Goal: Transaction & Acquisition: Book appointment/travel/reservation

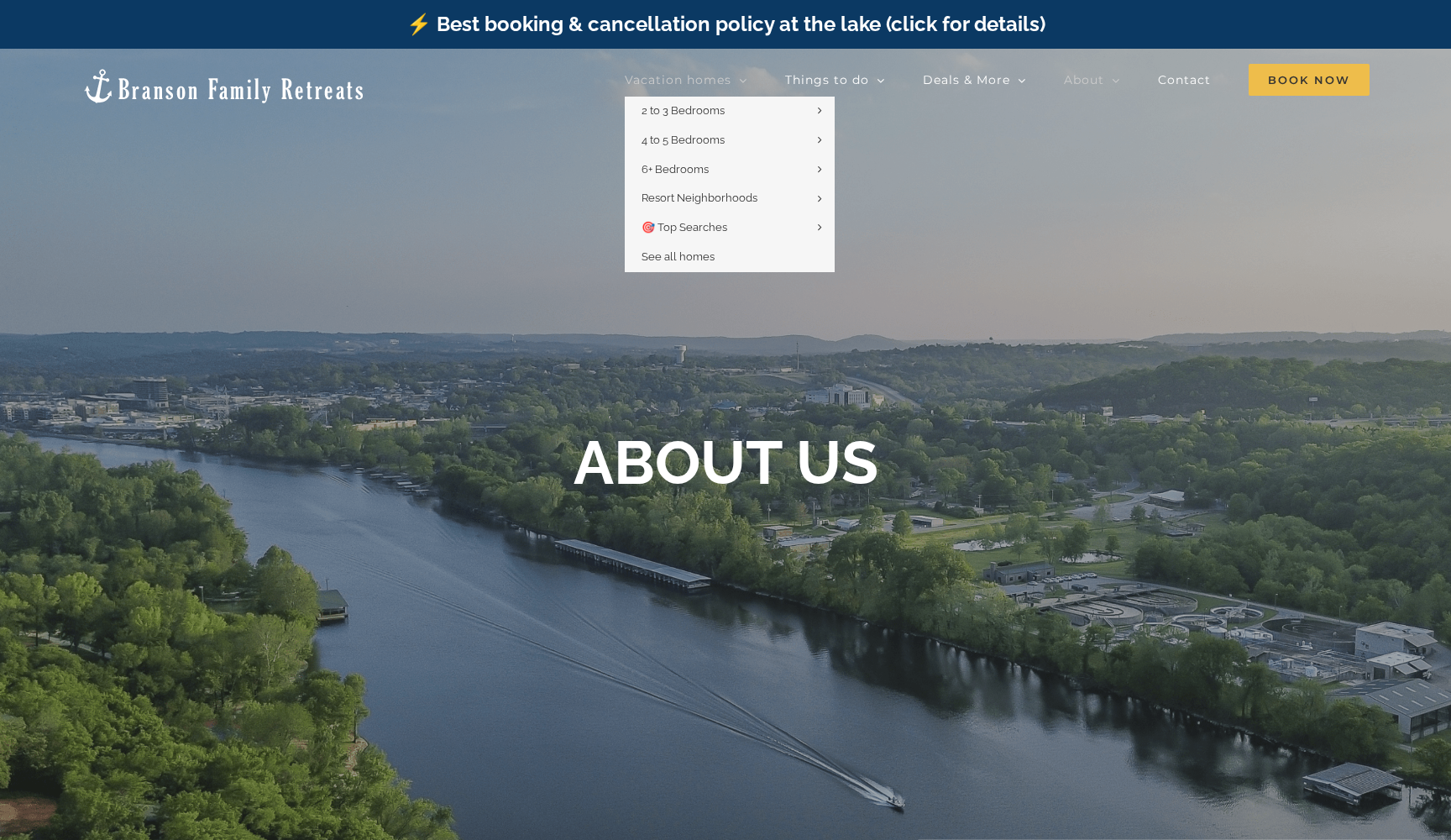
click at [727, 77] on span "Vacation homes" at bounding box center [678, 79] width 107 height 12
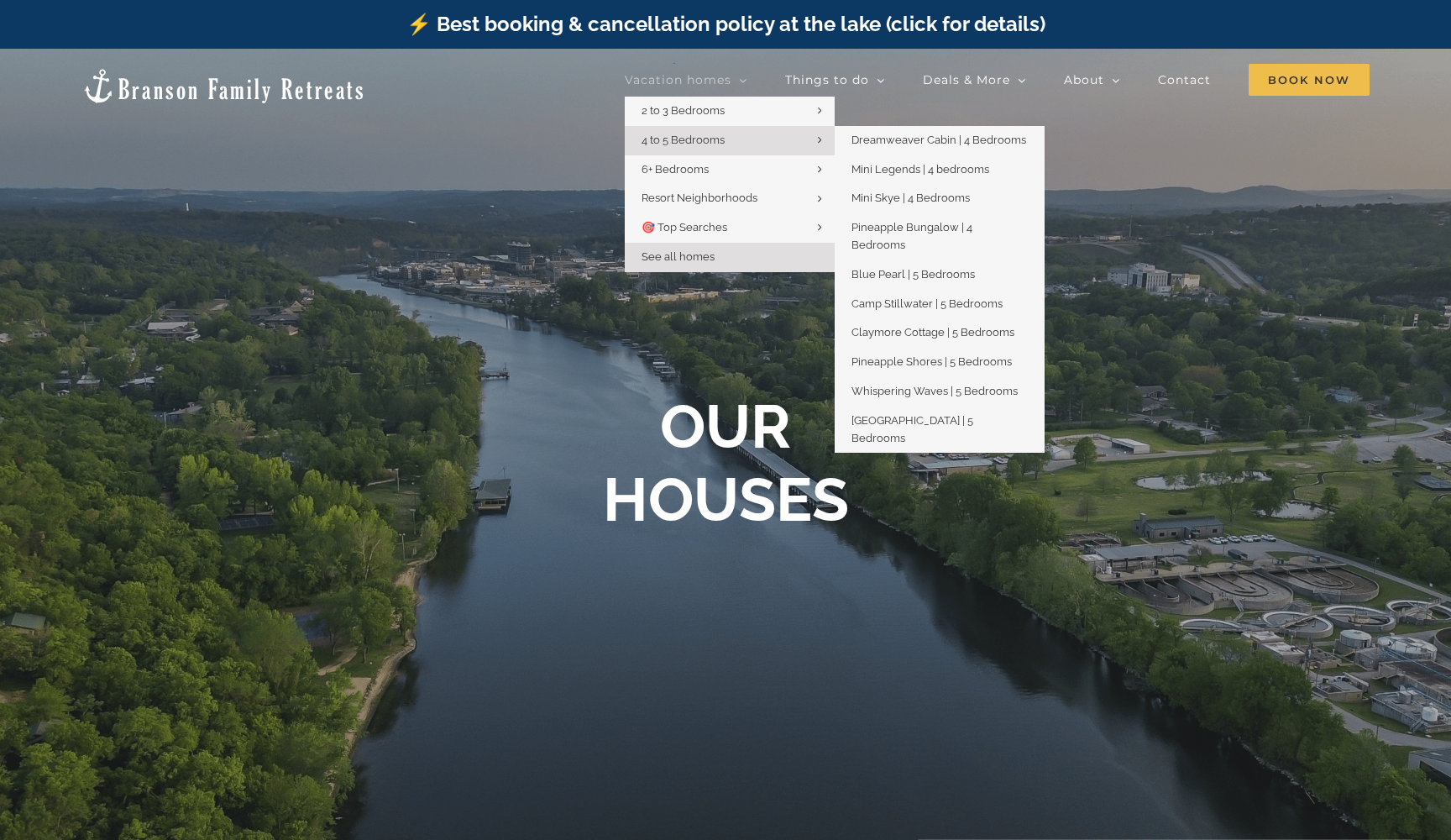
click at [705, 134] on span "4 to 5 Bedrooms" at bounding box center [683, 140] width 83 height 13
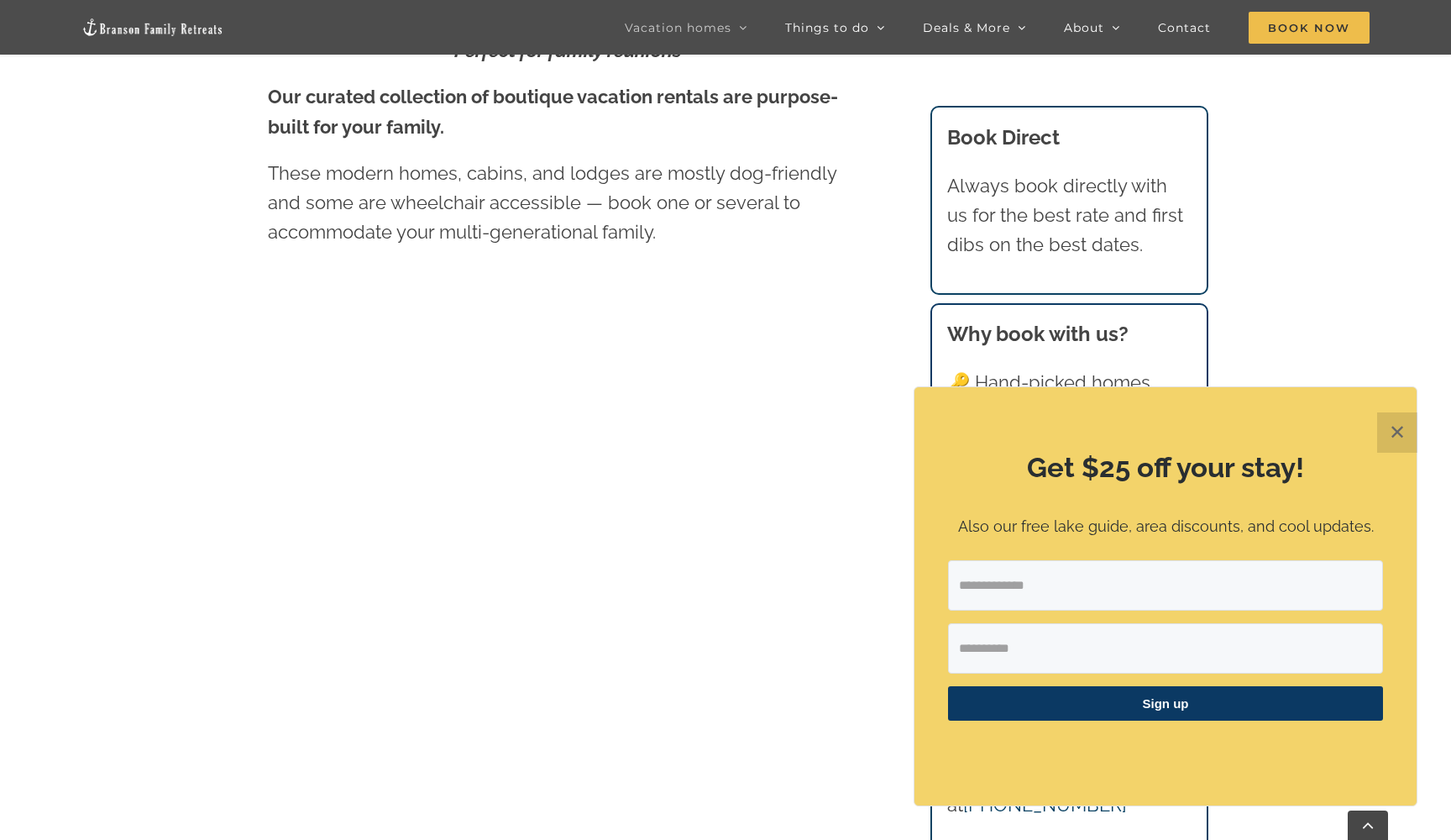
scroll to position [997, 0]
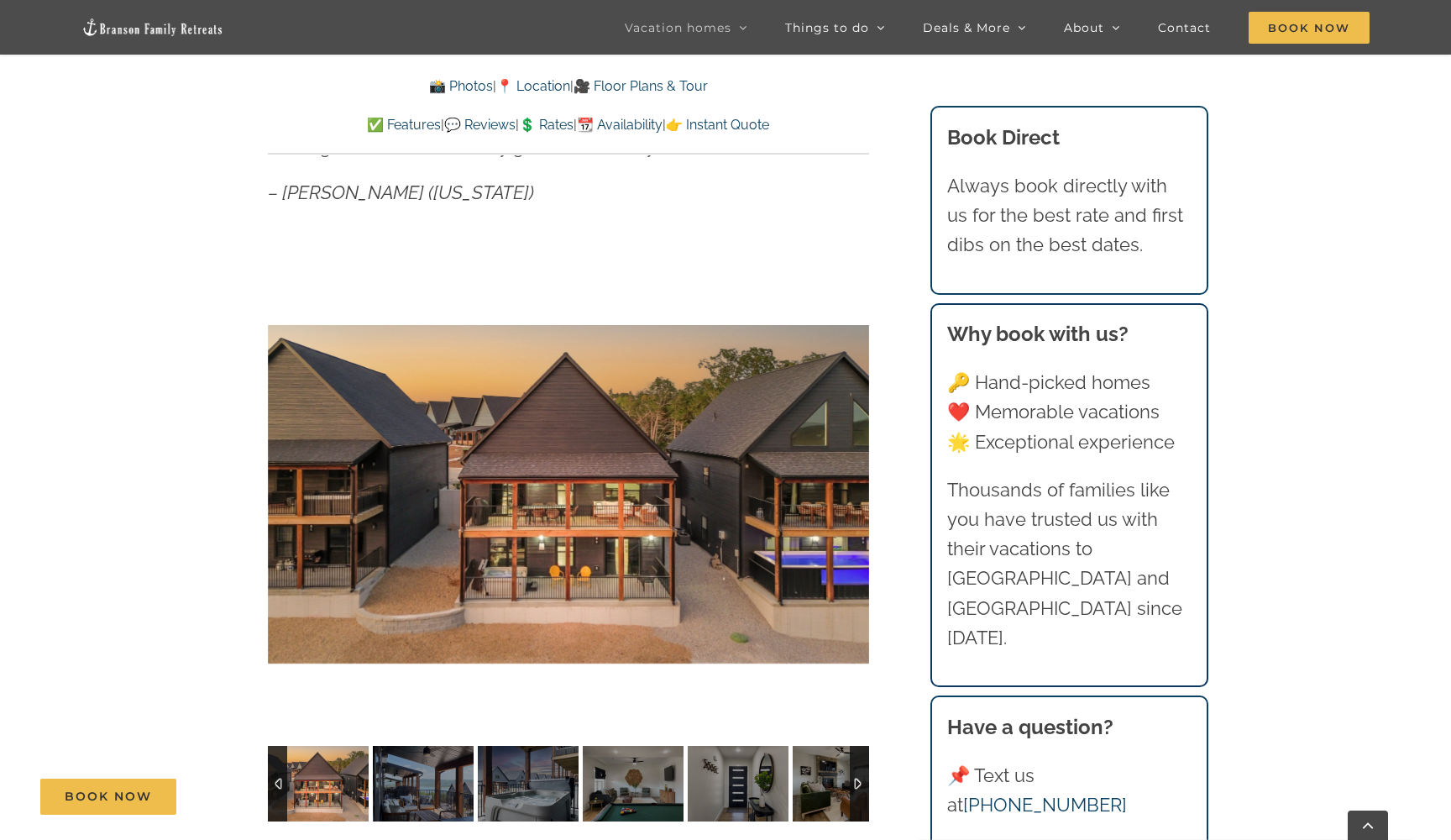
scroll to position [1114, 0]
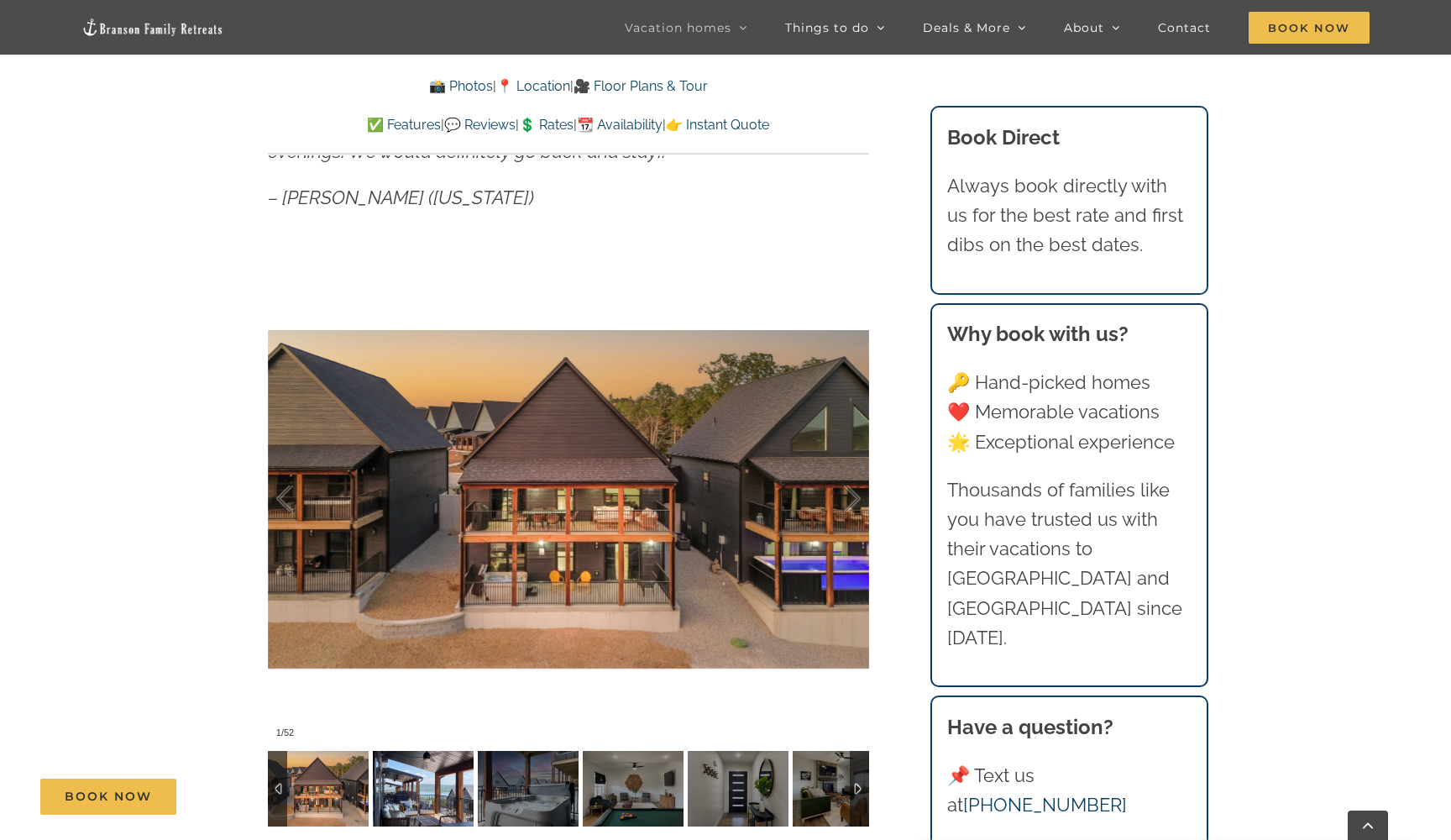
click at [431, 799] on div "Book Now" at bounding box center [738, 796] width 1396 height 36
click at [625, 785] on div "Book Now" at bounding box center [738, 796] width 1396 height 36
click at [640, 796] on div "Book Now" at bounding box center [738, 796] width 1396 height 36
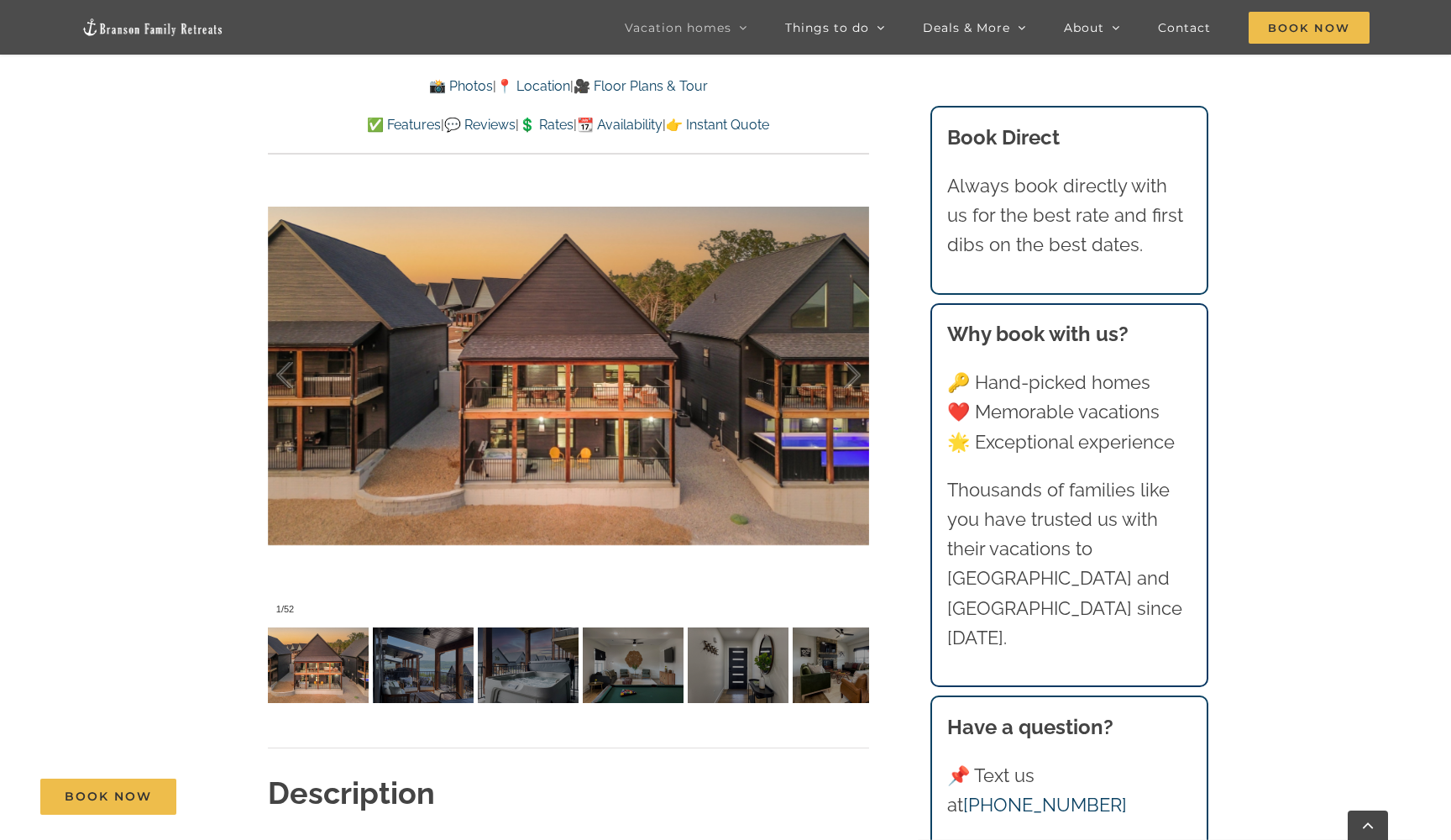
scroll to position [1233, 0]
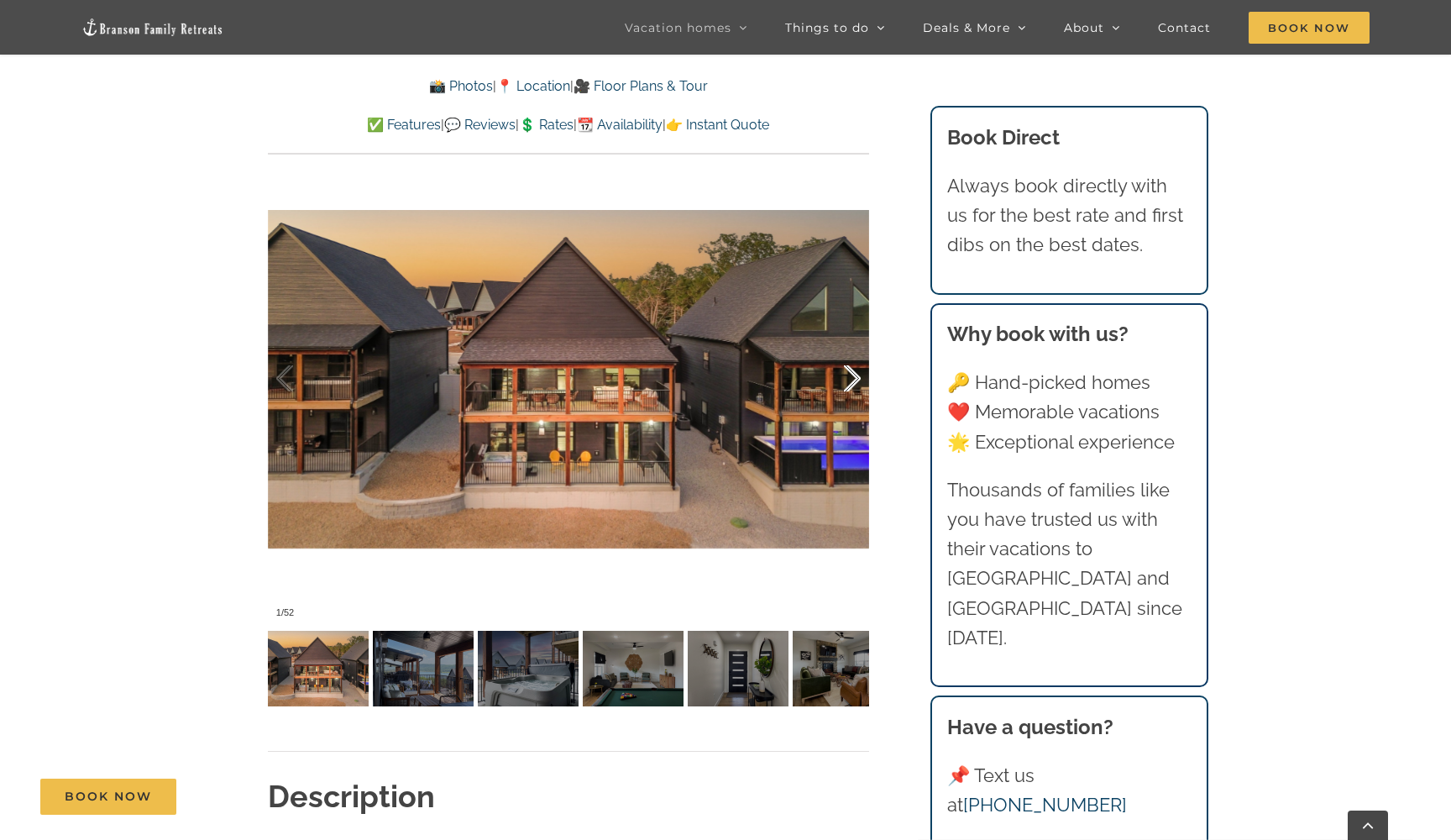
click at [846, 382] on div at bounding box center [835, 379] width 53 height 104
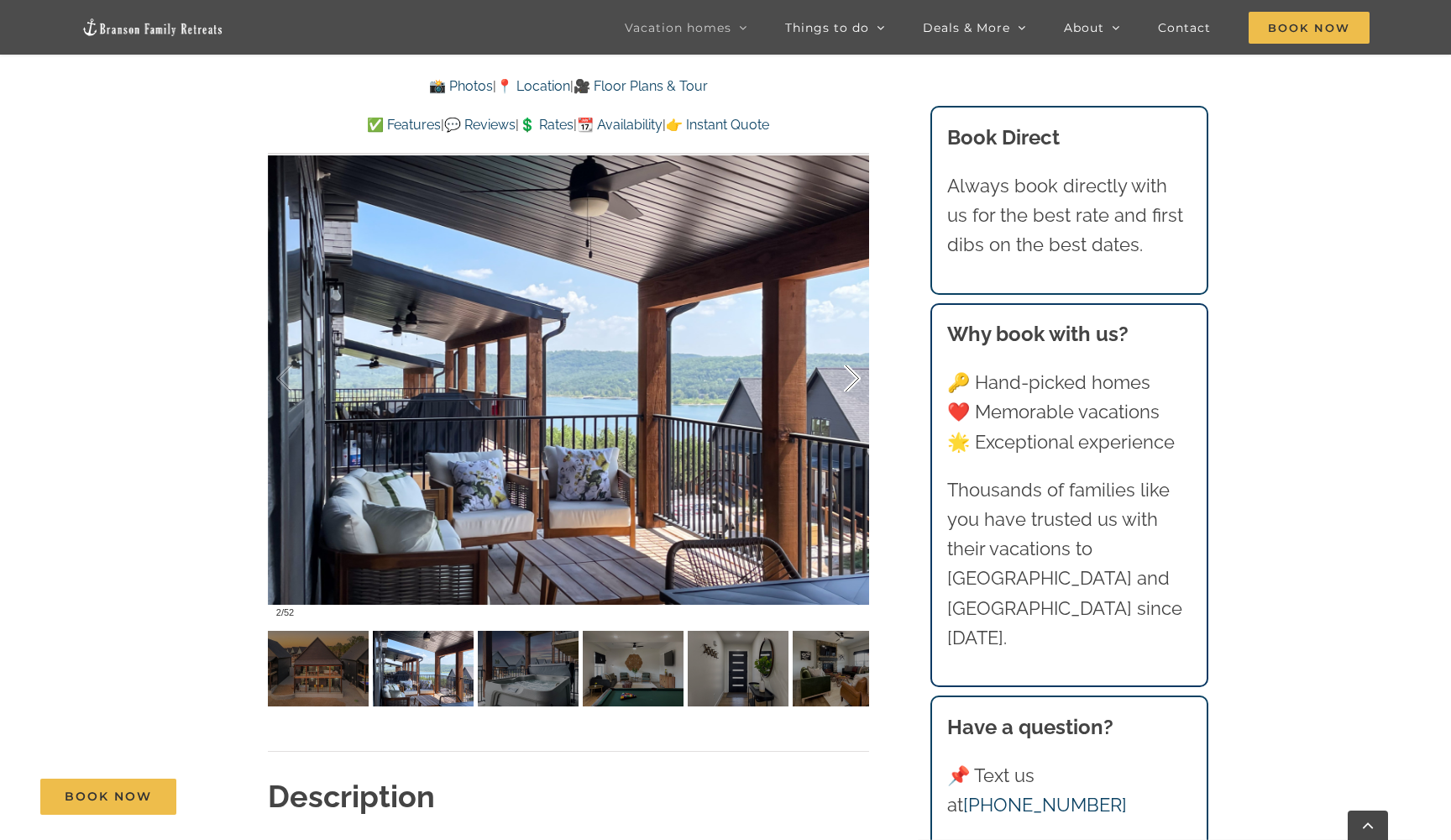
click at [846, 382] on div at bounding box center [835, 379] width 53 height 104
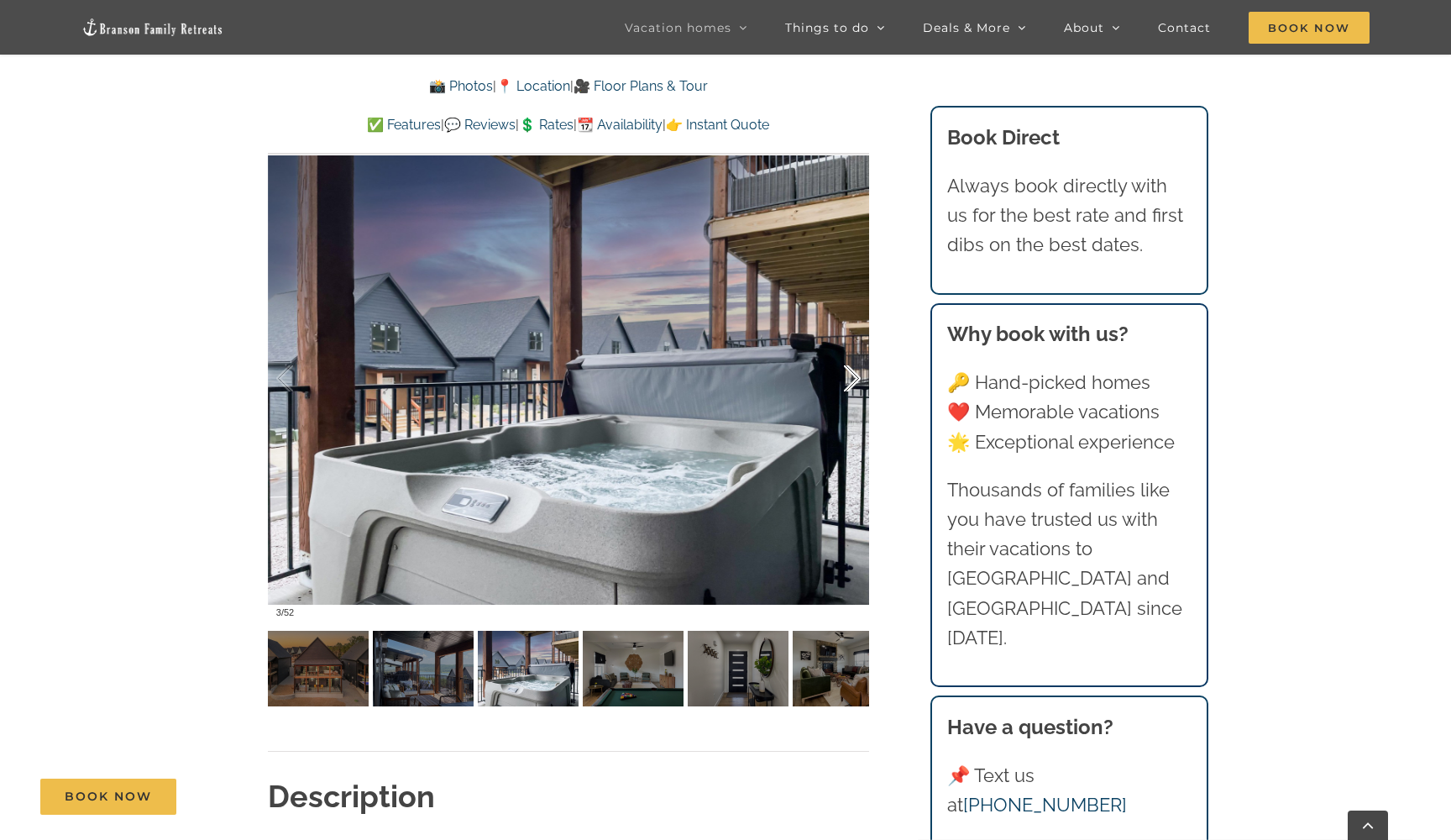
click at [847, 382] on div at bounding box center [835, 379] width 53 height 104
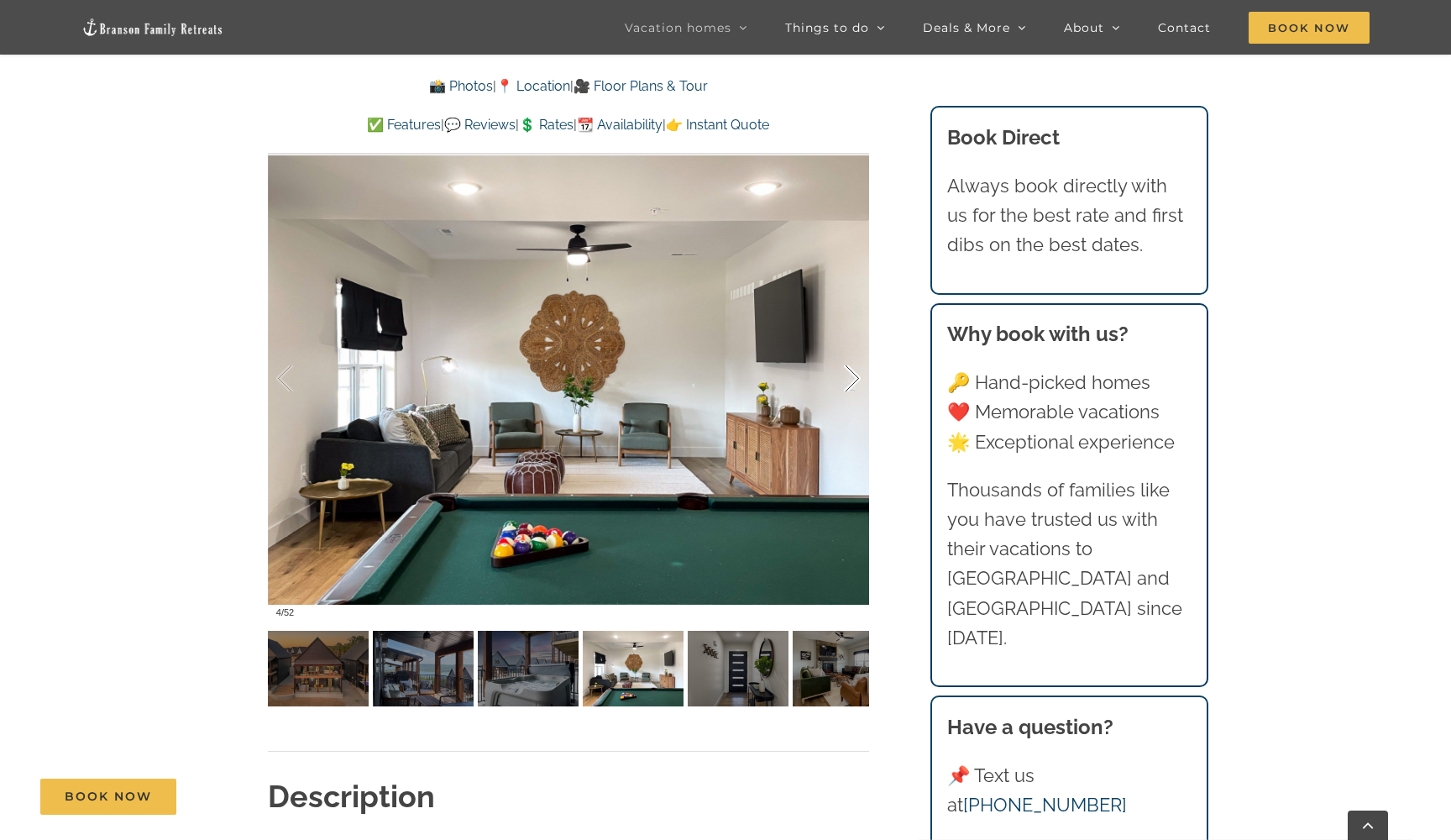
click at [847, 382] on div at bounding box center [835, 379] width 53 height 104
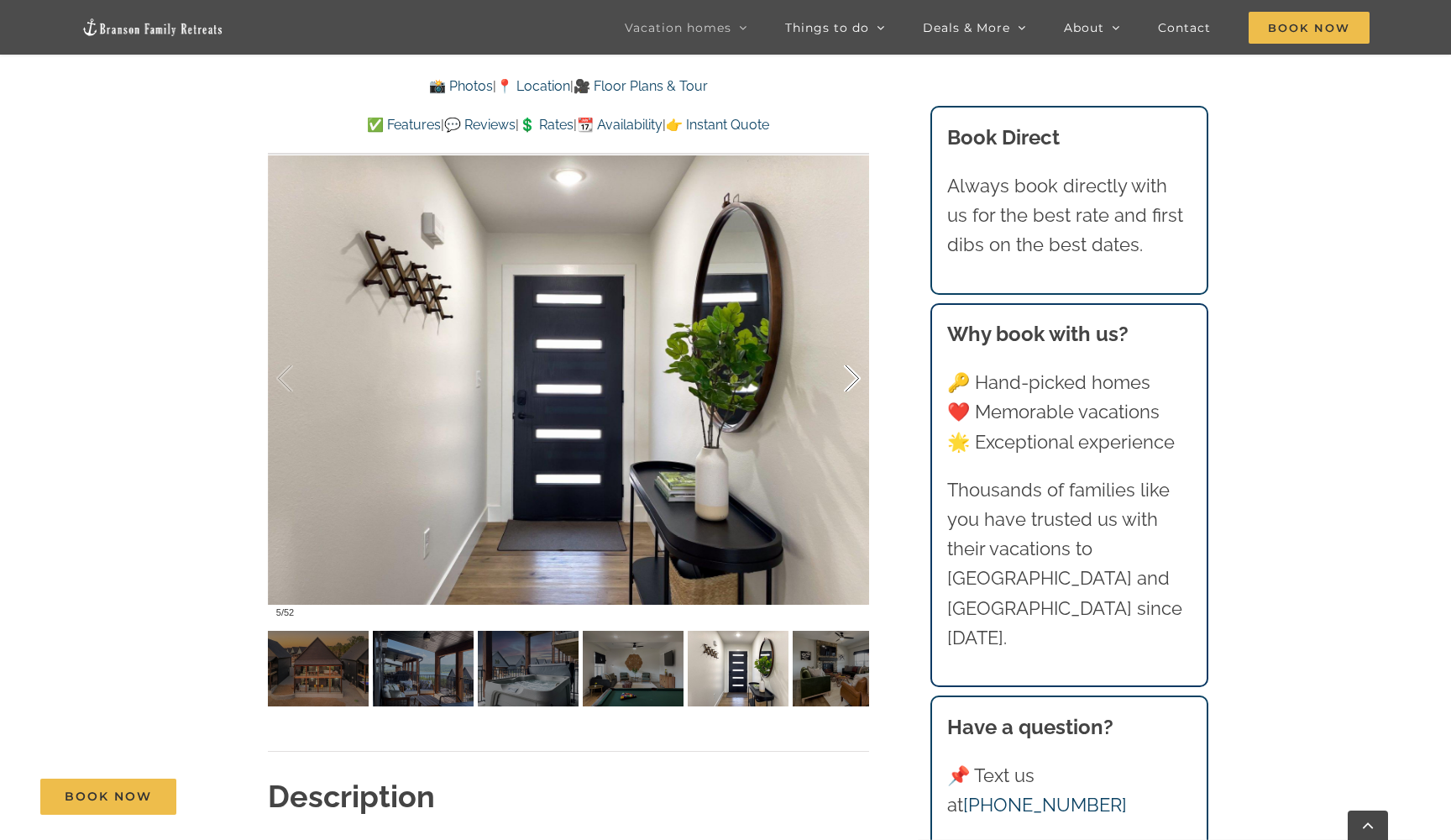
click at [848, 384] on div at bounding box center [835, 379] width 53 height 104
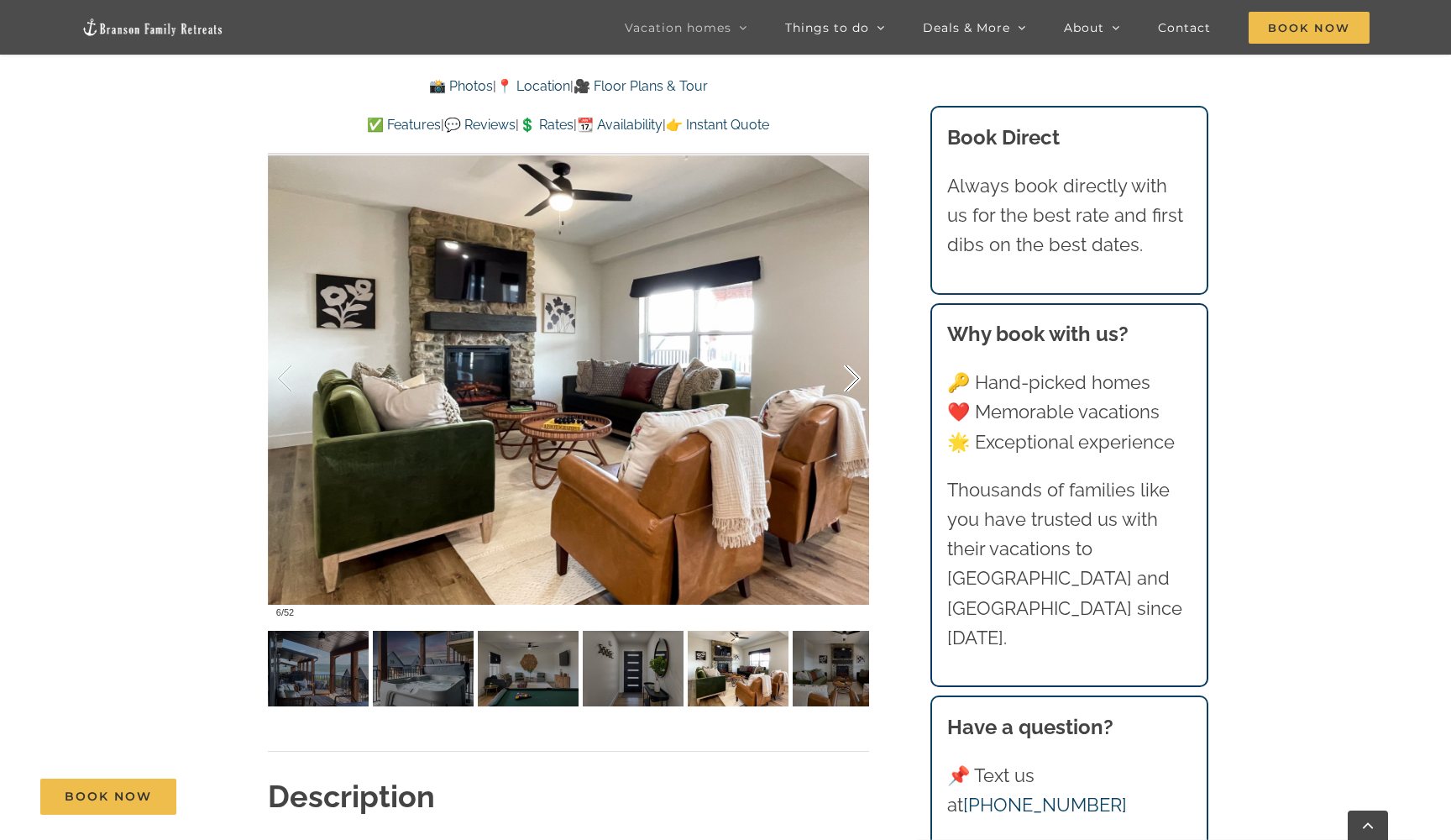
click at [848, 385] on div at bounding box center [835, 379] width 53 height 104
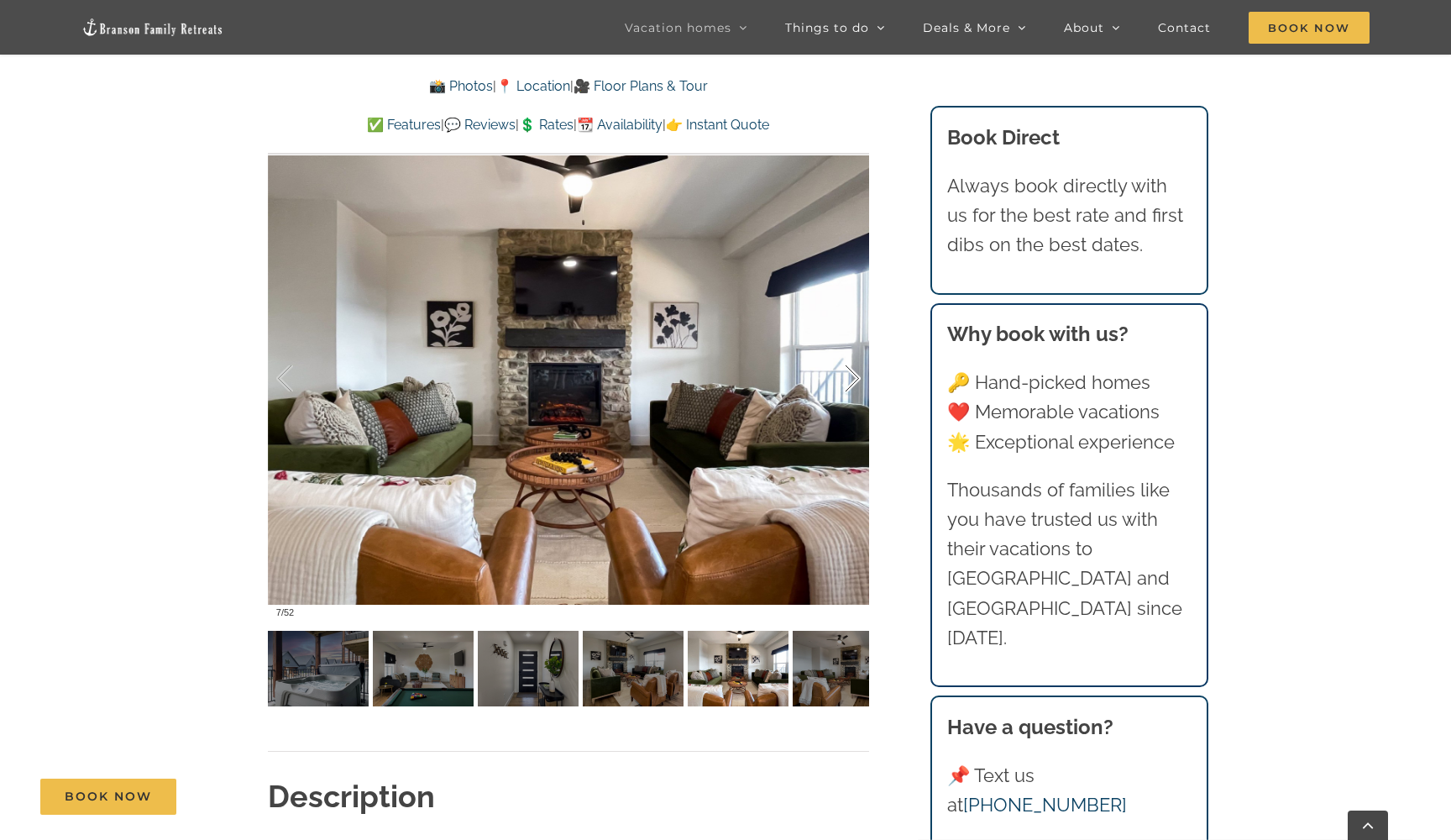
click at [848, 385] on div at bounding box center [835, 379] width 53 height 104
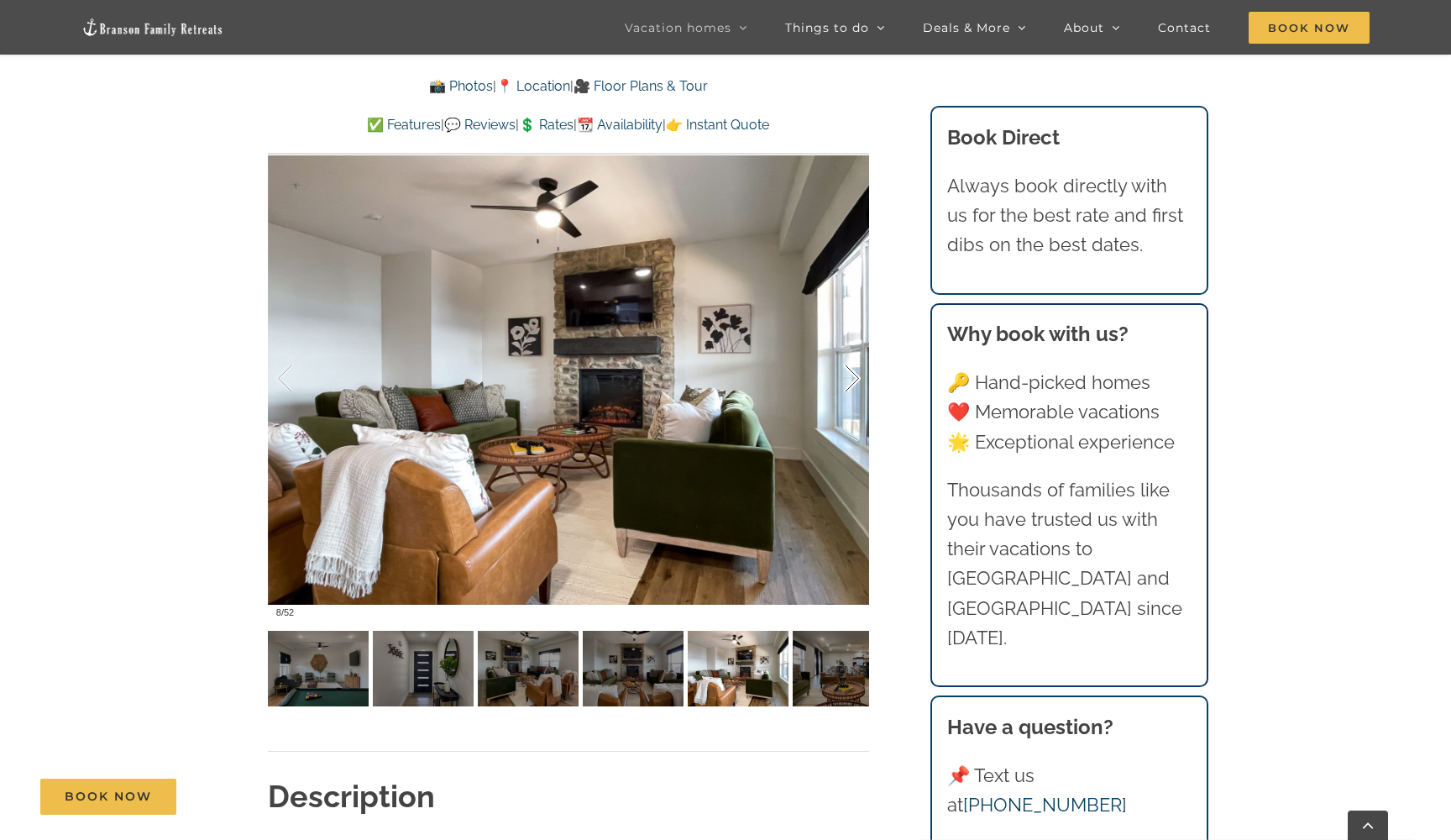
click at [848, 385] on div at bounding box center [835, 379] width 53 height 104
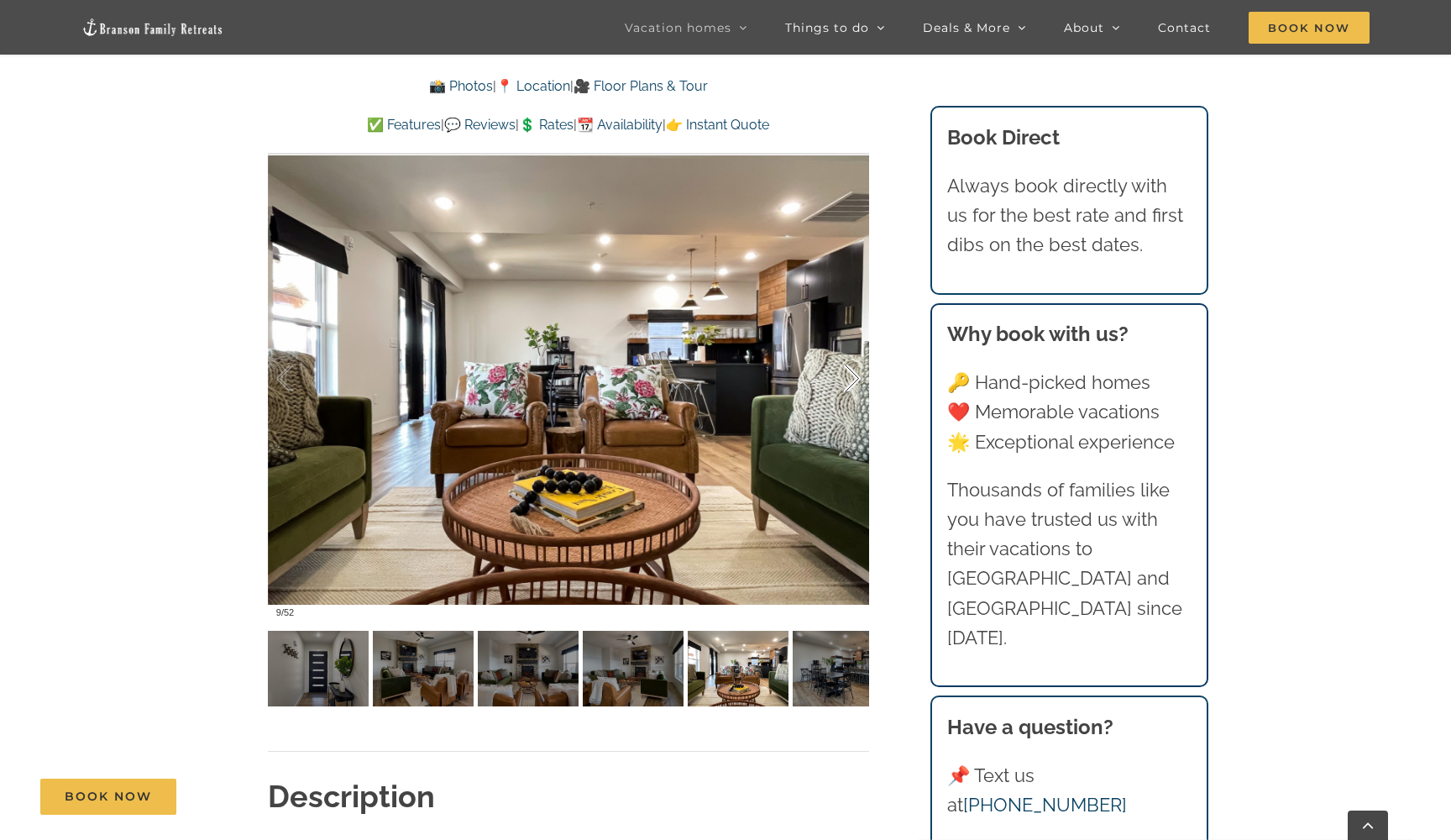
click at [848, 385] on div at bounding box center [835, 379] width 53 height 104
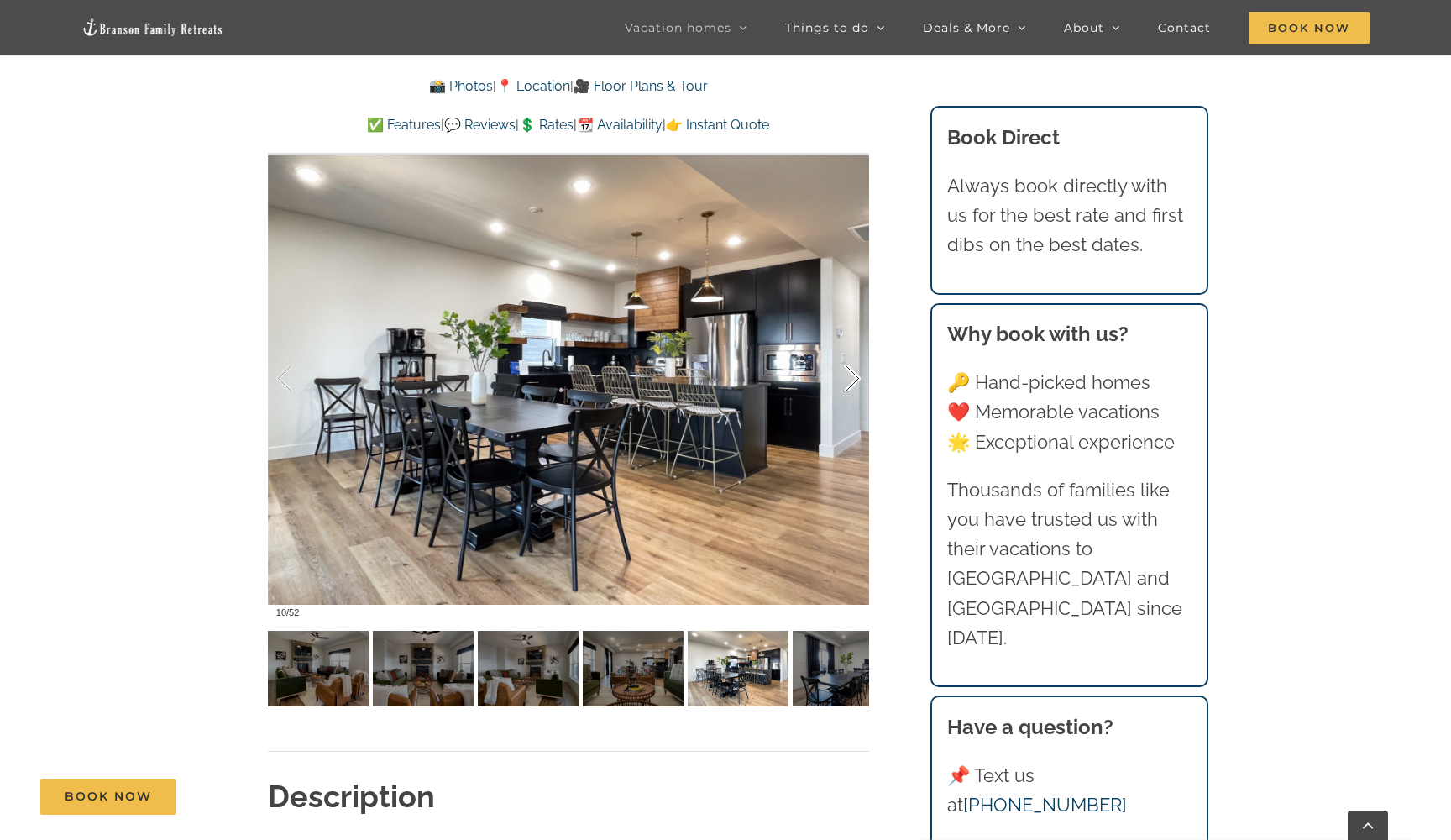
click at [849, 385] on div at bounding box center [835, 379] width 53 height 104
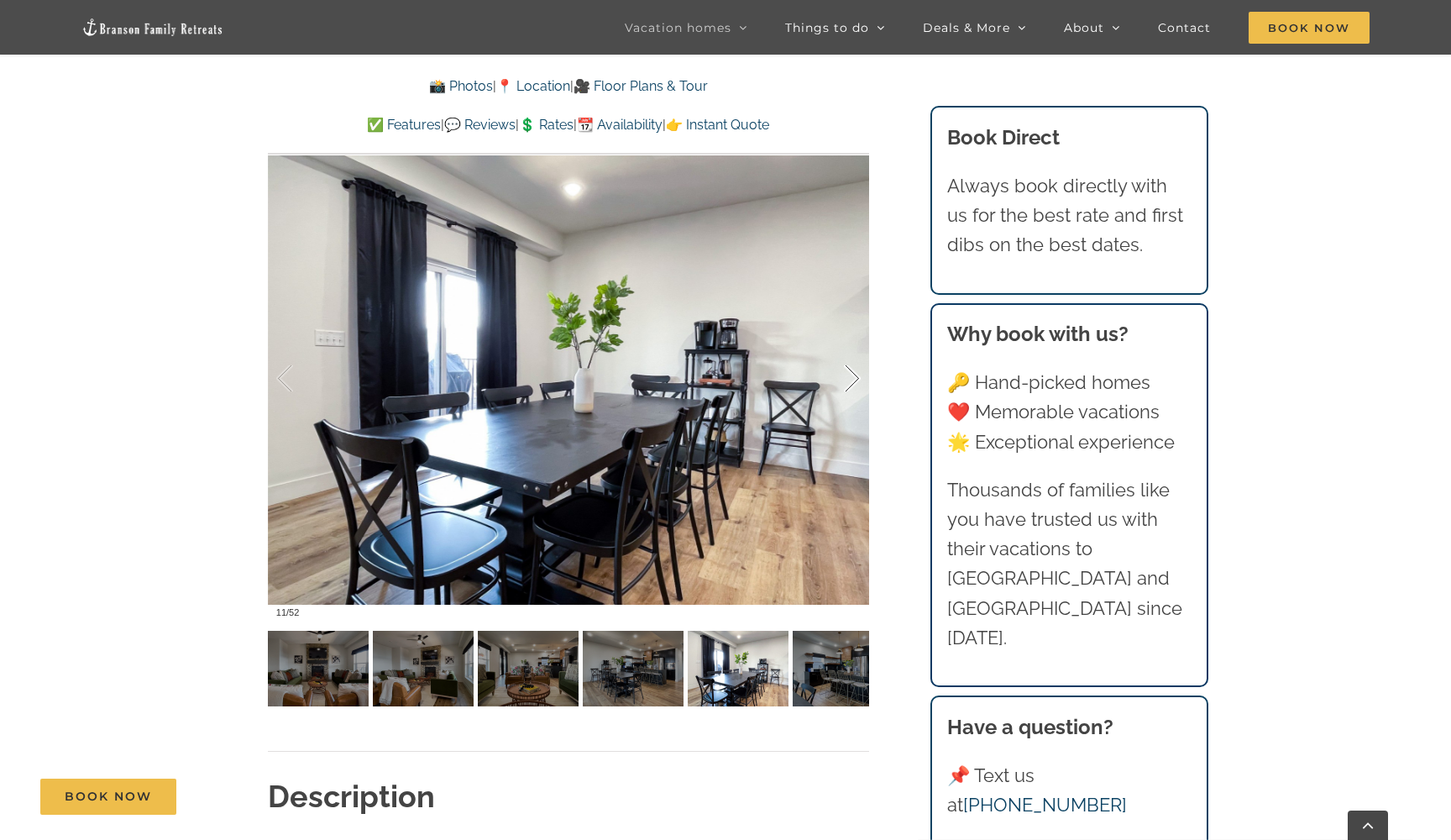
click at [849, 385] on div at bounding box center [835, 379] width 53 height 104
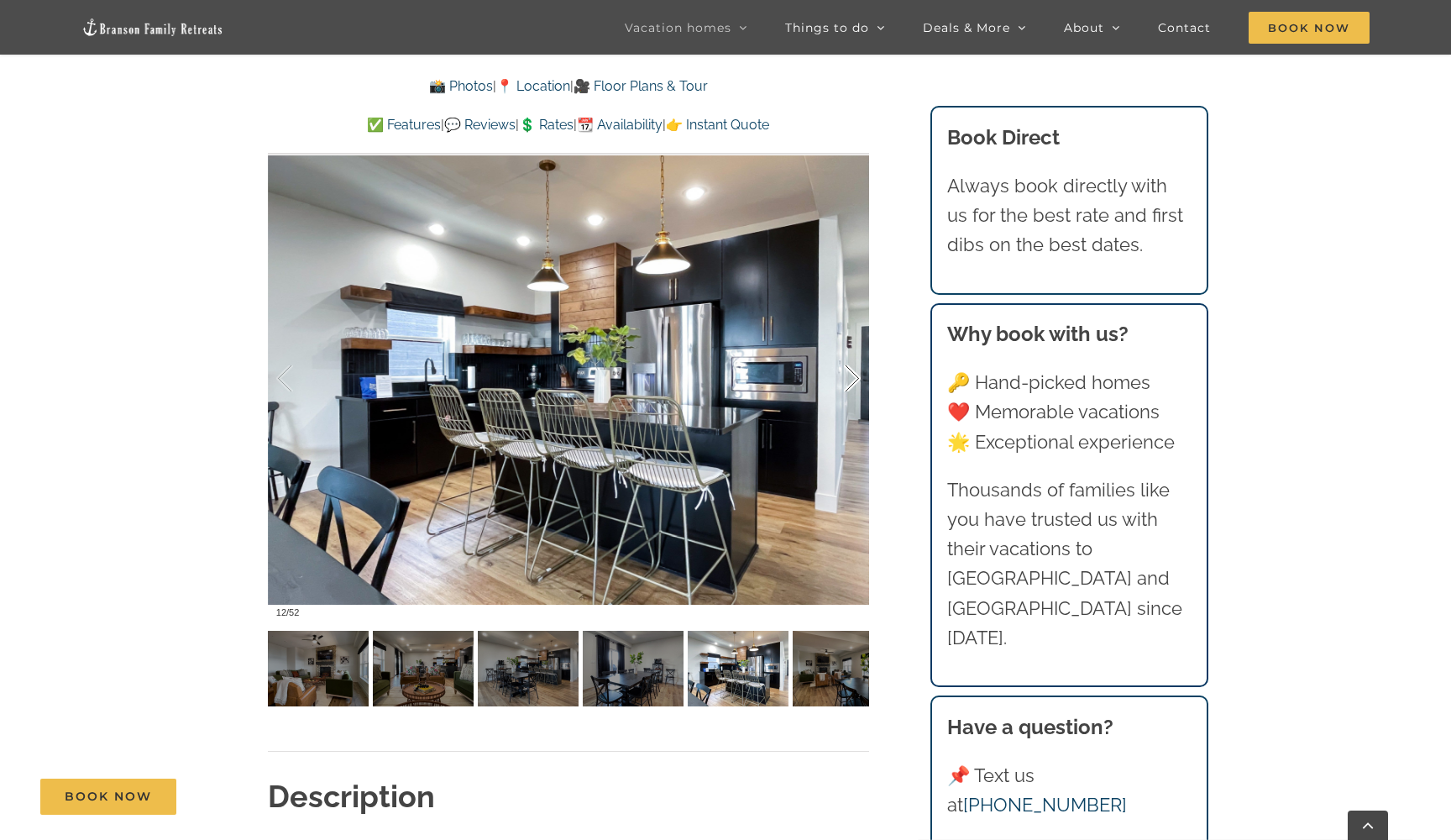
click at [849, 385] on div at bounding box center [835, 379] width 53 height 104
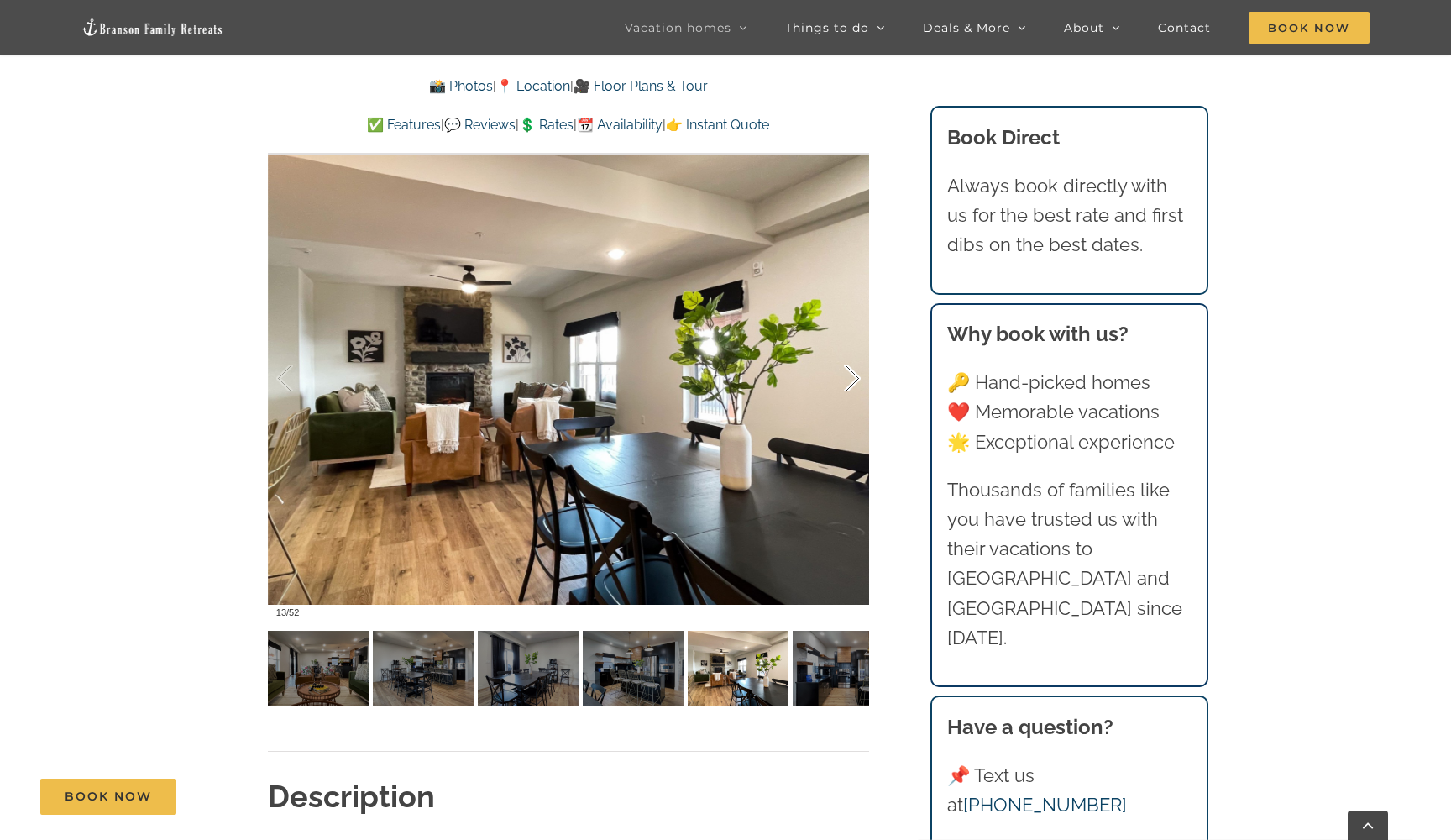
click at [849, 385] on div at bounding box center [835, 379] width 53 height 104
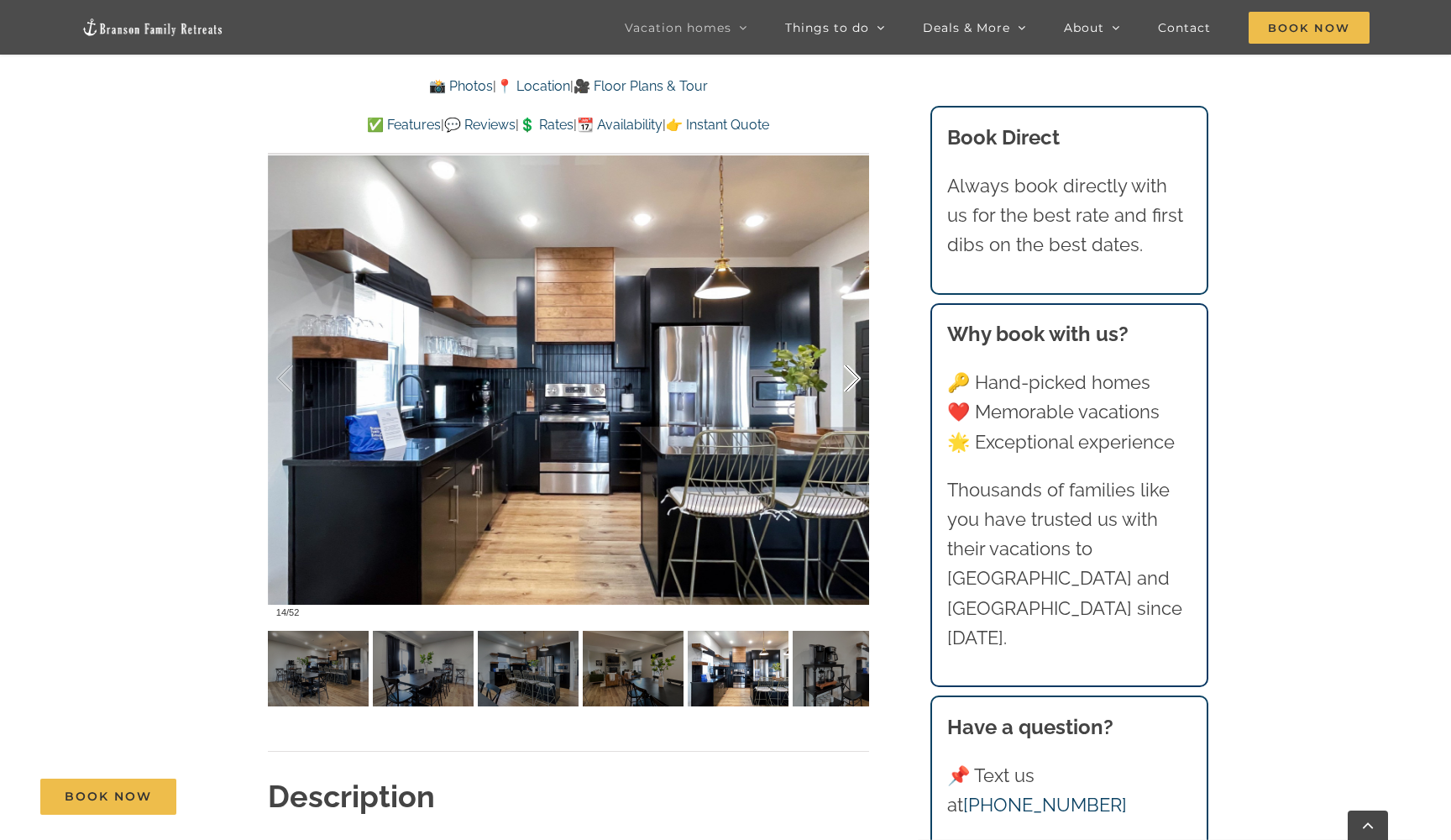
click at [849, 385] on div at bounding box center [835, 379] width 53 height 104
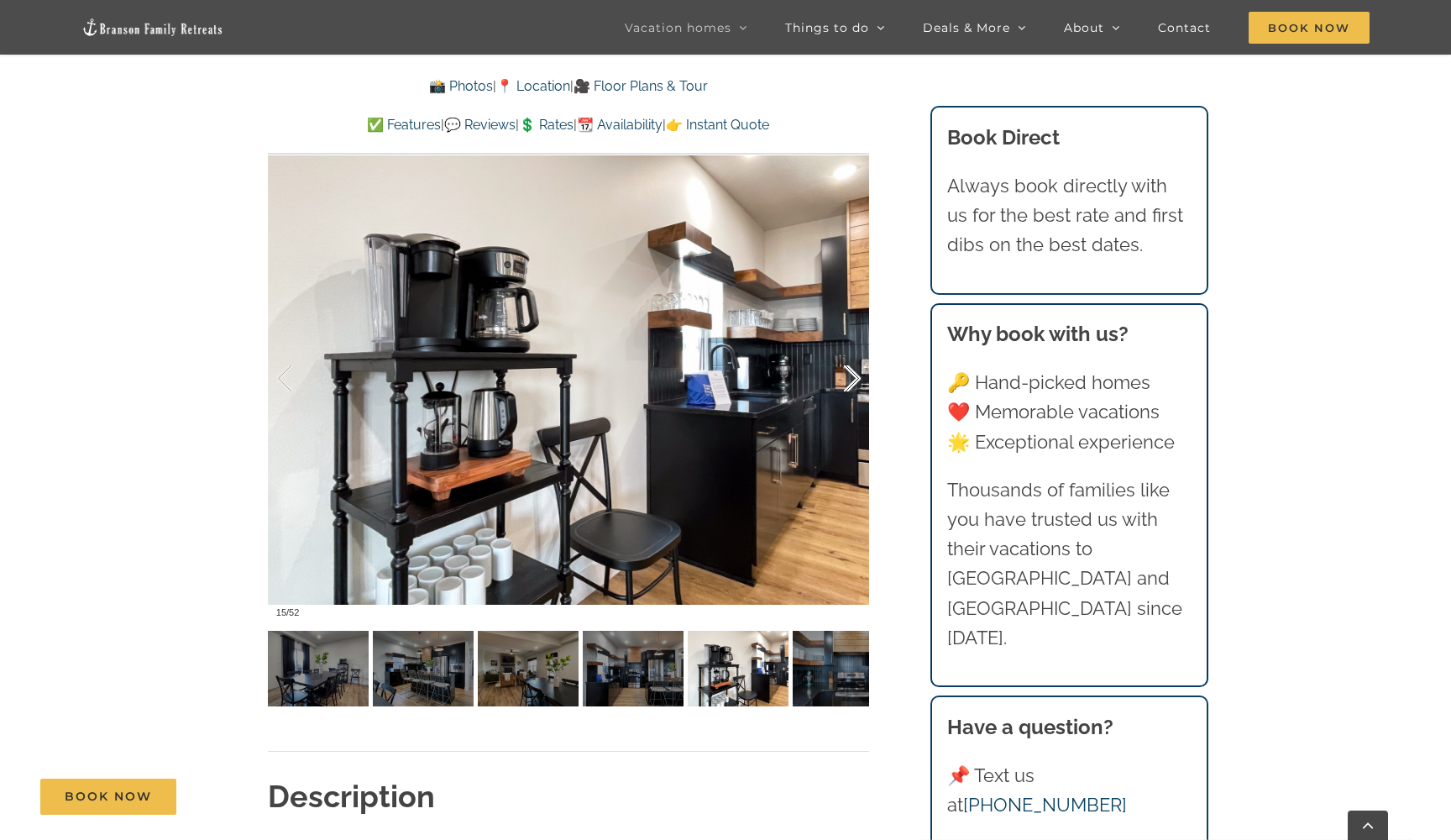
click at [850, 386] on div at bounding box center [835, 379] width 53 height 104
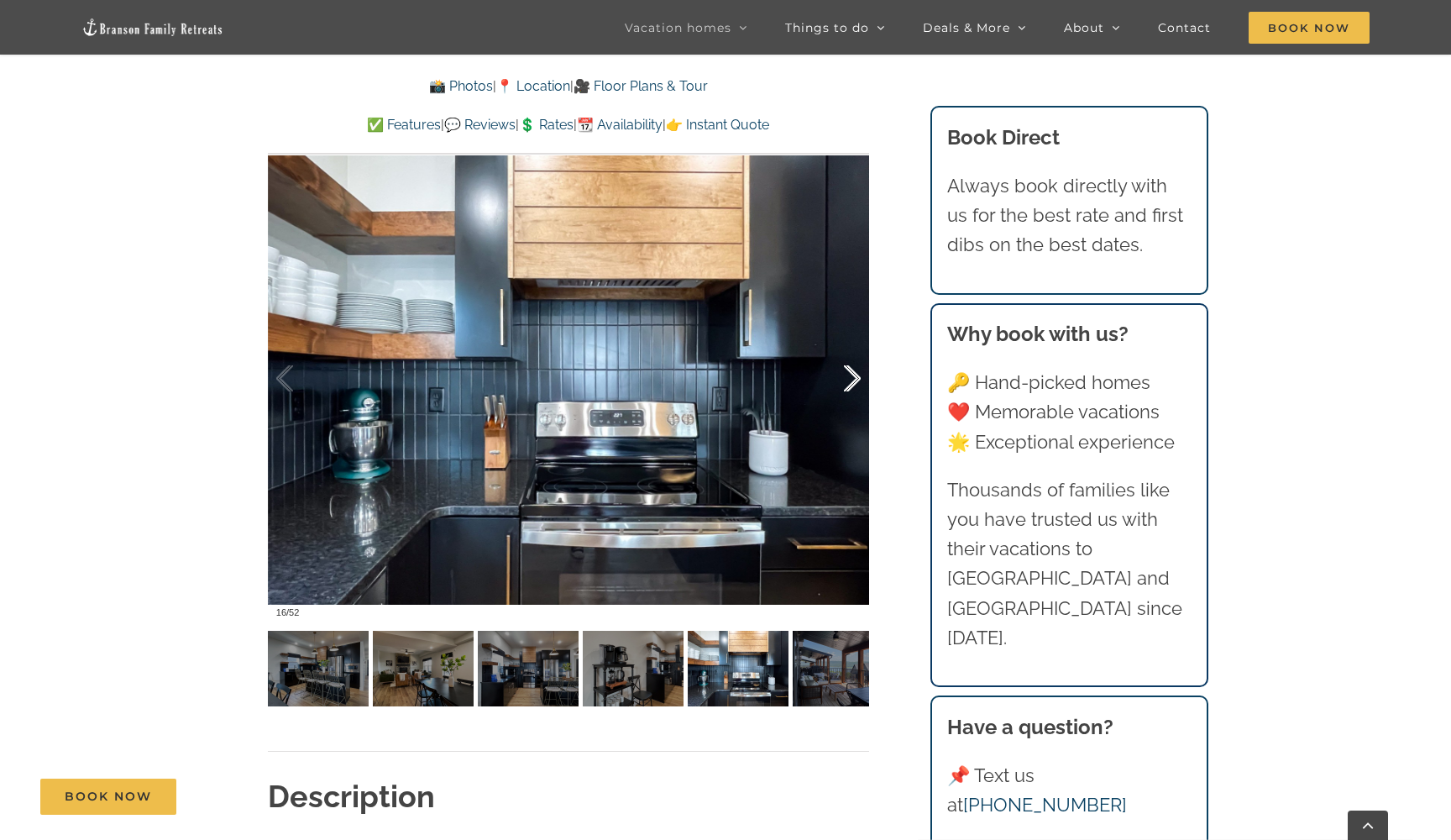
click at [850, 386] on div at bounding box center [835, 379] width 53 height 104
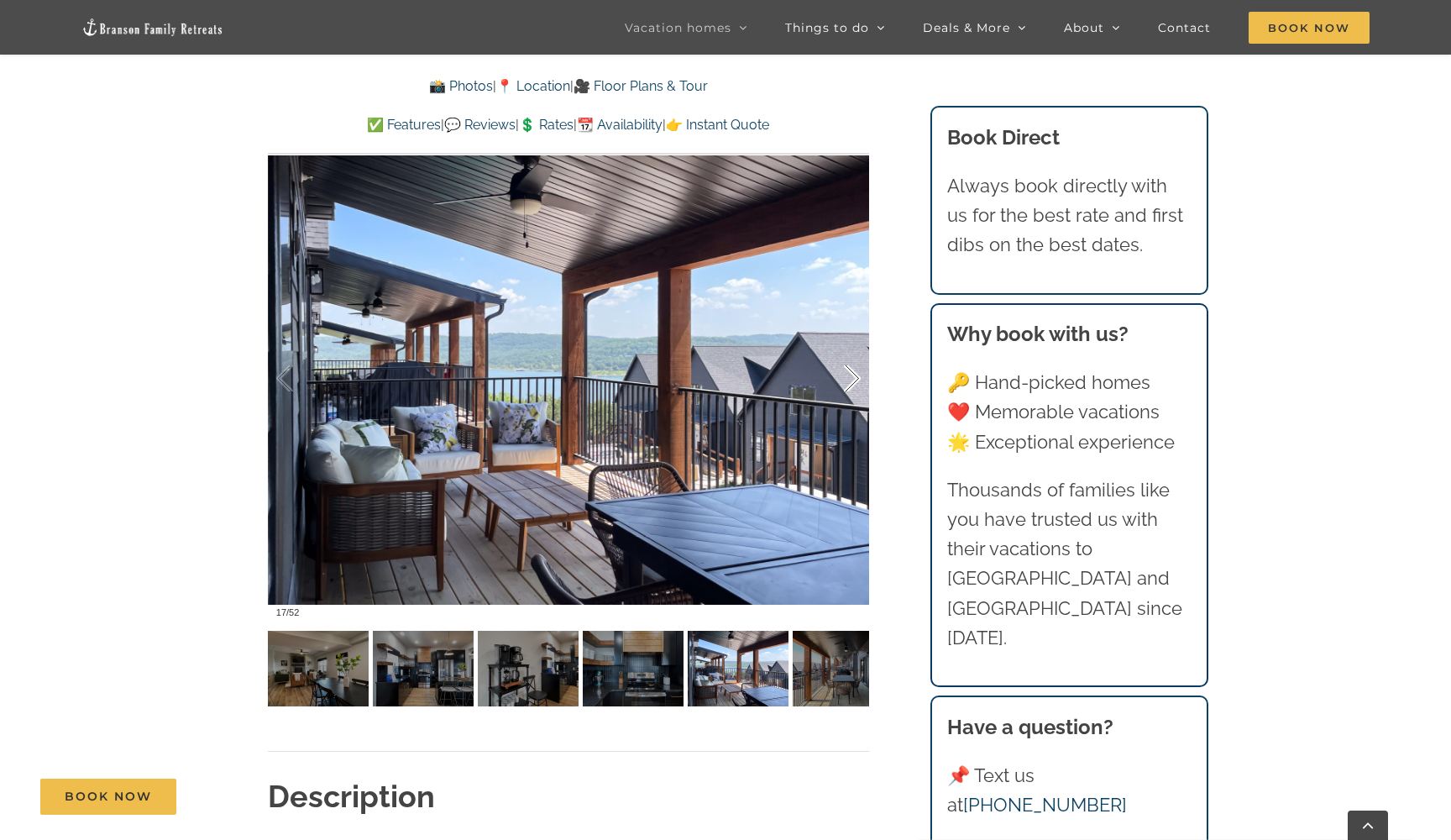
click at [850, 386] on div at bounding box center [835, 379] width 53 height 104
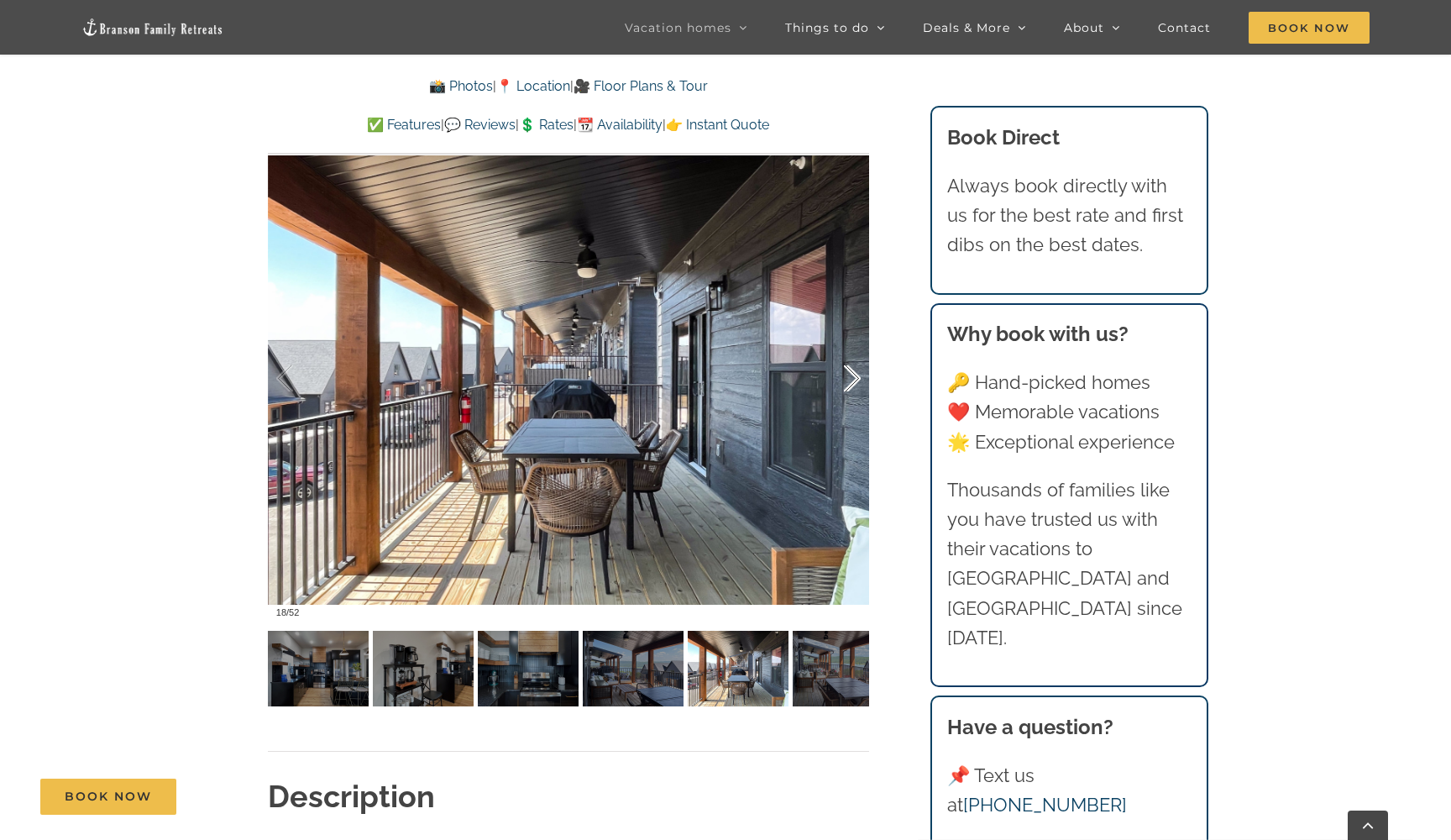
click at [850, 386] on div at bounding box center [835, 379] width 53 height 104
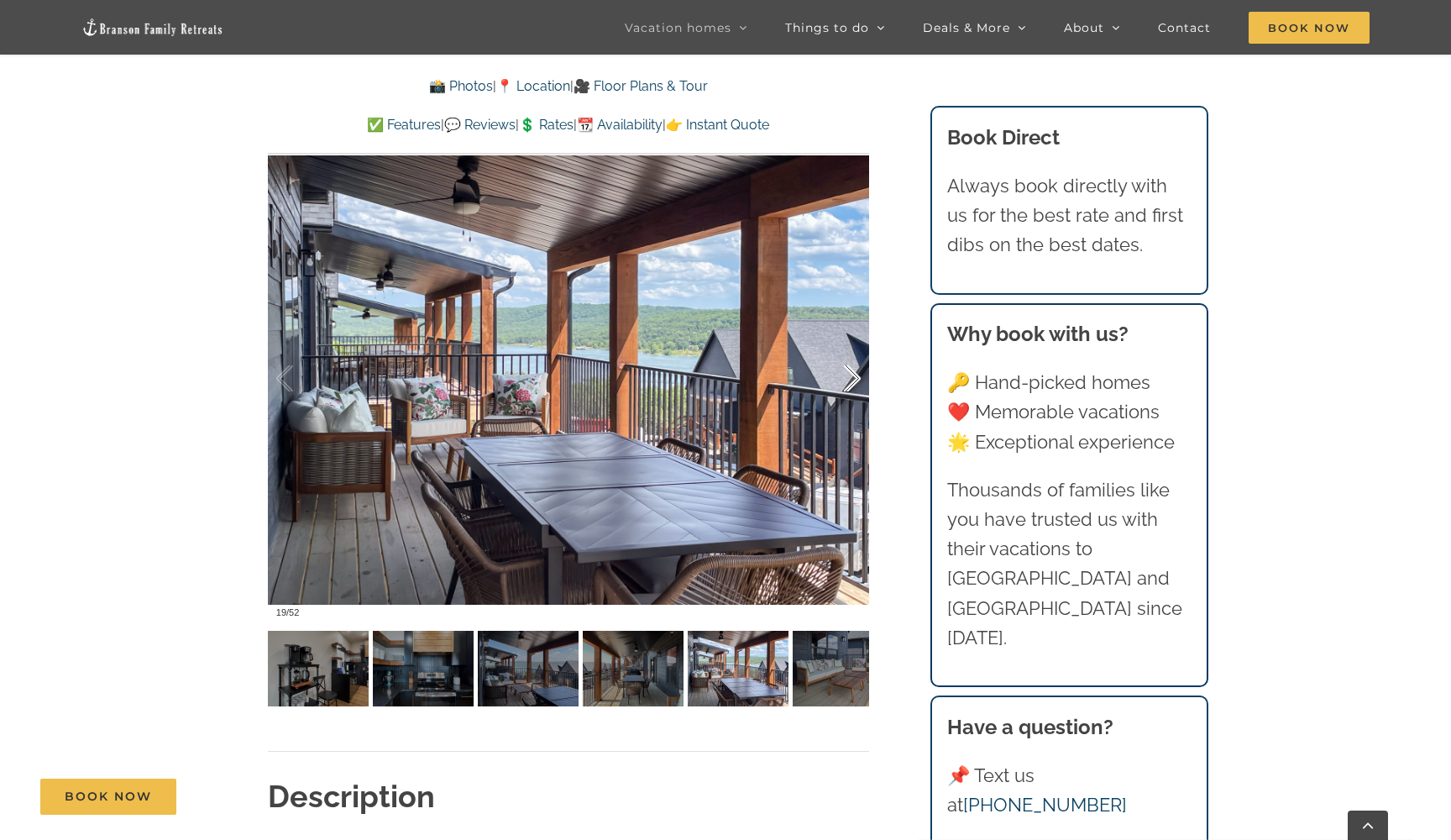
click at [850, 386] on div at bounding box center [835, 379] width 53 height 104
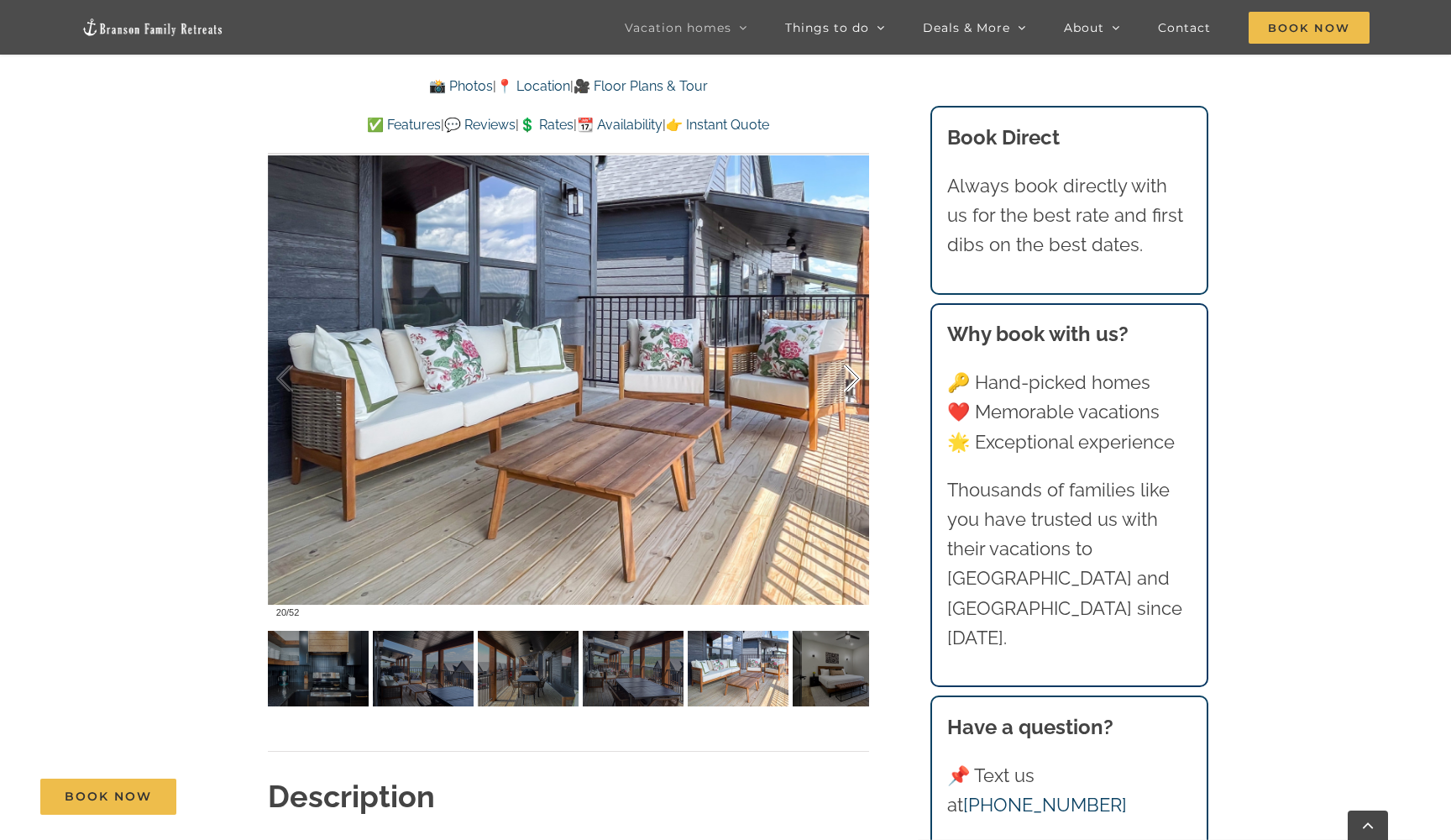
click at [850, 386] on div at bounding box center [835, 379] width 53 height 104
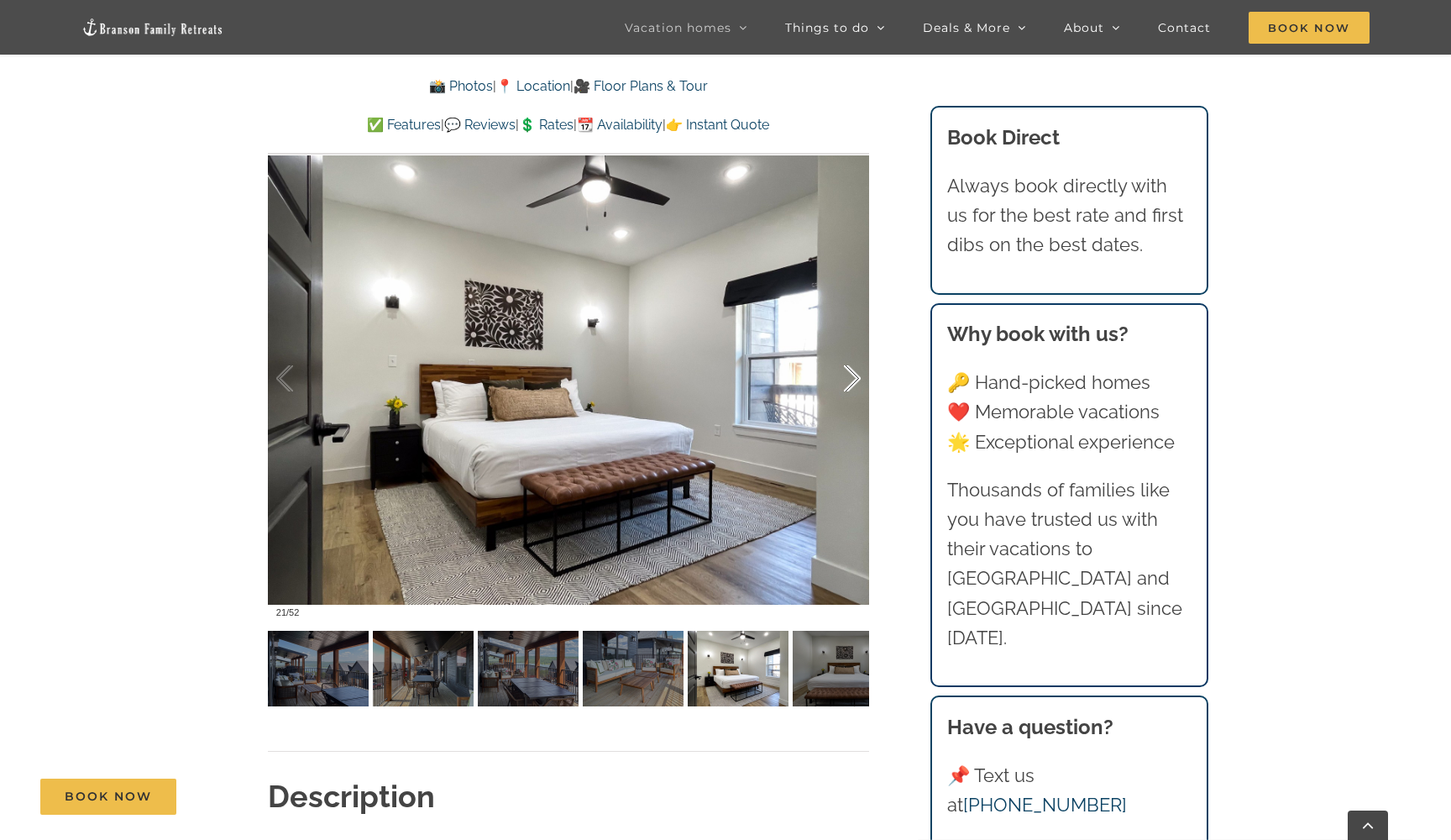
click at [850, 386] on div at bounding box center [835, 379] width 53 height 104
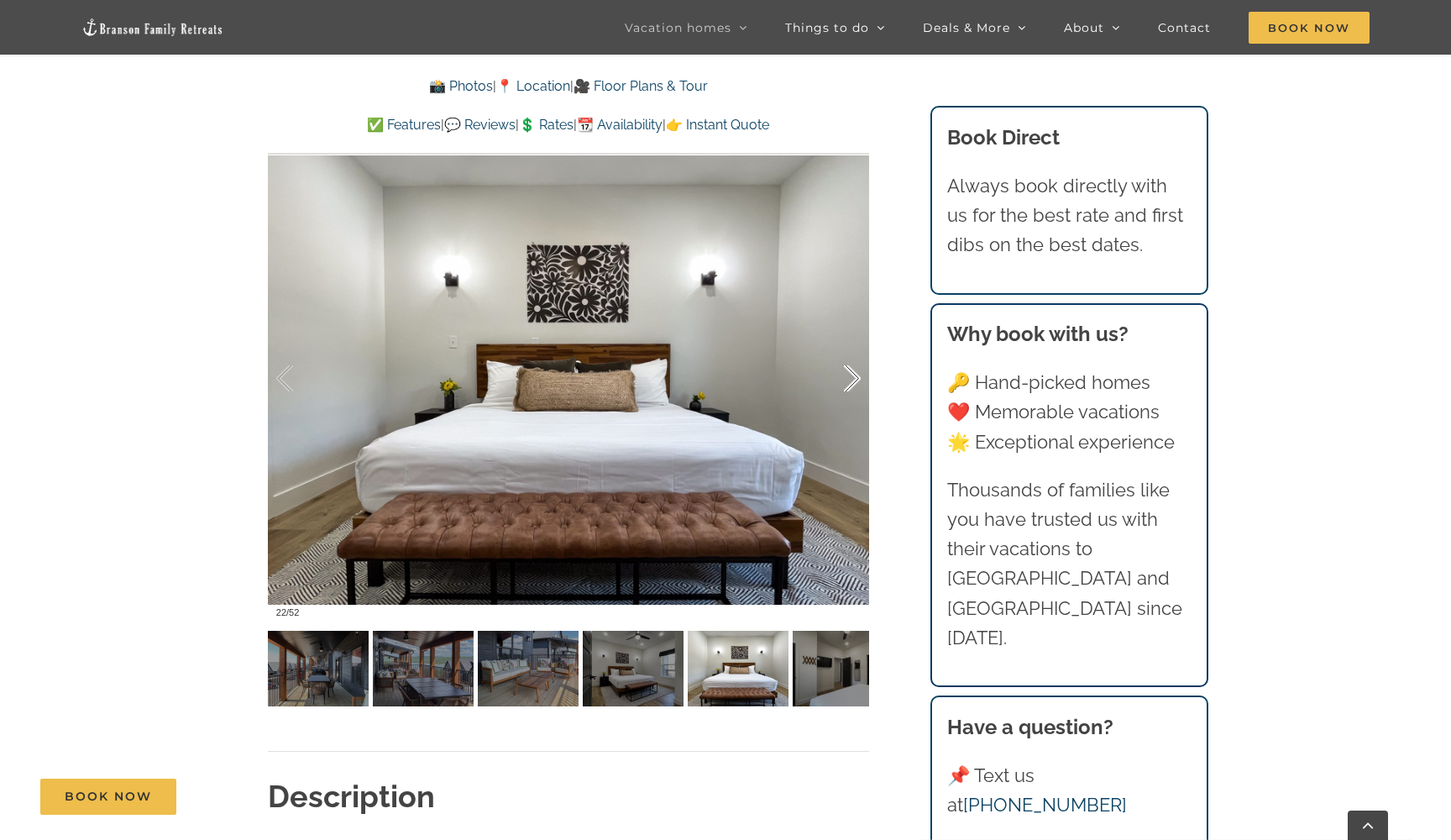
click at [850, 386] on div at bounding box center [835, 379] width 53 height 104
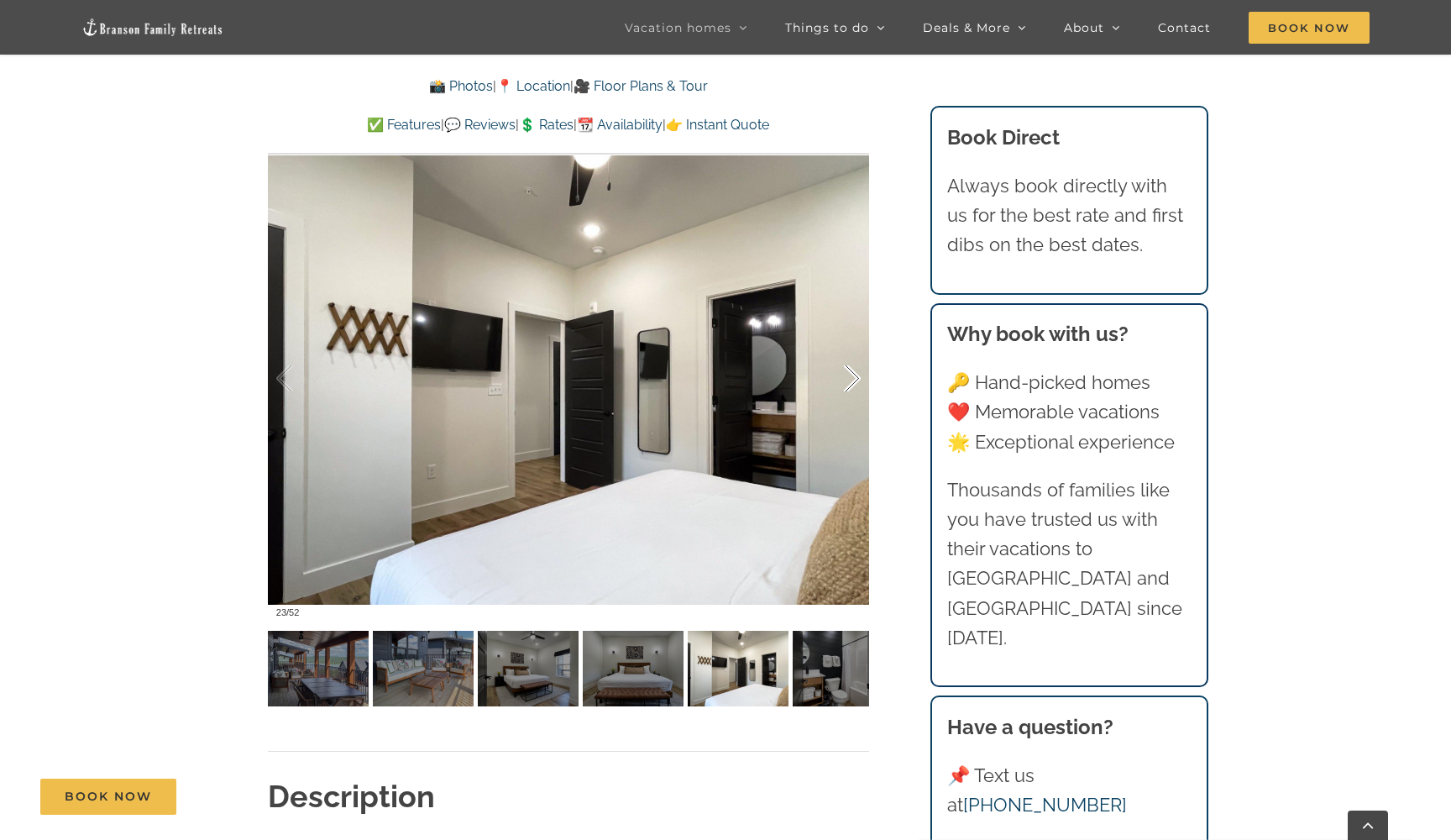
click at [850, 386] on div at bounding box center [835, 379] width 53 height 104
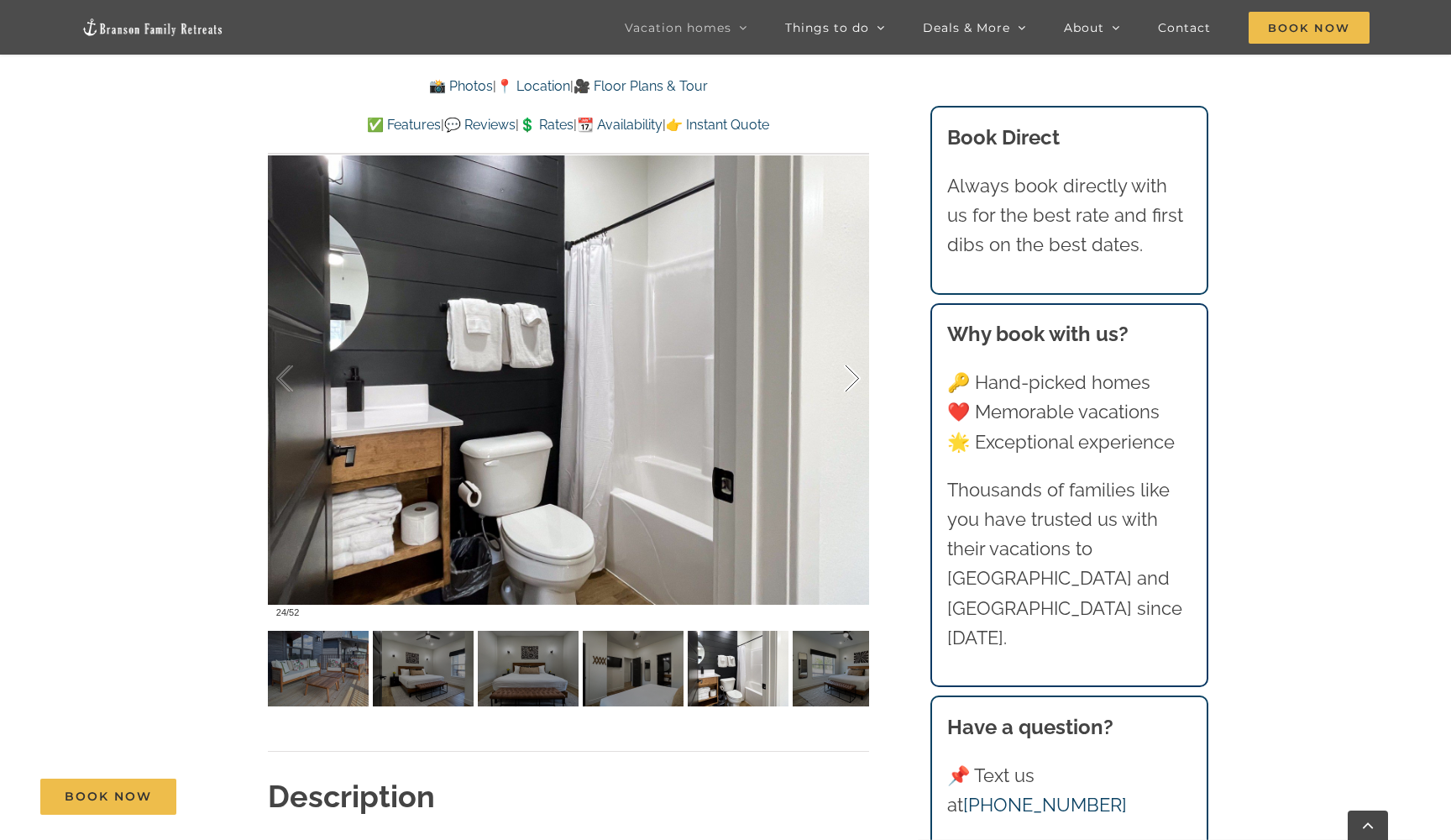
click at [850, 386] on div at bounding box center [835, 379] width 53 height 104
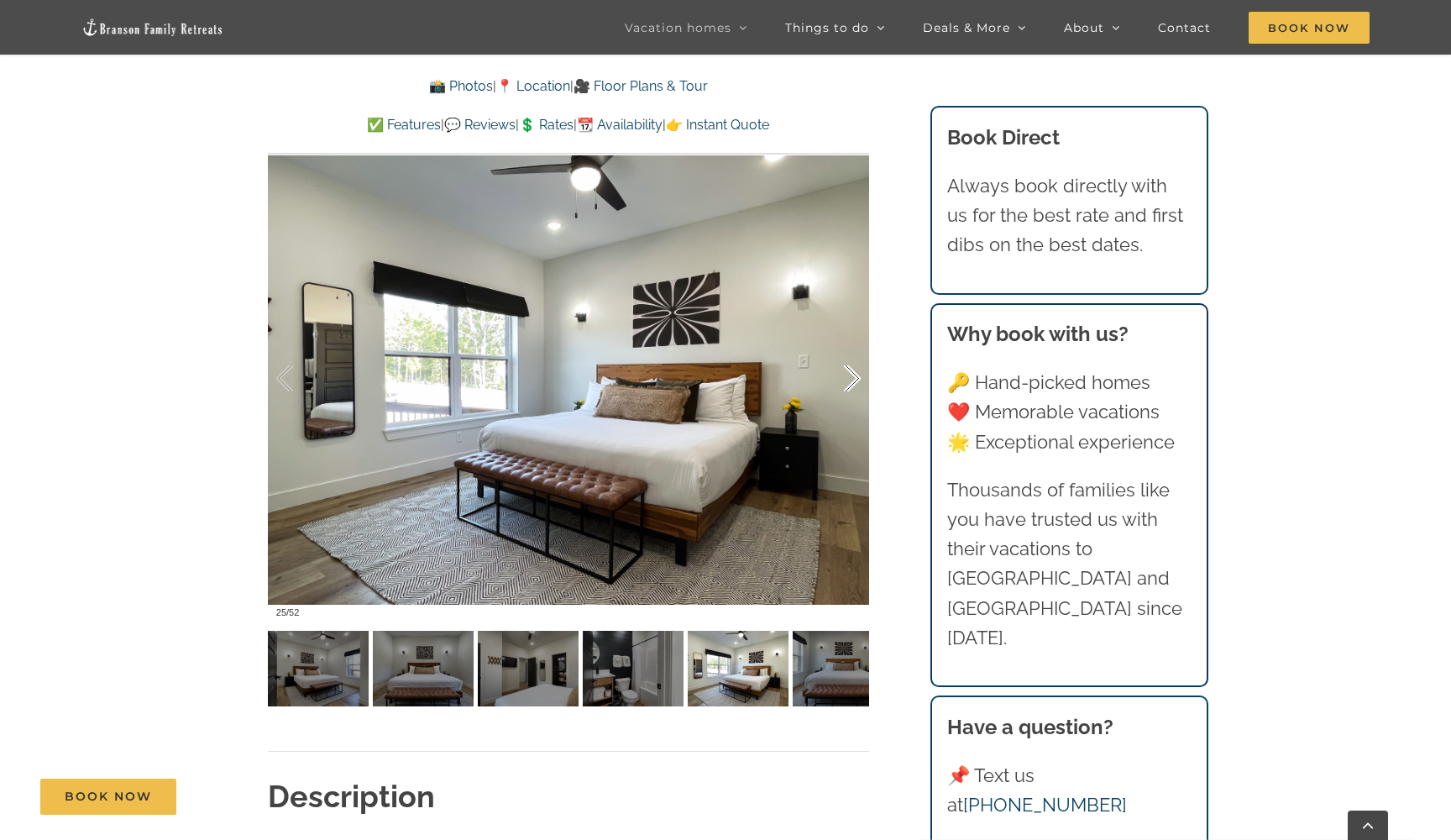
click at [850, 386] on div at bounding box center [835, 379] width 53 height 104
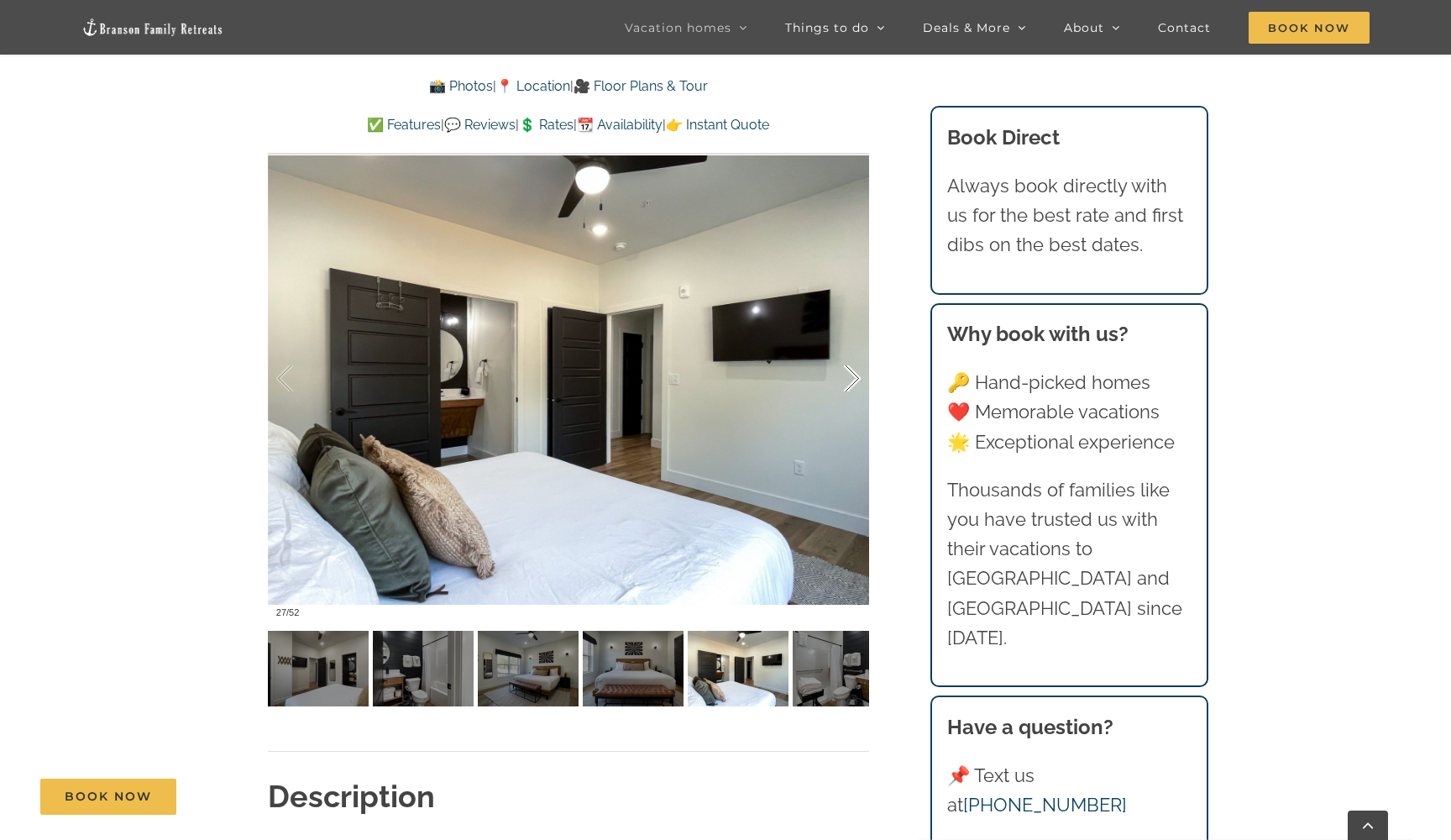
click at [854, 375] on div at bounding box center [835, 379] width 53 height 104
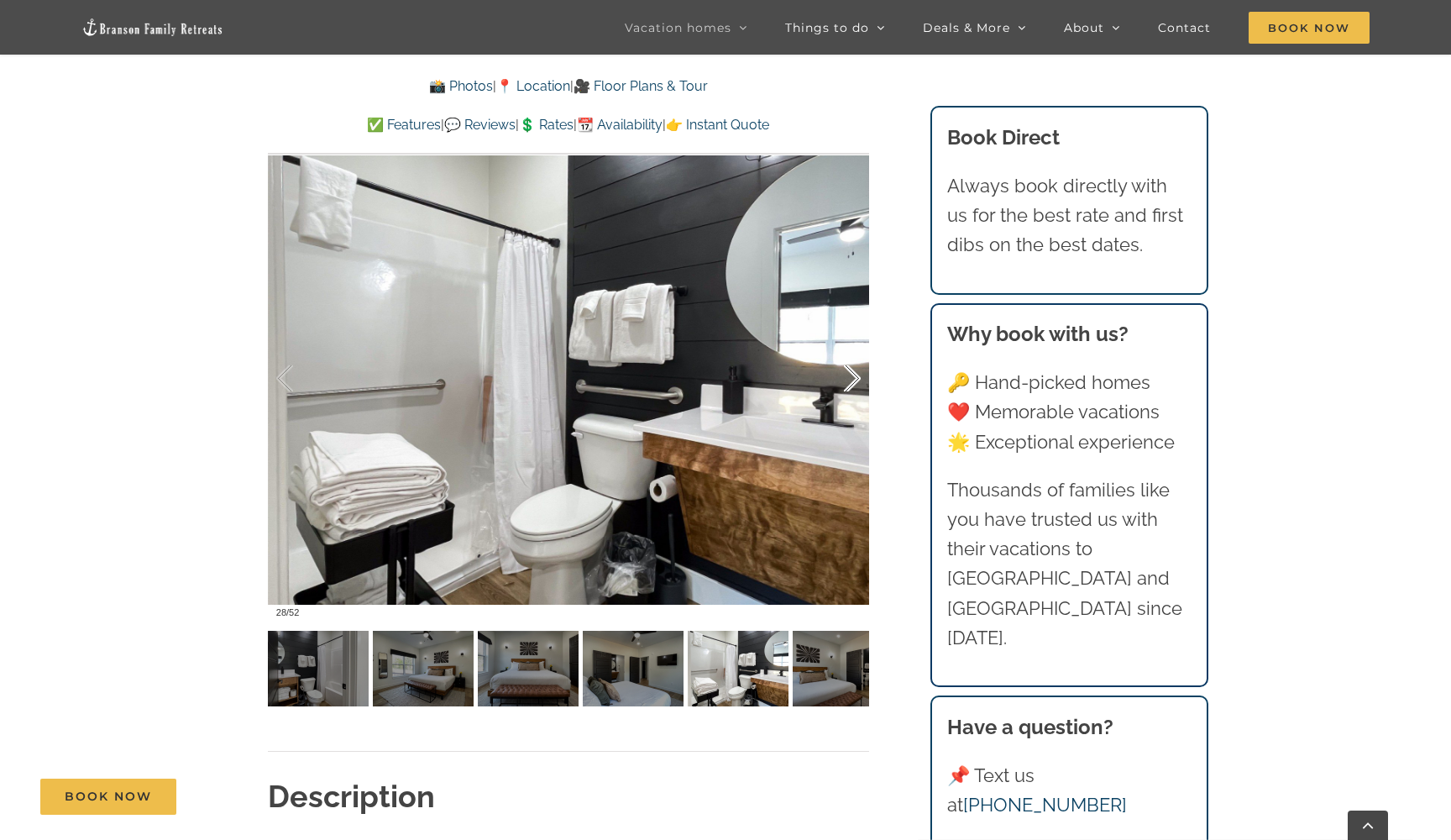
click at [854, 375] on div at bounding box center [835, 379] width 53 height 104
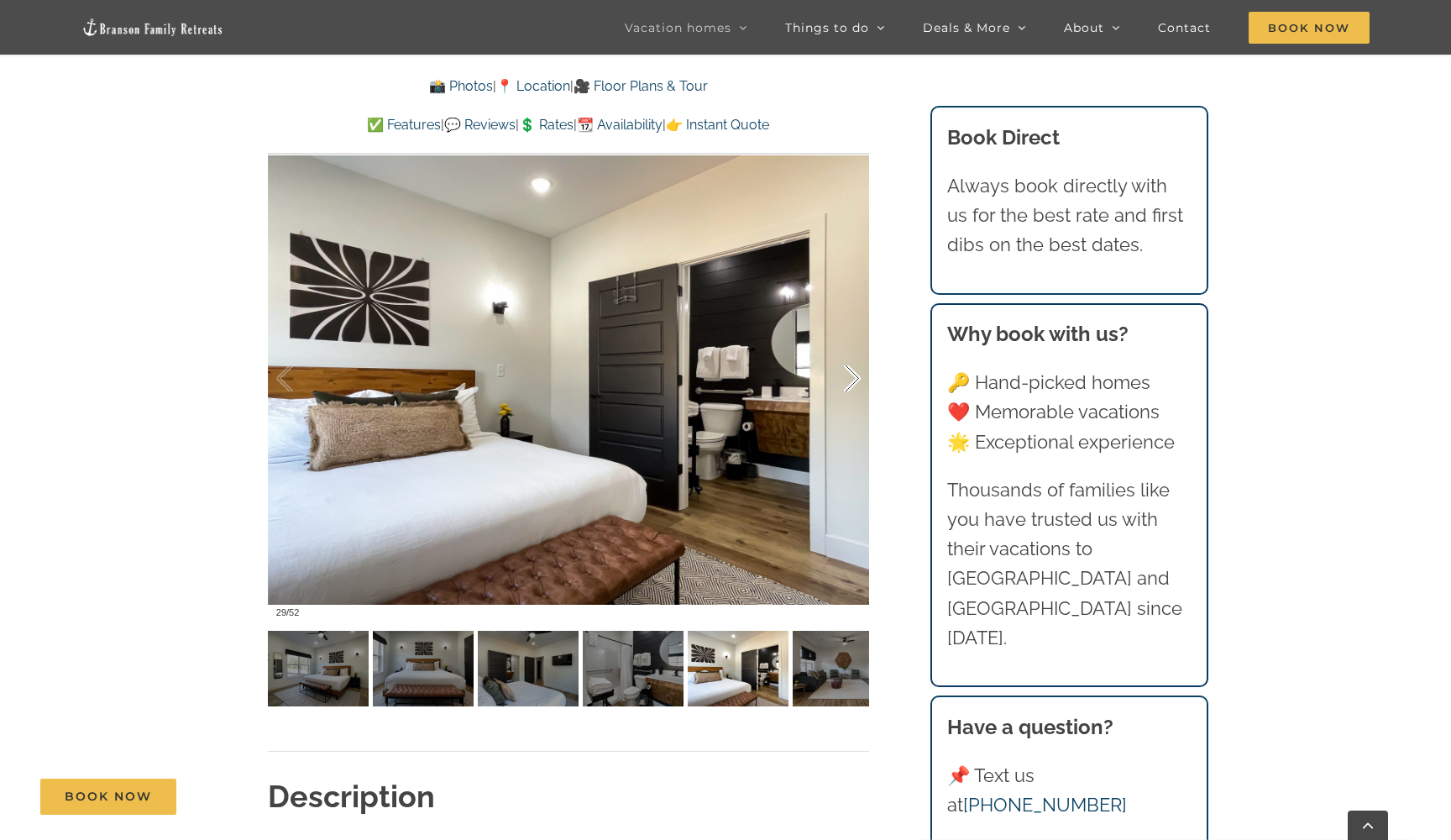
click at [854, 375] on div at bounding box center [835, 379] width 53 height 104
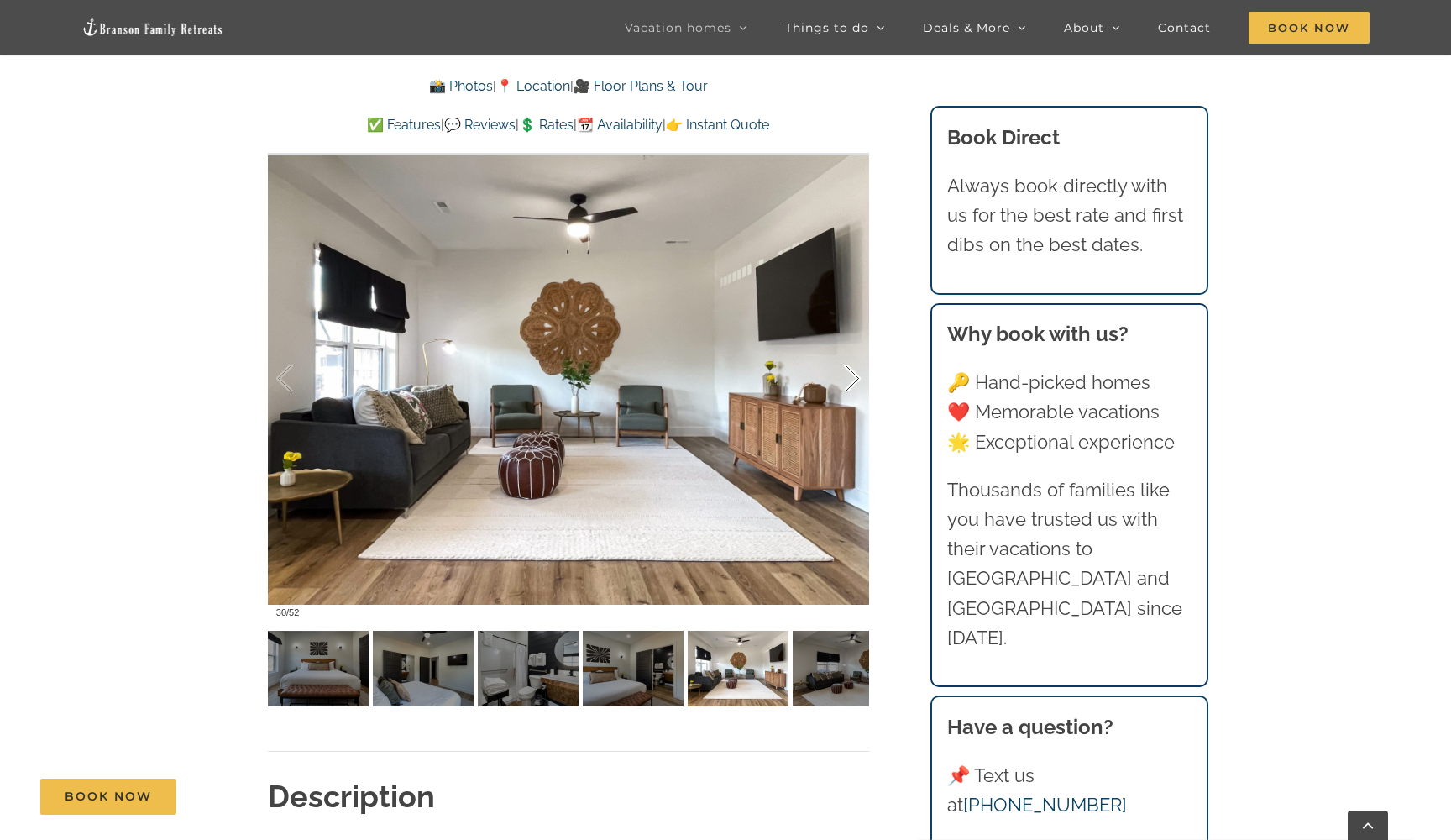
click at [854, 375] on div at bounding box center [835, 379] width 53 height 104
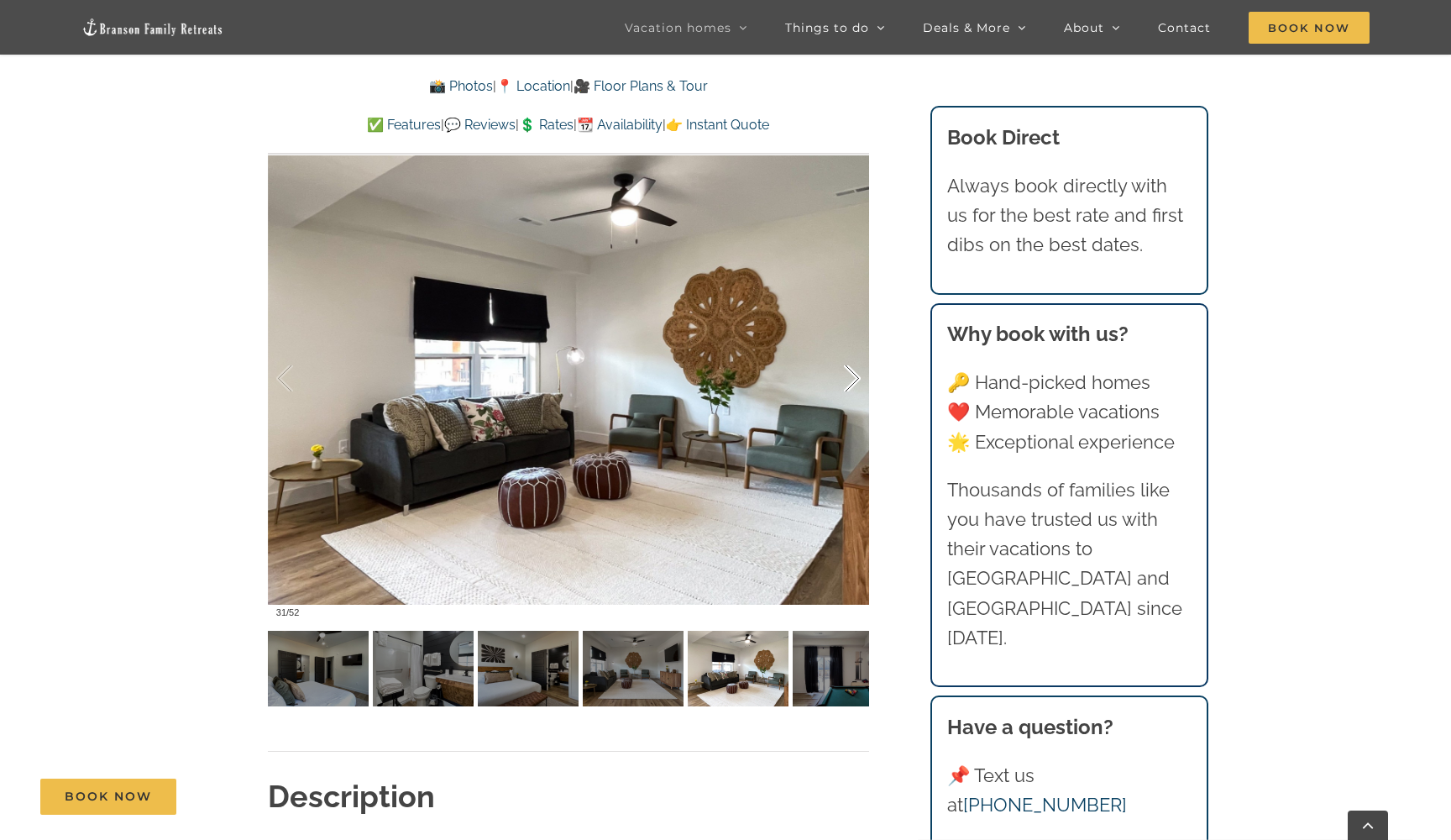
click at [854, 375] on div at bounding box center [835, 379] width 53 height 104
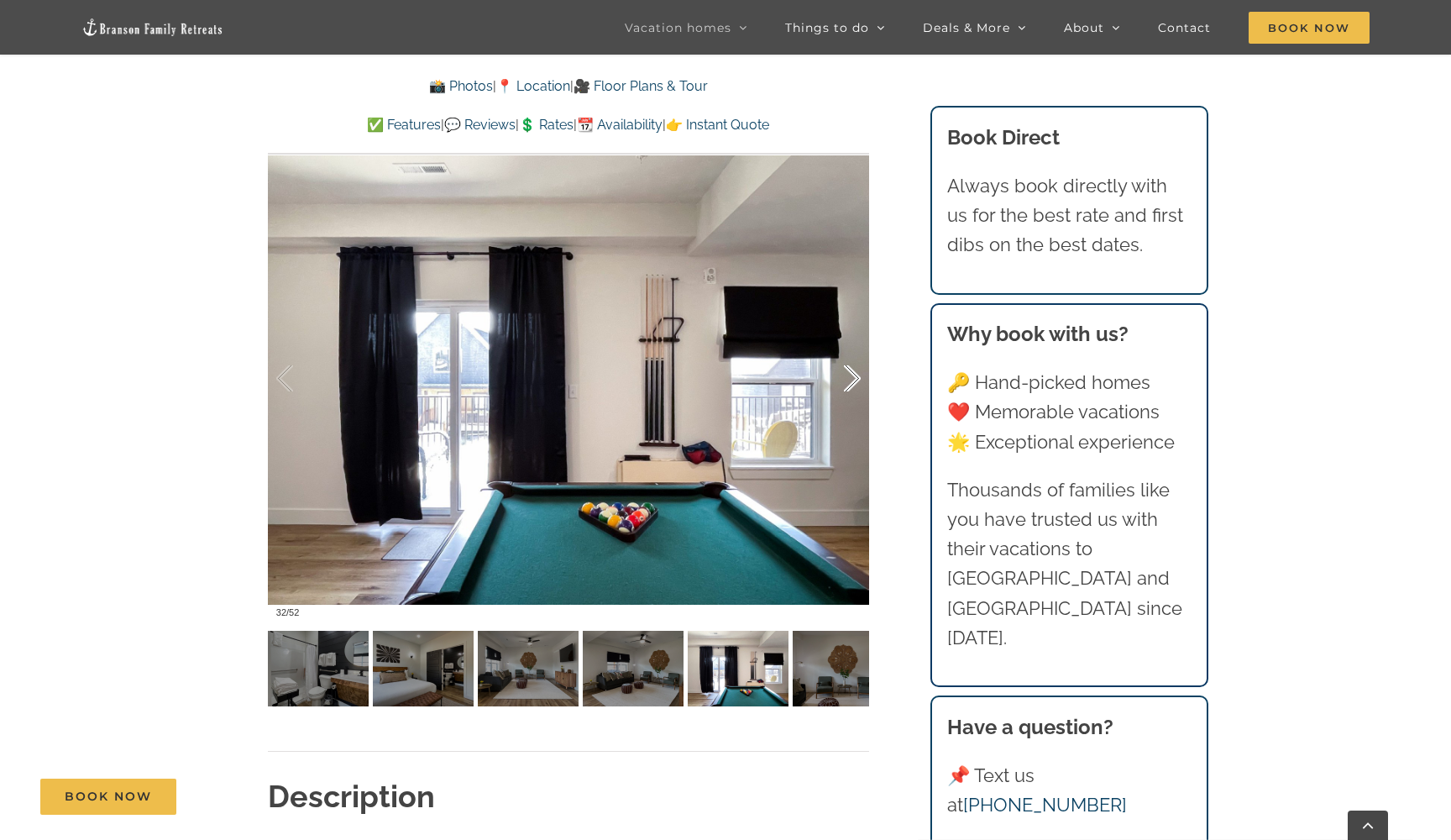
click at [854, 375] on div at bounding box center [835, 379] width 53 height 104
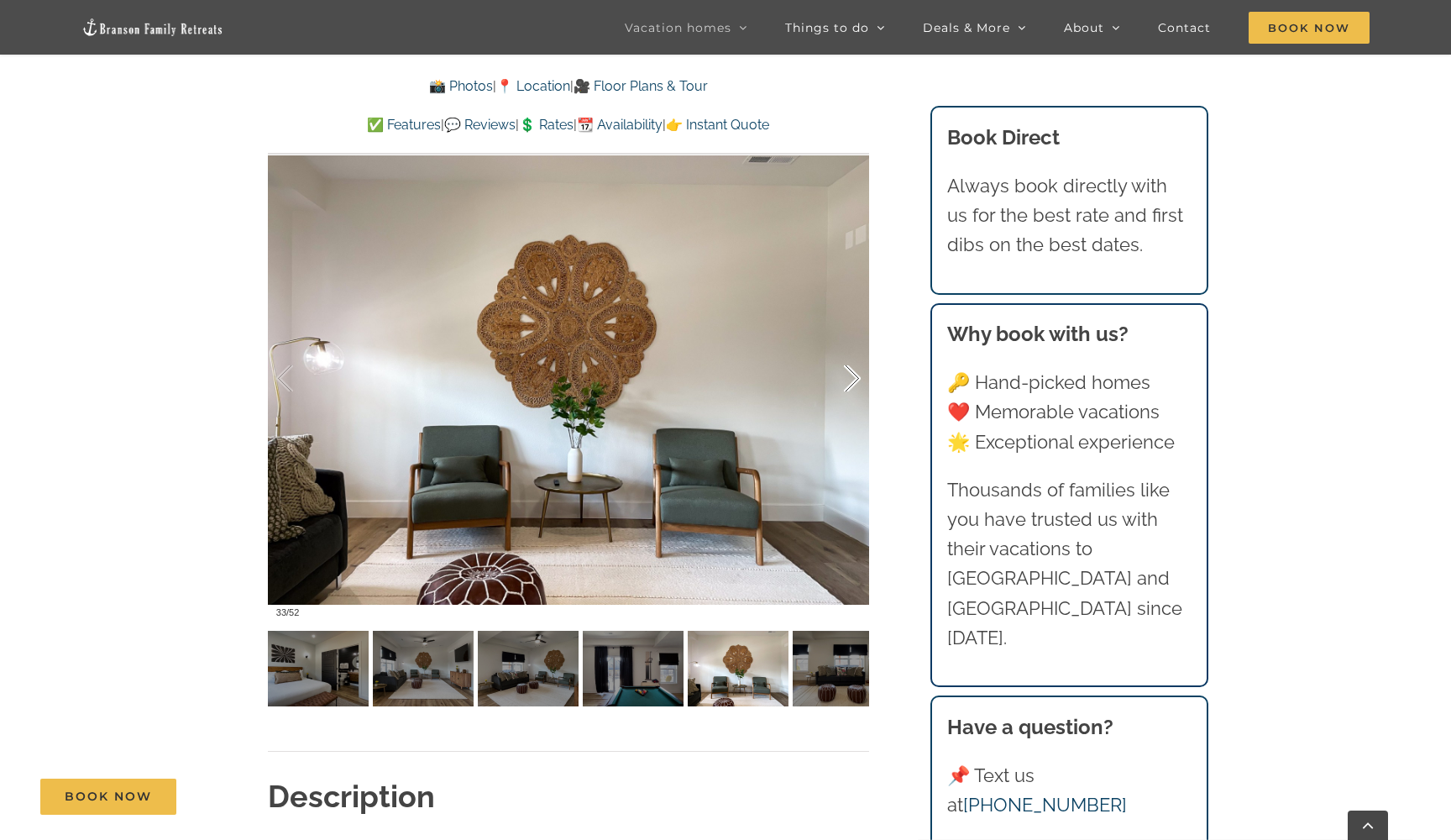
click at [854, 375] on div at bounding box center [835, 379] width 53 height 104
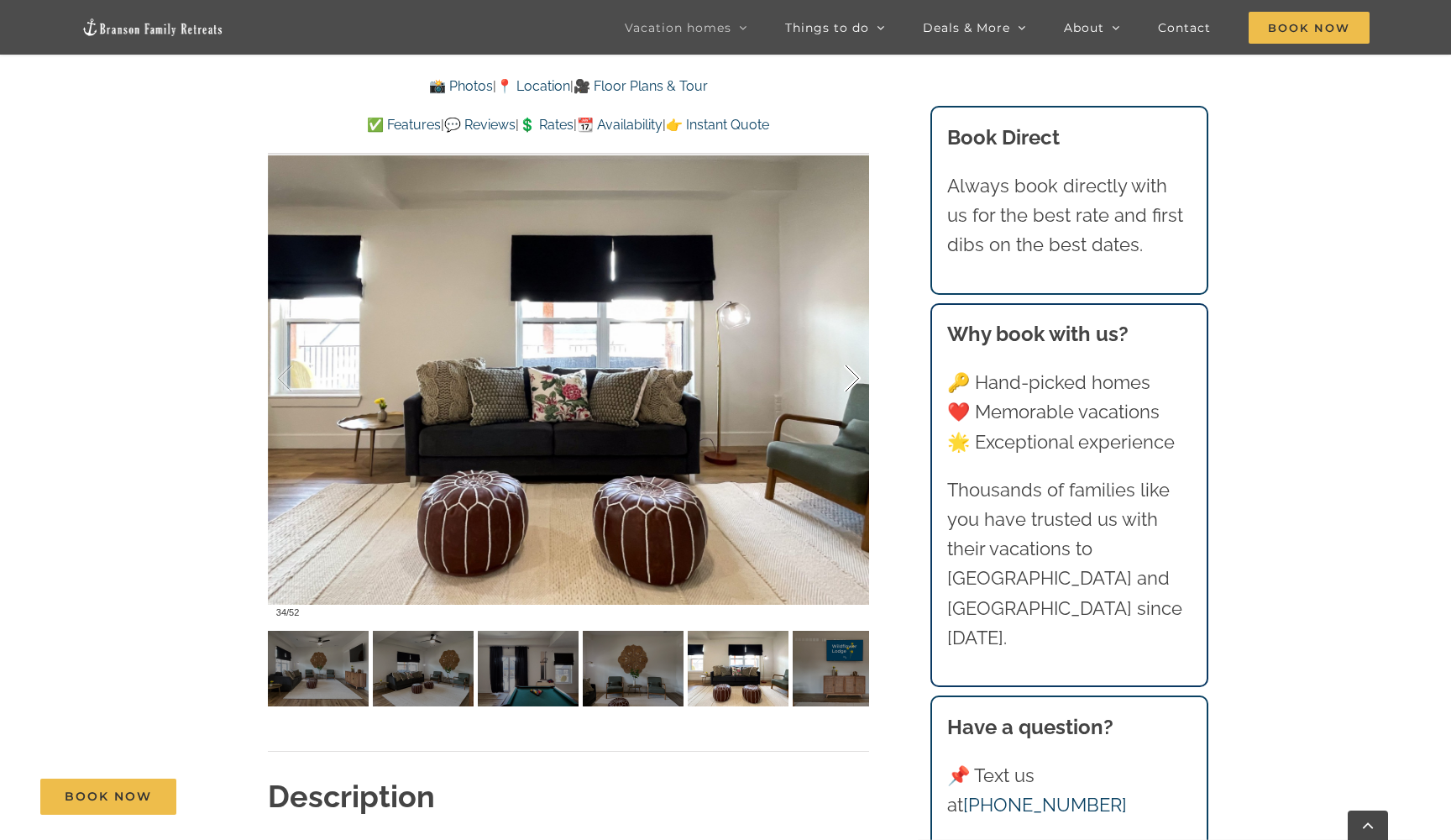
click at [854, 375] on div at bounding box center [835, 379] width 53 height 104
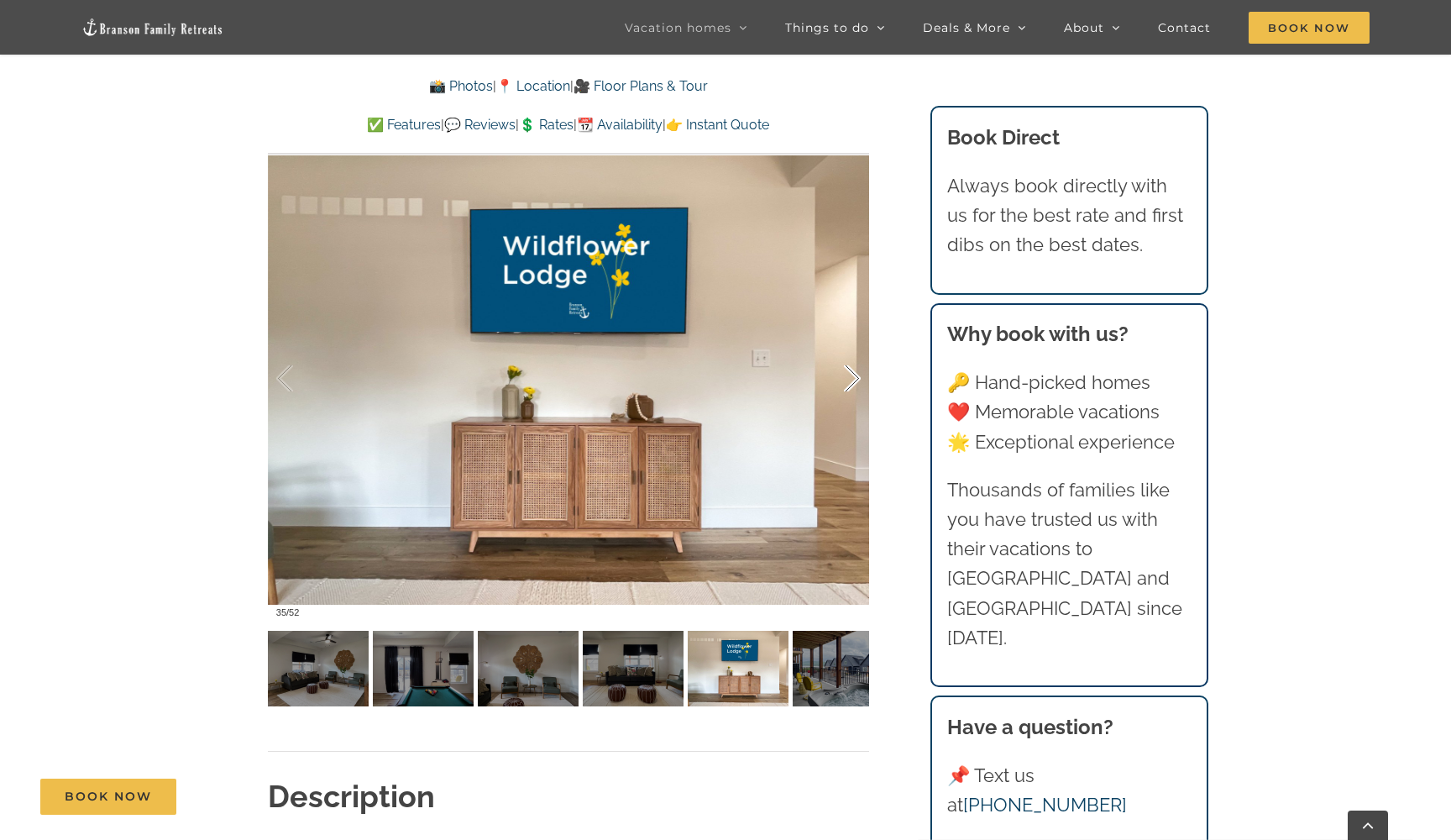
click at [854, 375] on div at bounding box center [835, 379] width 53 height 104
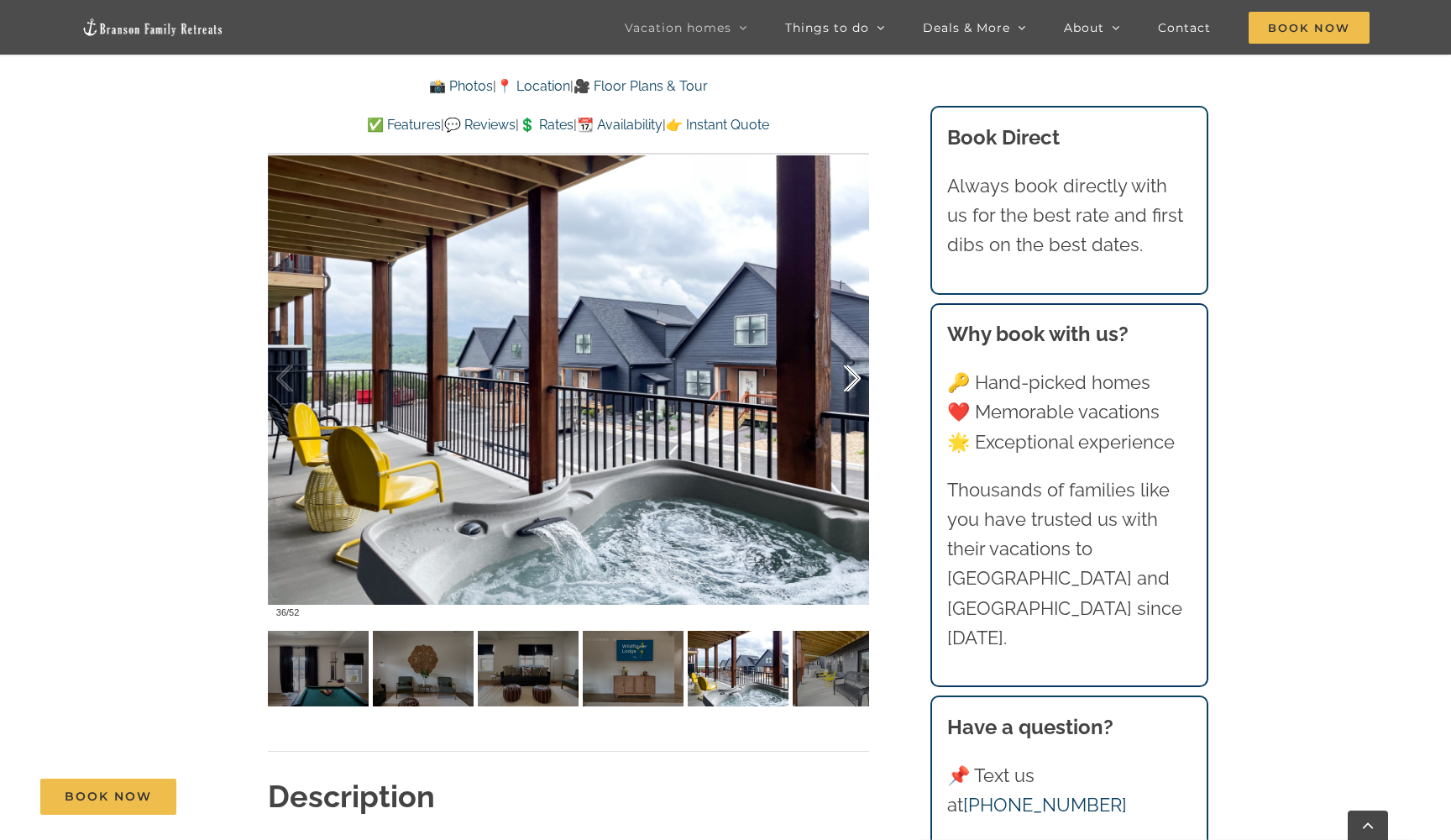
click at [852, 373] on div at bounding box center [835, 379] width 53 height 104
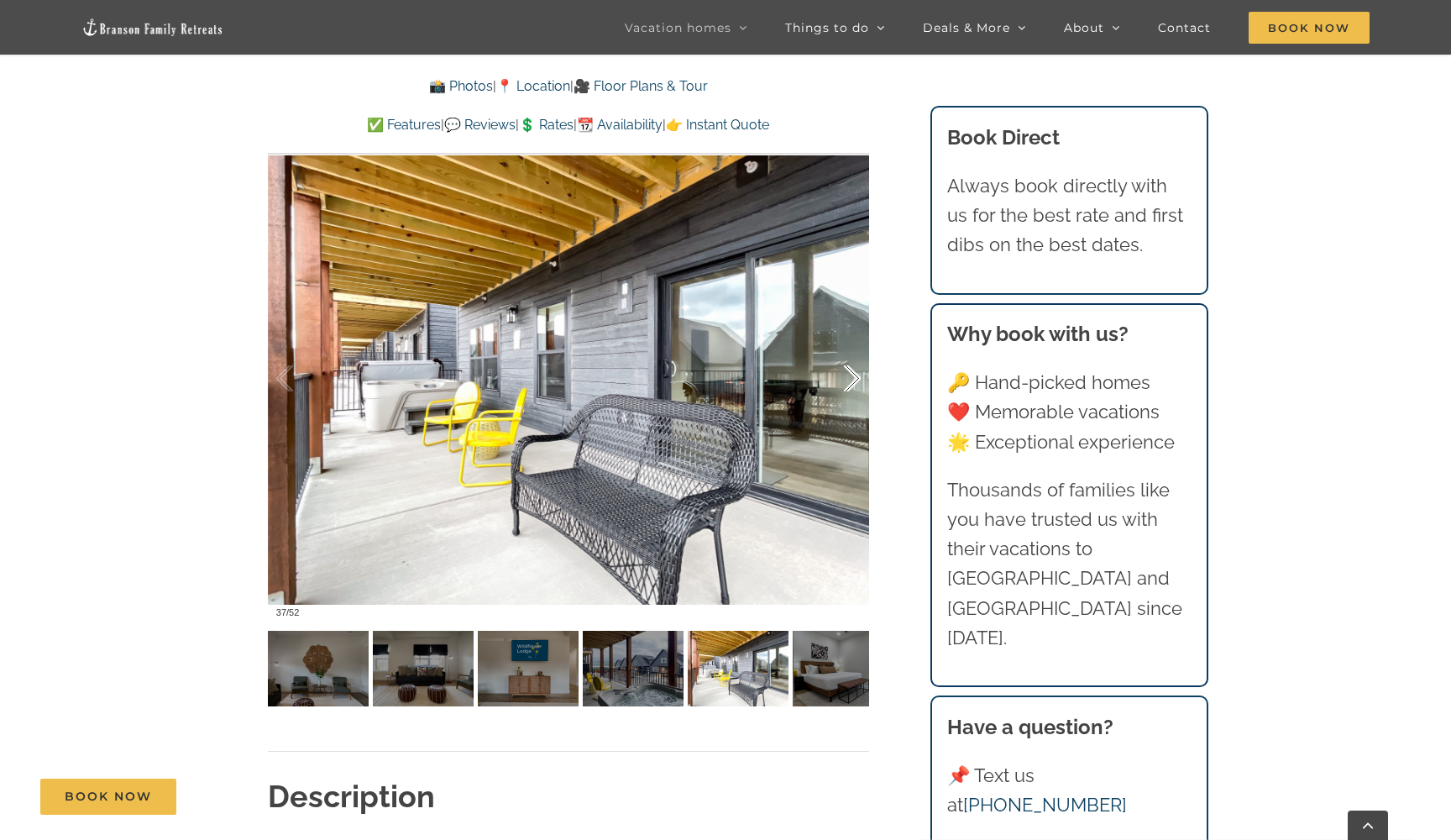
click at [852, 373] on div at bounding box center [835, 379] width 53 height 104
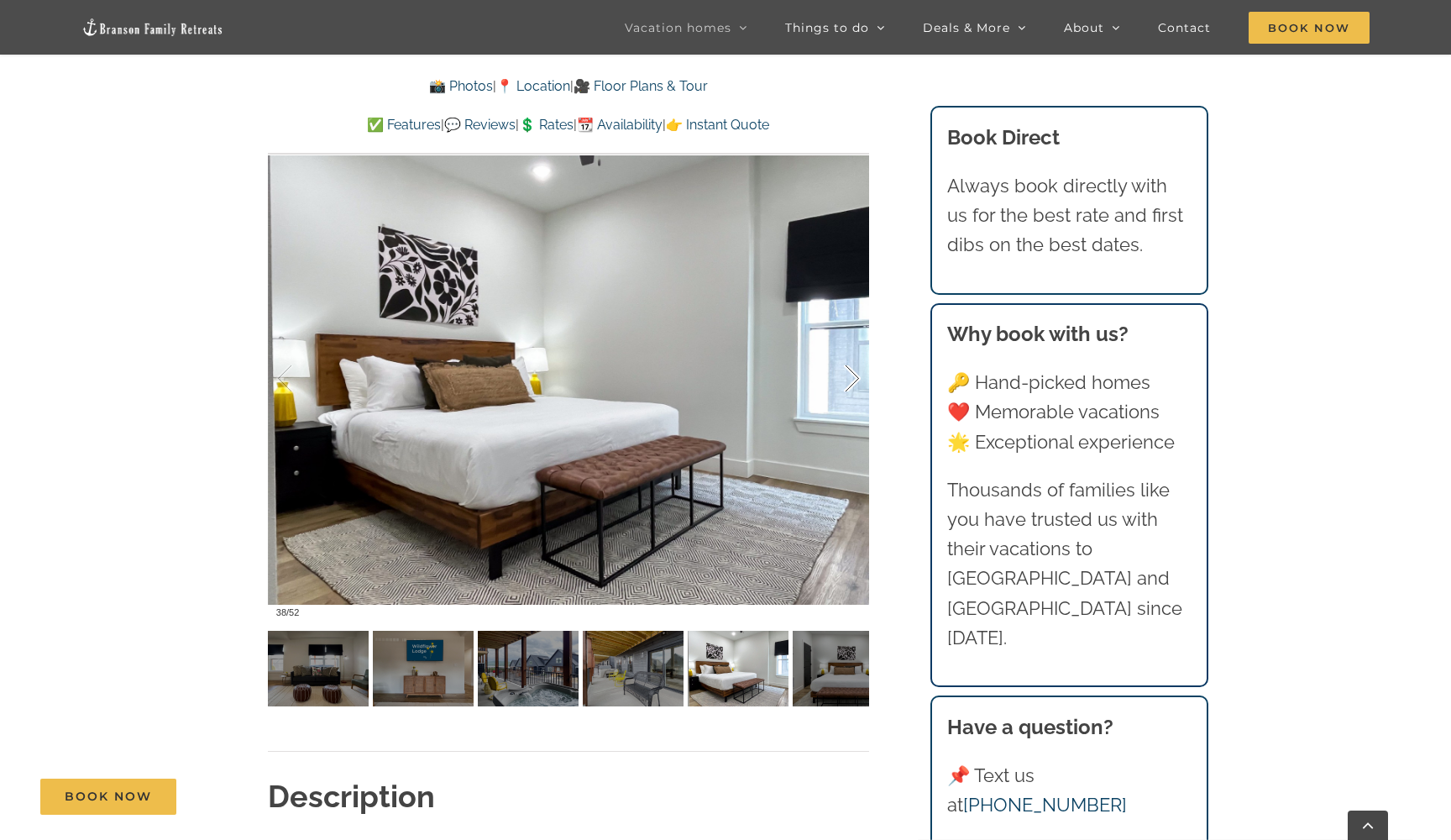
click at [852, 373] on div at bounding box center [835, 379] width 53 height 104
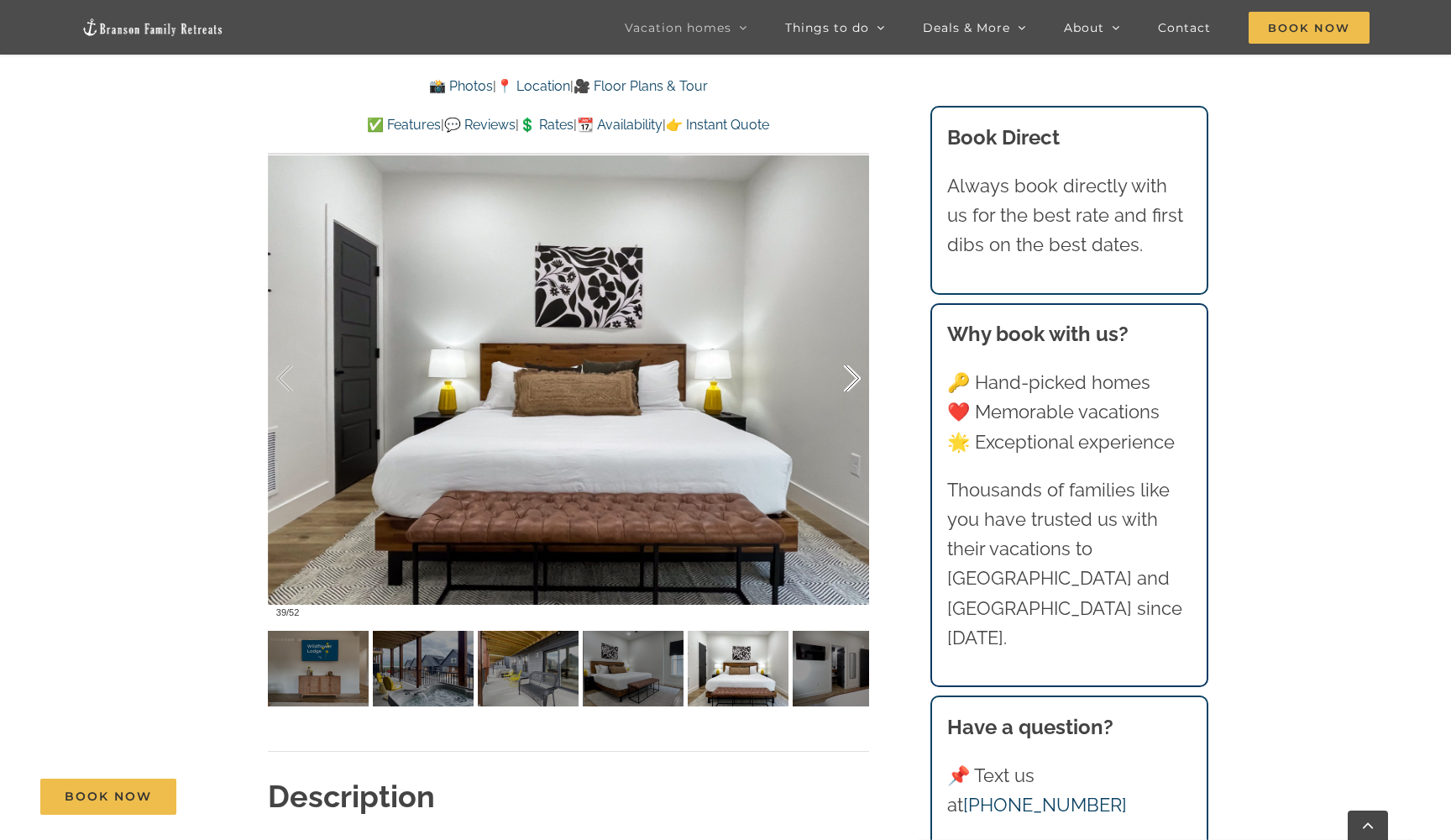
click at [852, 373] on div at bounding box center [835, 379] width 53 height 104
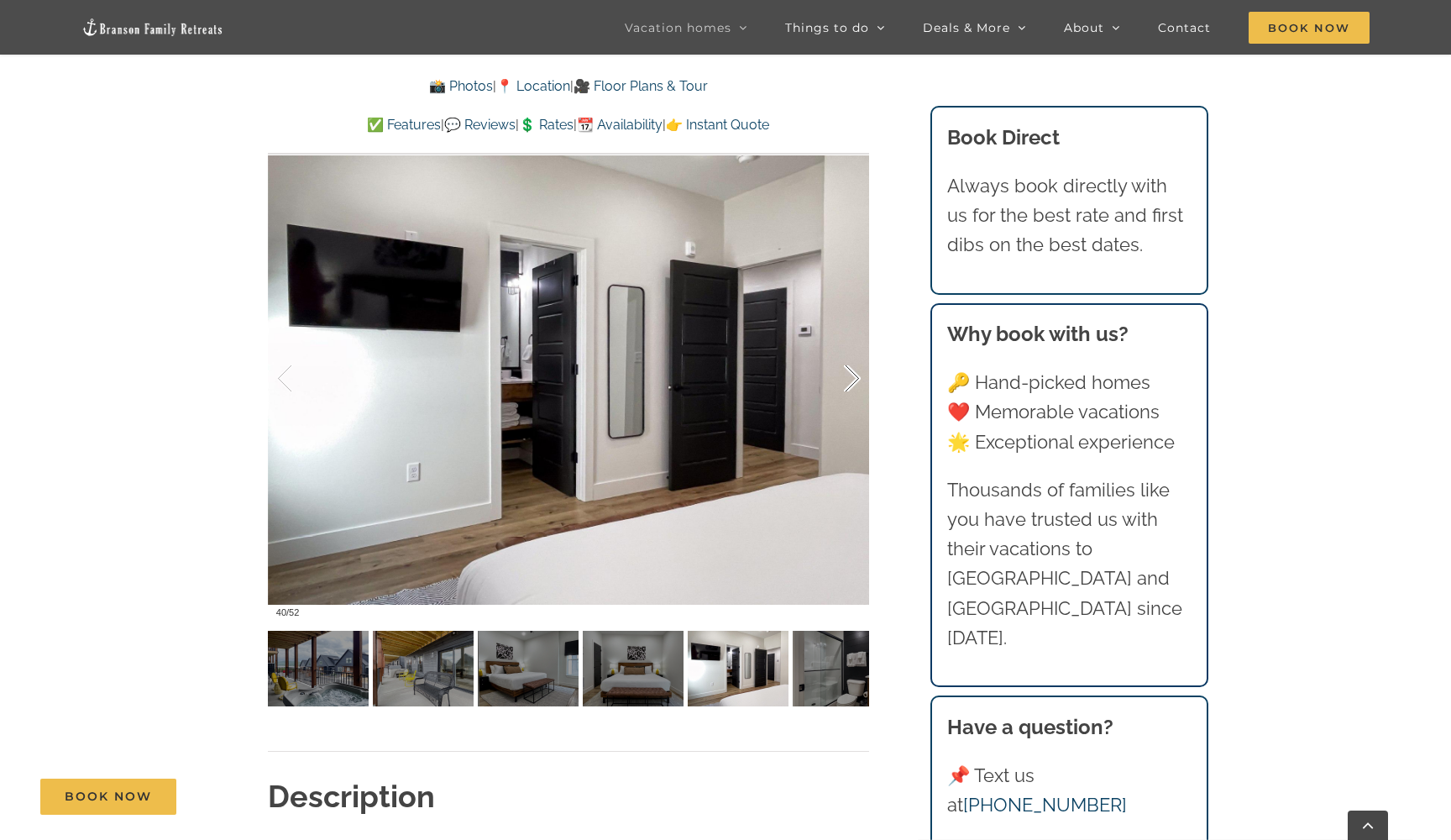
click at [852, 374] on div at bounding box center [835, 379] width 53 height 104
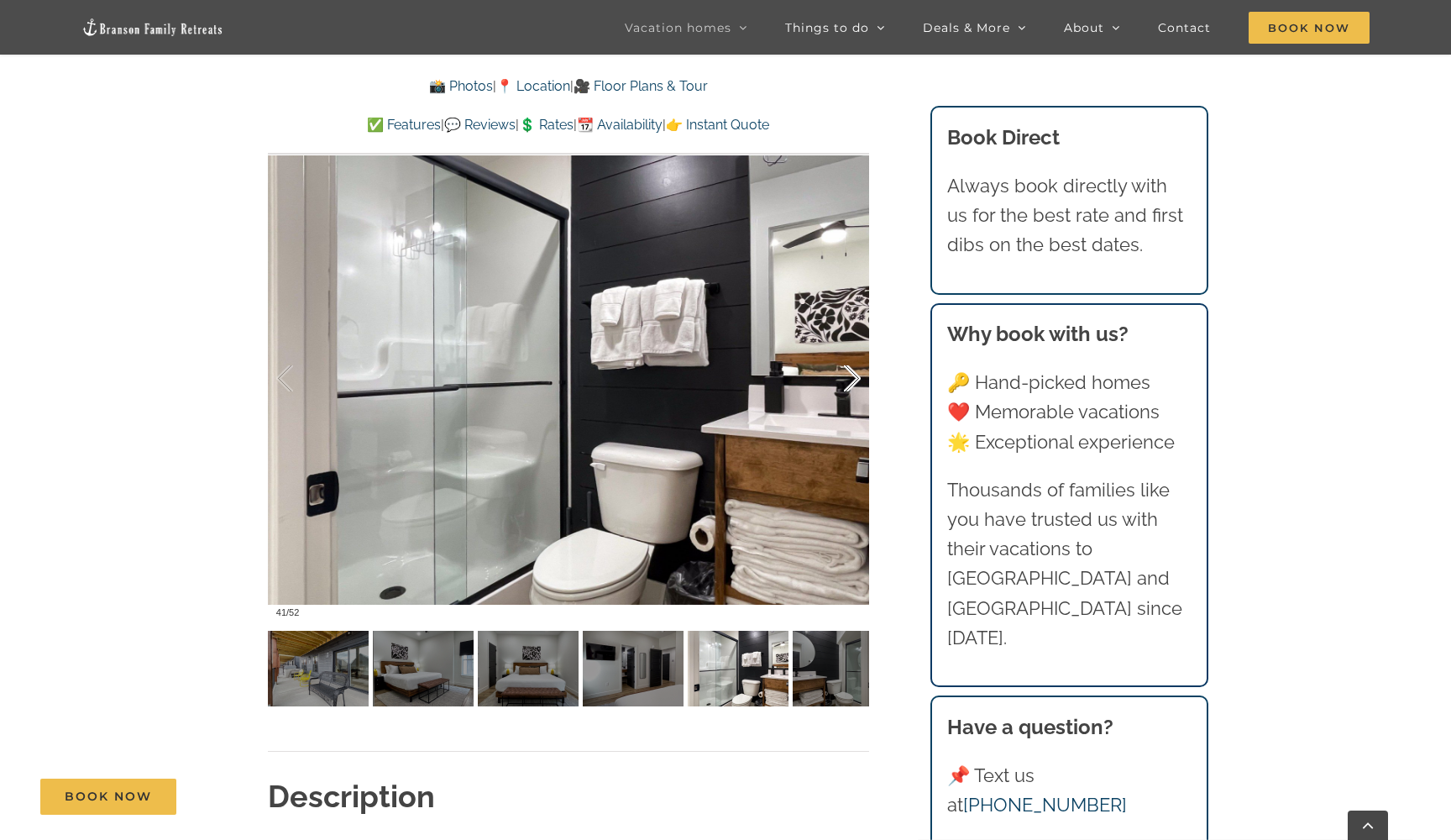
click at [852, 374] on div at bounding box center [835, 379] width 53 height 104
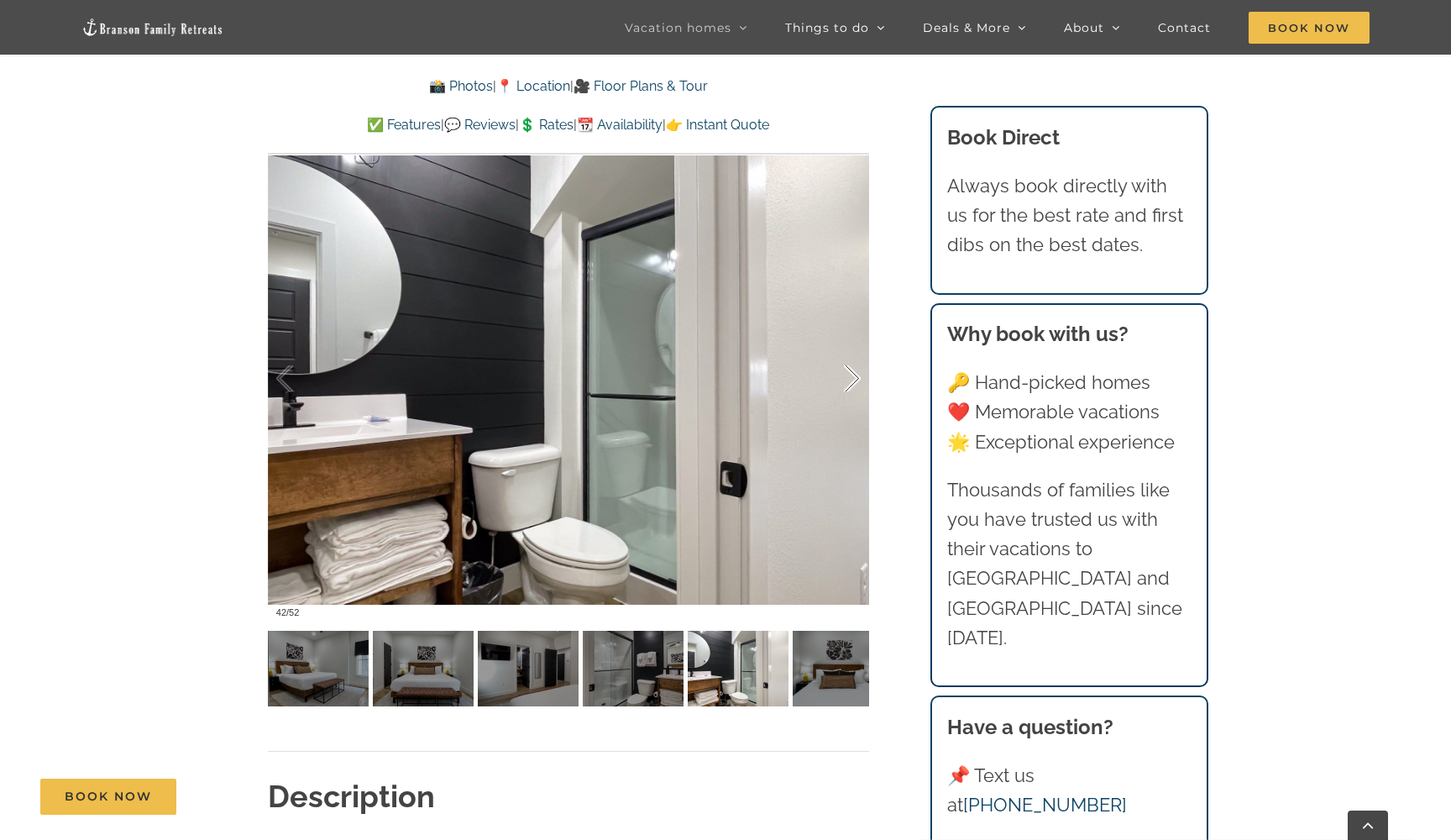
click at [852, 375] on div at bounding box center [835, 379] width 53 height 104
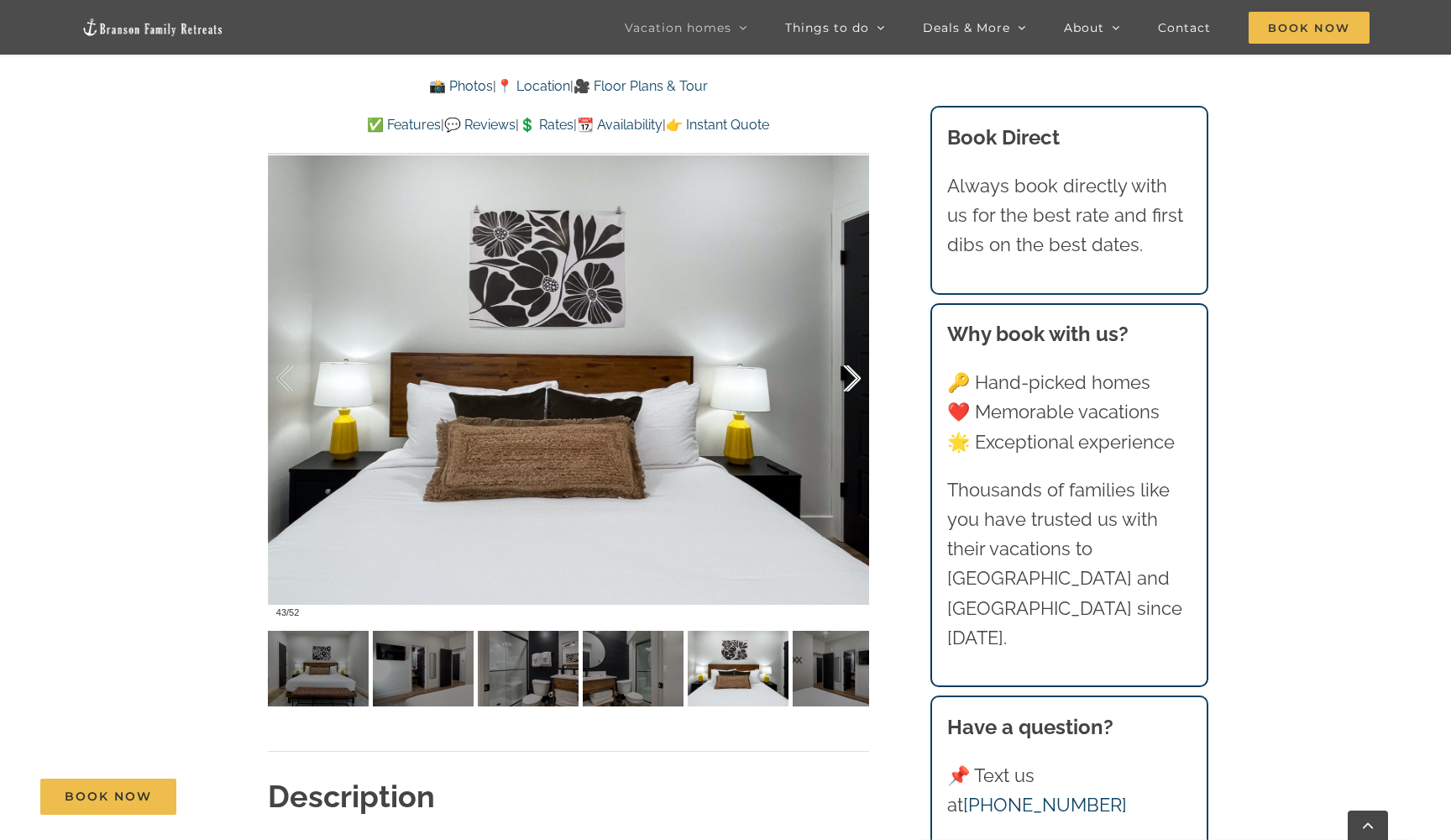
click at [853, 375] on div at bounding box center [835, 379] width 53 height 104
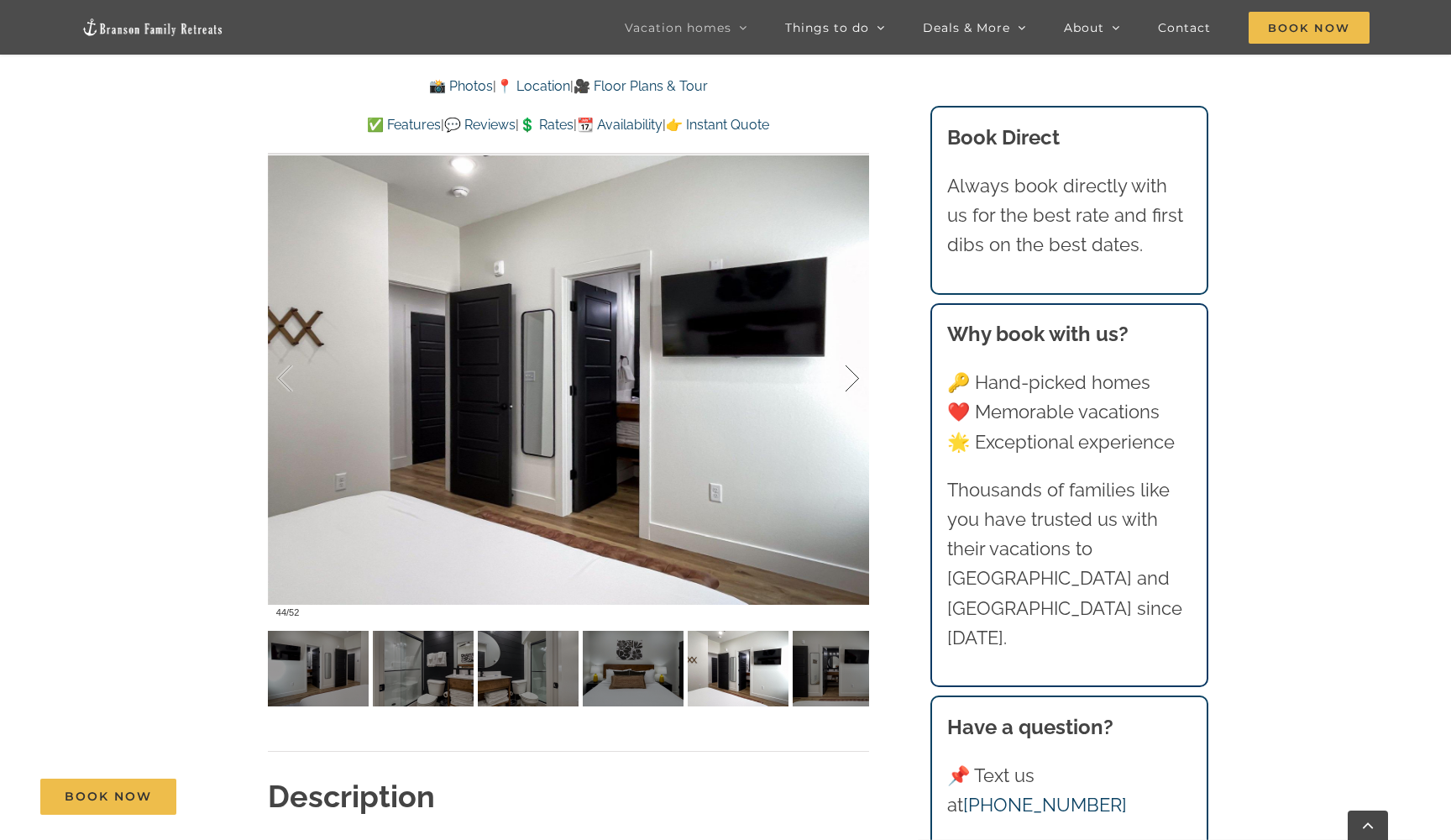
click at [853, 375] on div at bounding box center [835, 379] width 53 height 104
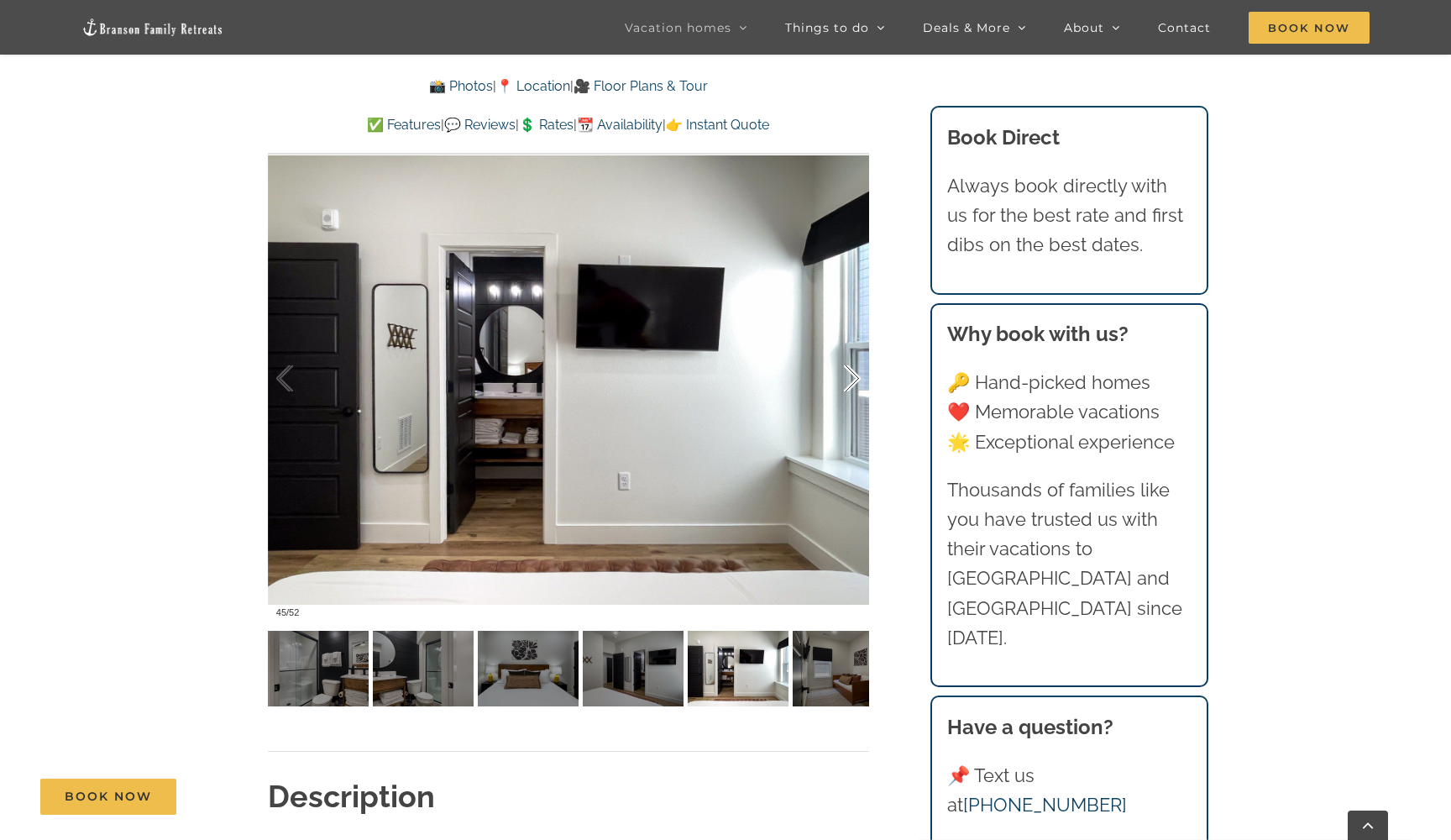
click at [853, 376] on div at bounding box center [835, 379] width 53 height 104
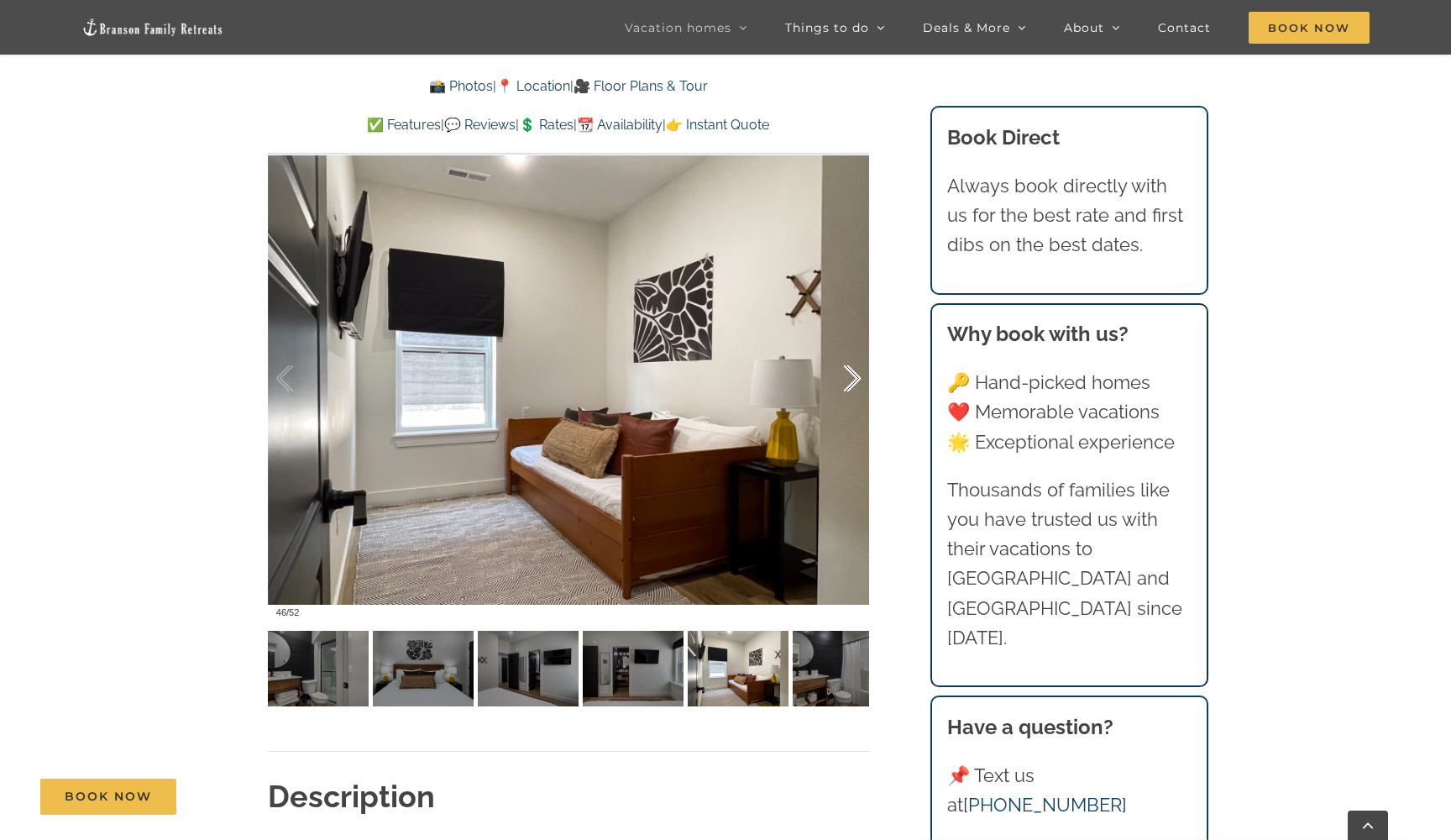
click at [853, 377] on div at bounding box center [835, 379] width 53 height 104
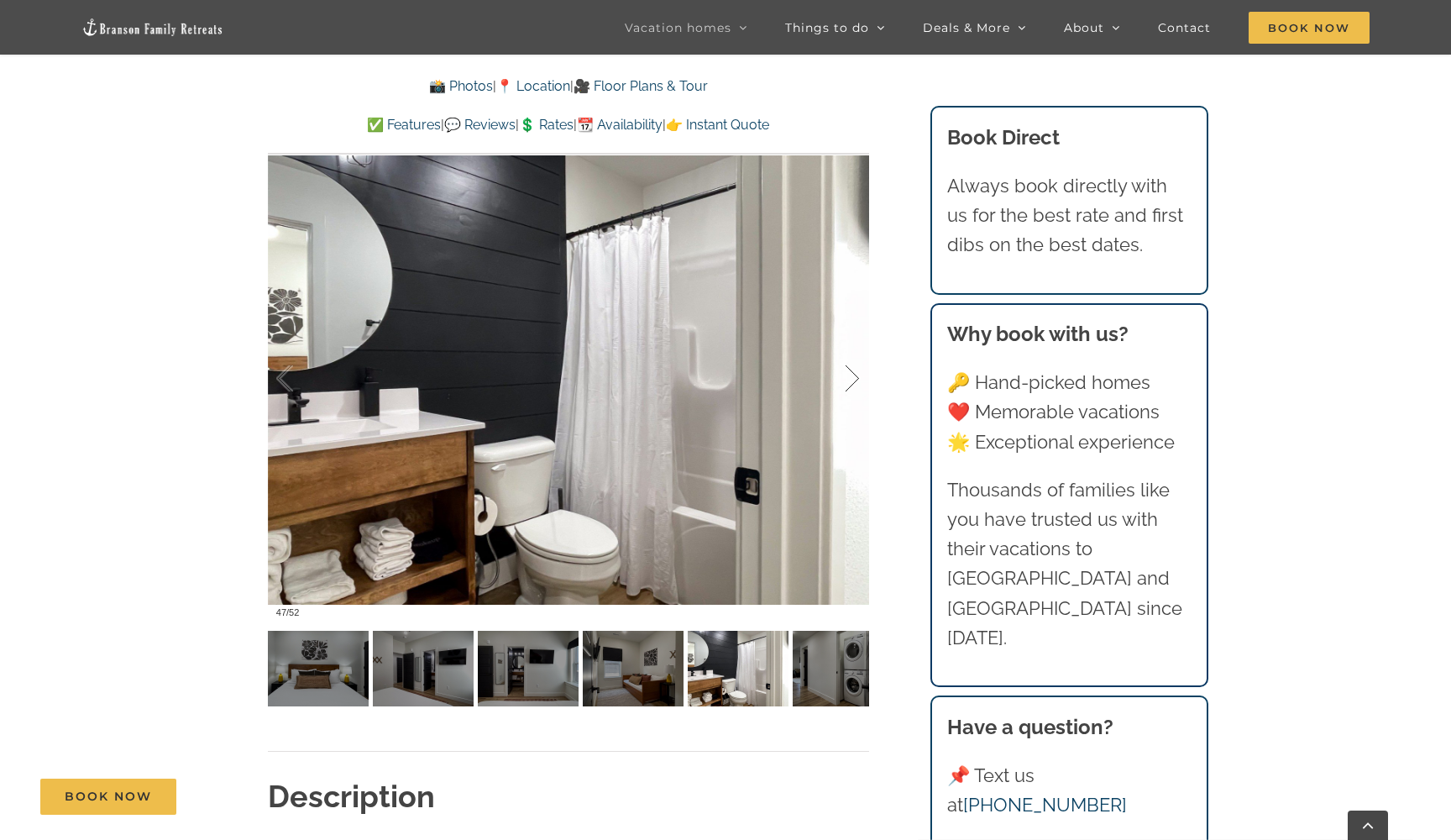
click at [854, 378] on div at bounding box center [835, 379] width 53 height 104
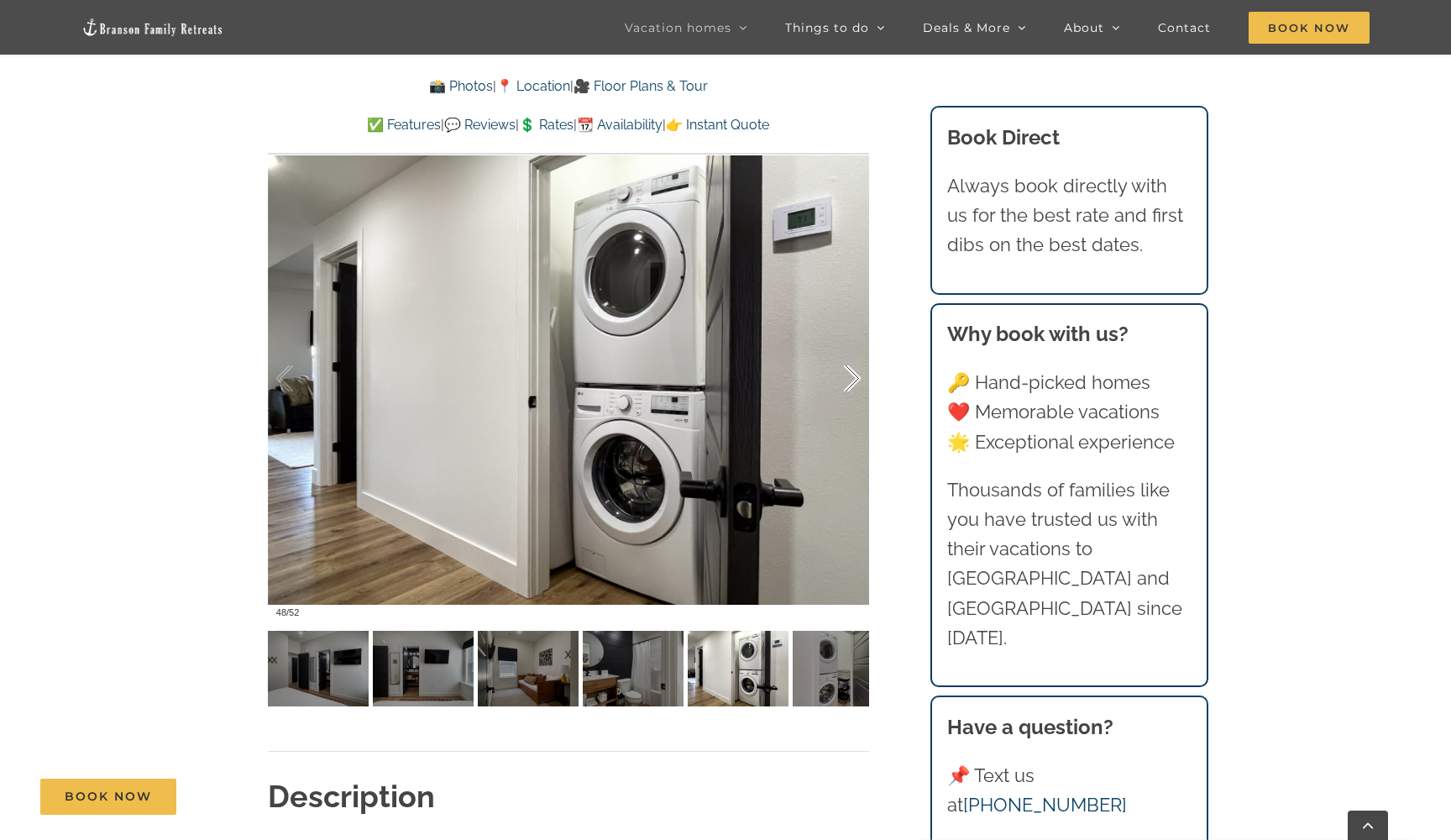
click at [855, 379] on div at bounding box center [835, 379] width 53 height 104
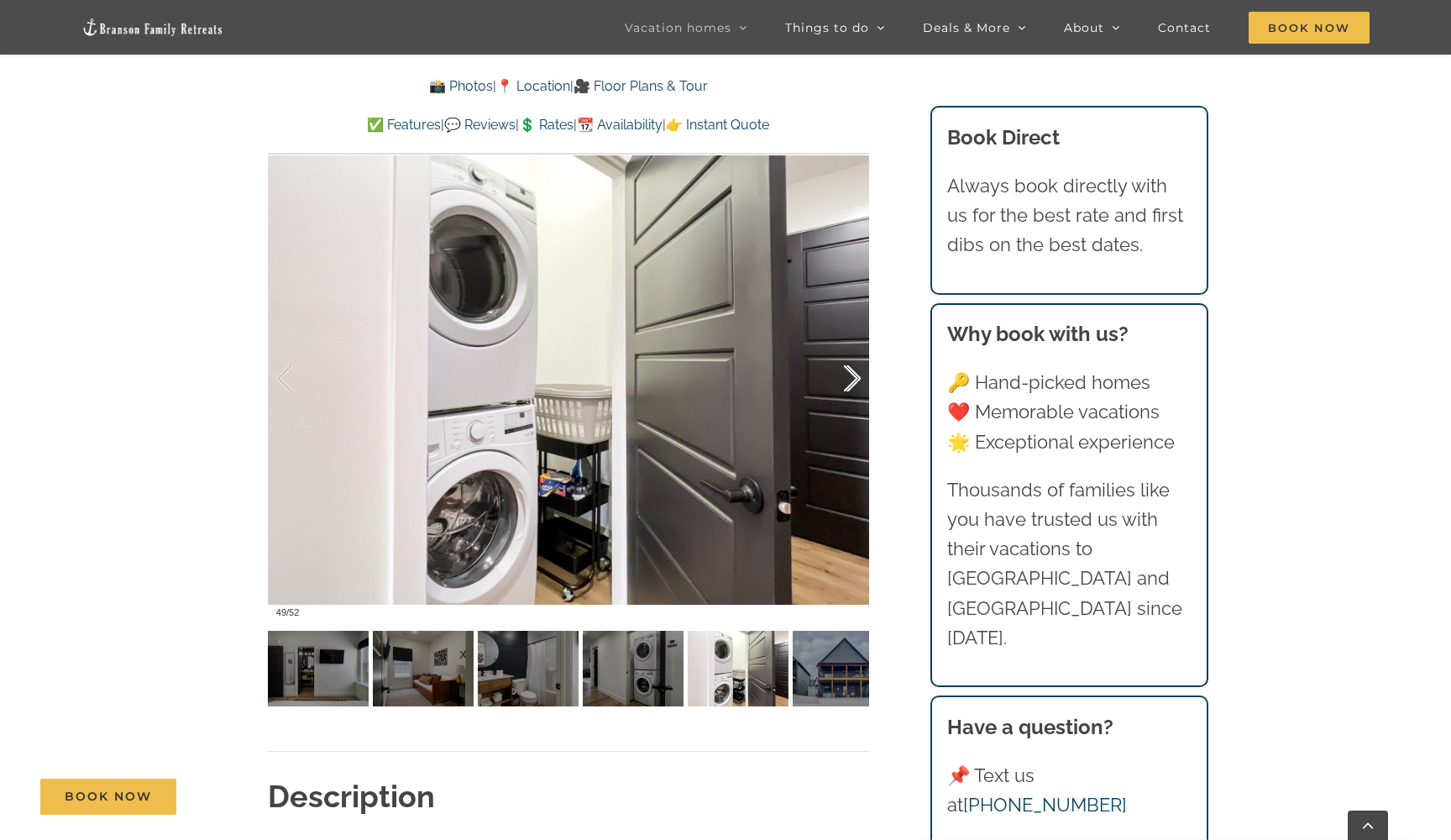
click at [855, 379] on div at bounding box center [835, 379] width 53 height 104
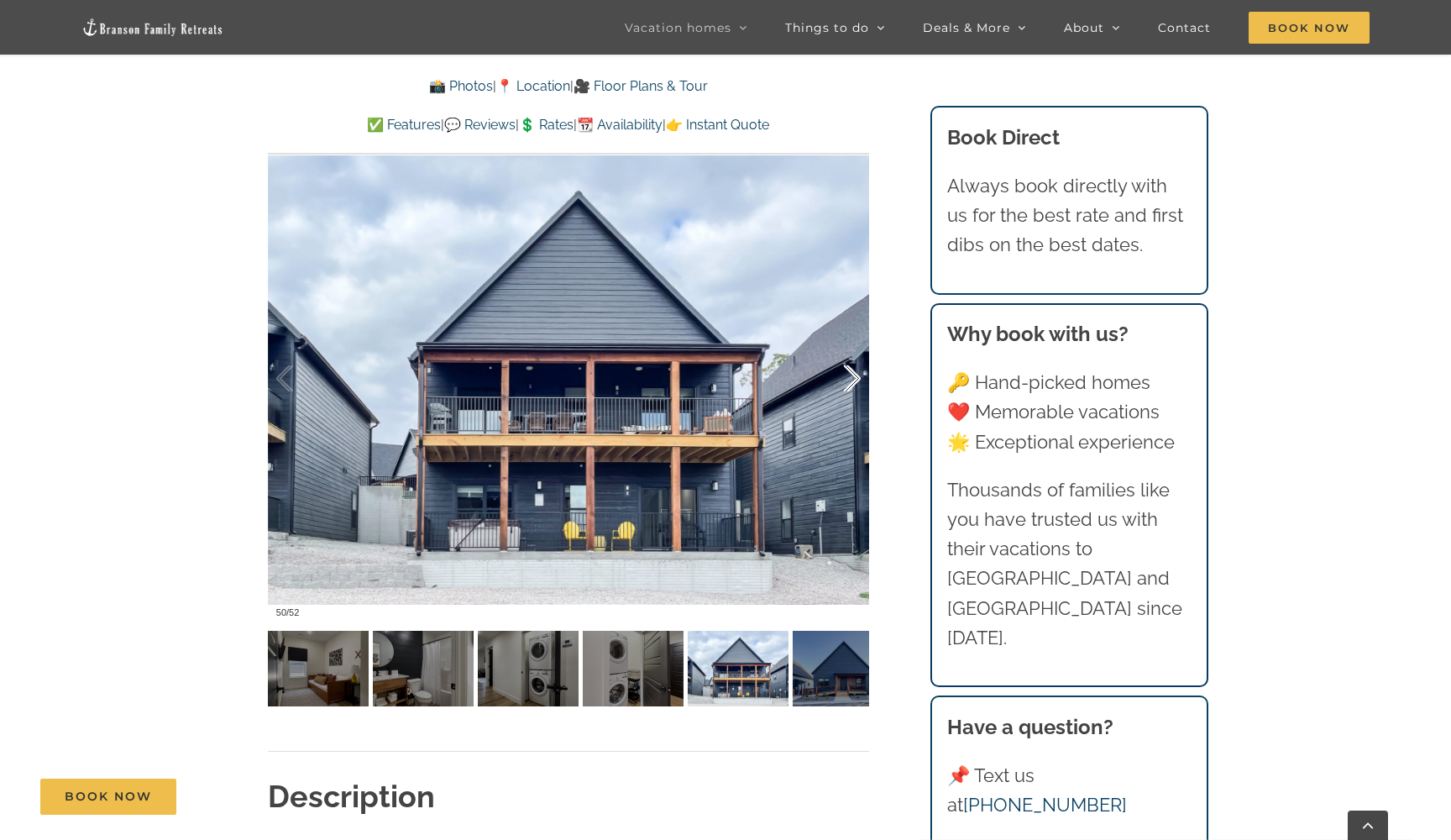
click at [855, 379] on div at bounding box center [835, 379] width 53 height 104
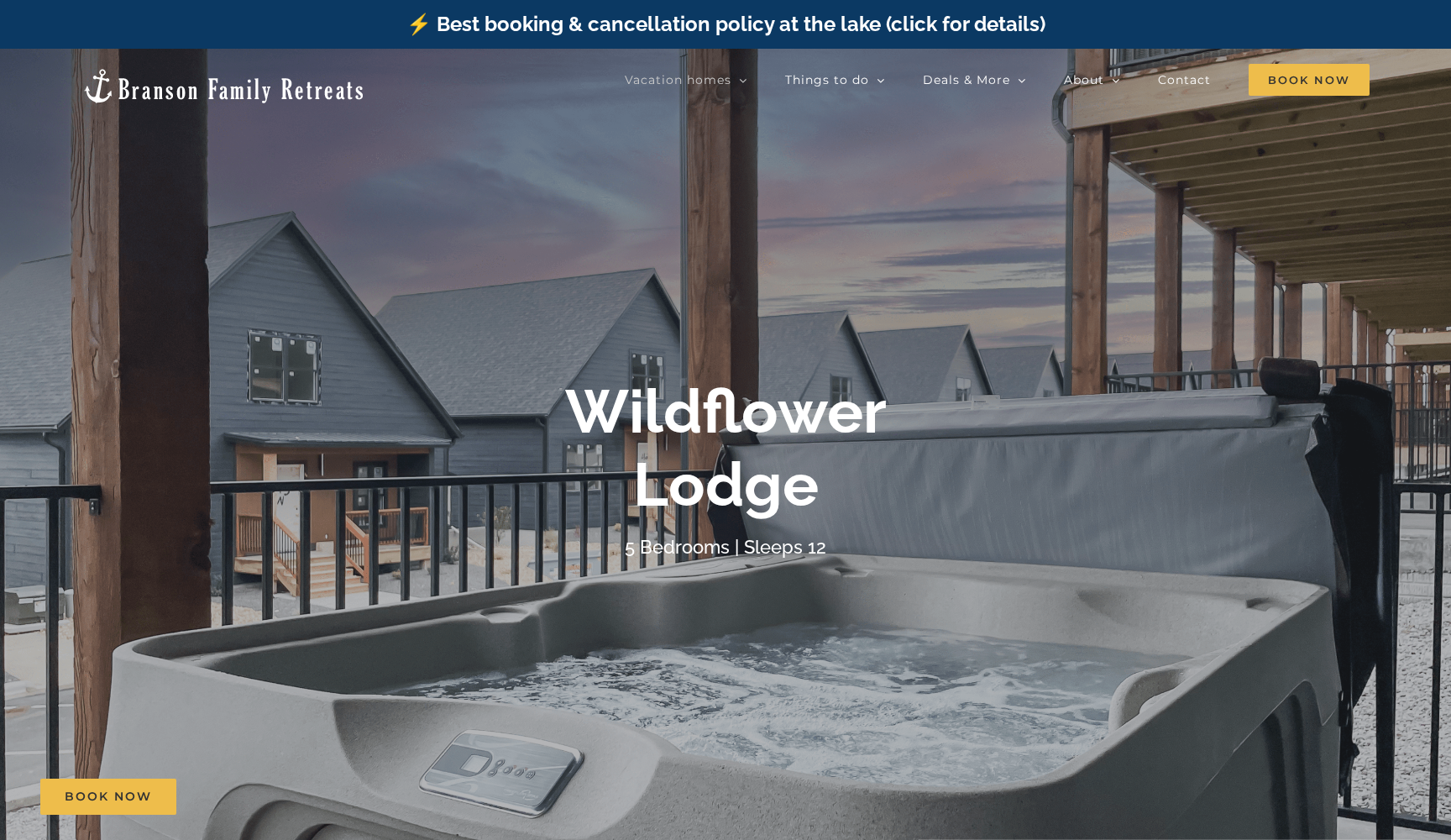
scroll to position [0, 0]
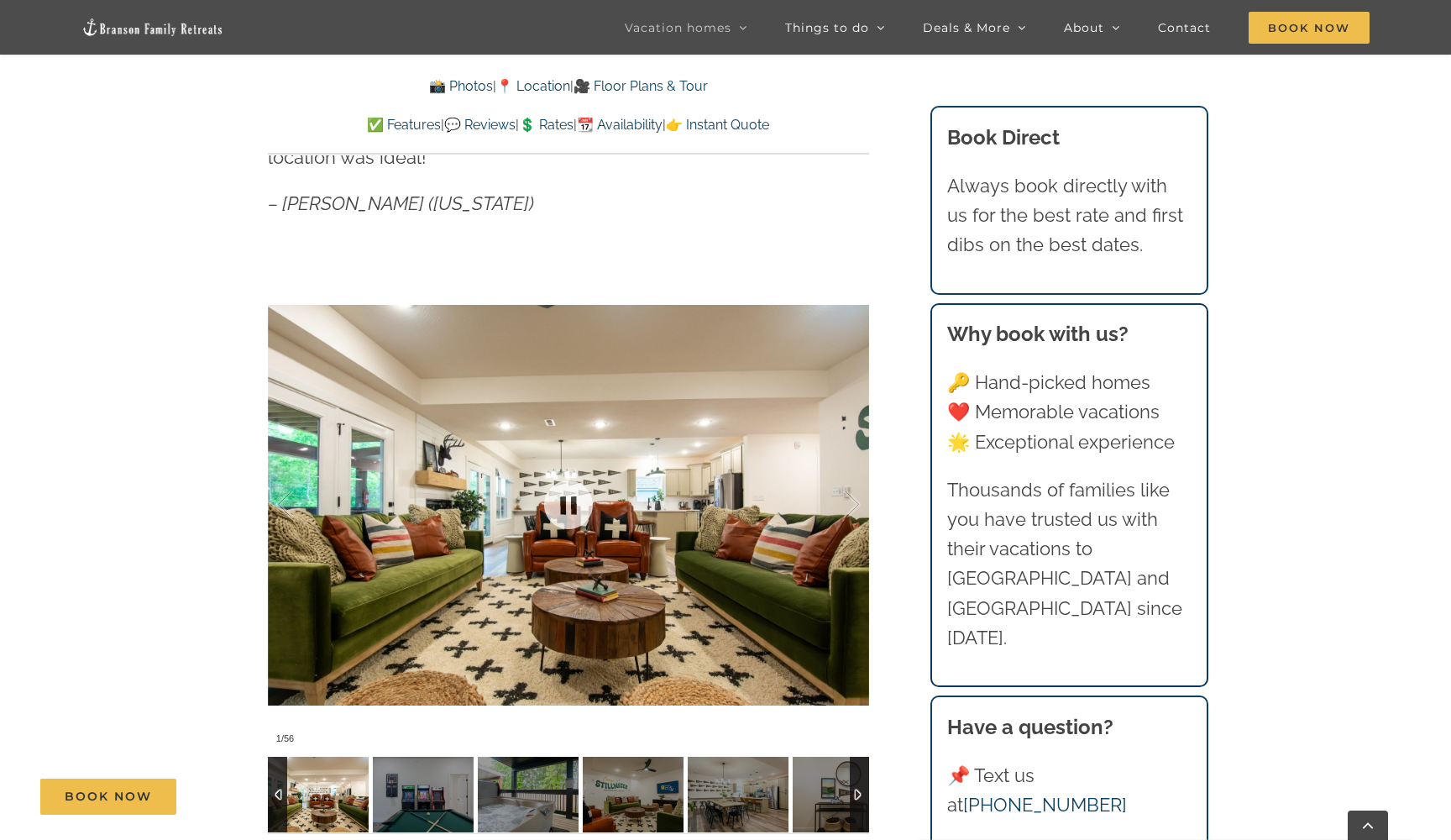
scroll to position [1322, 0]
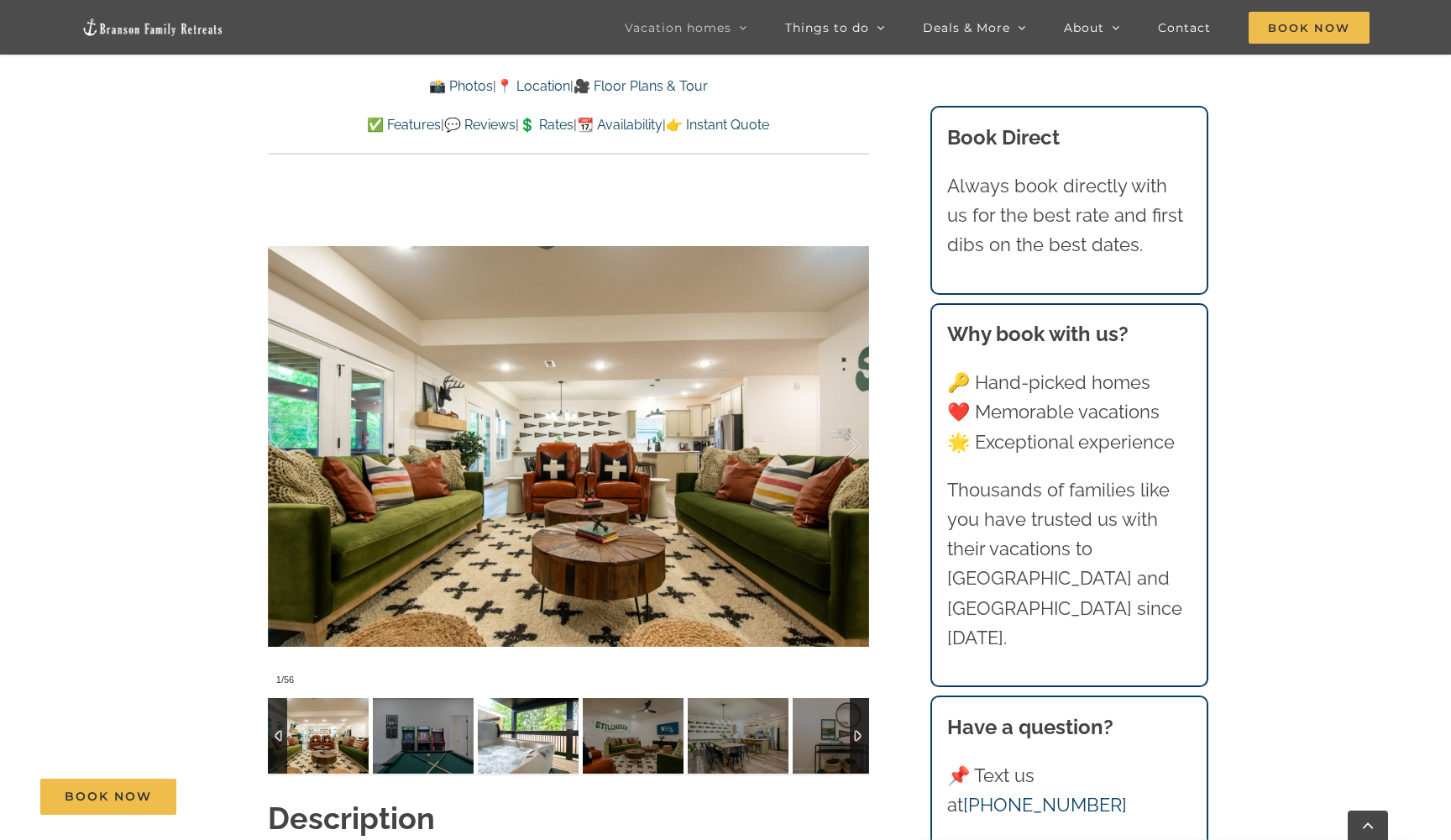
click at [522, 698] on img at bounding box center [528, 736] width 100 height 76
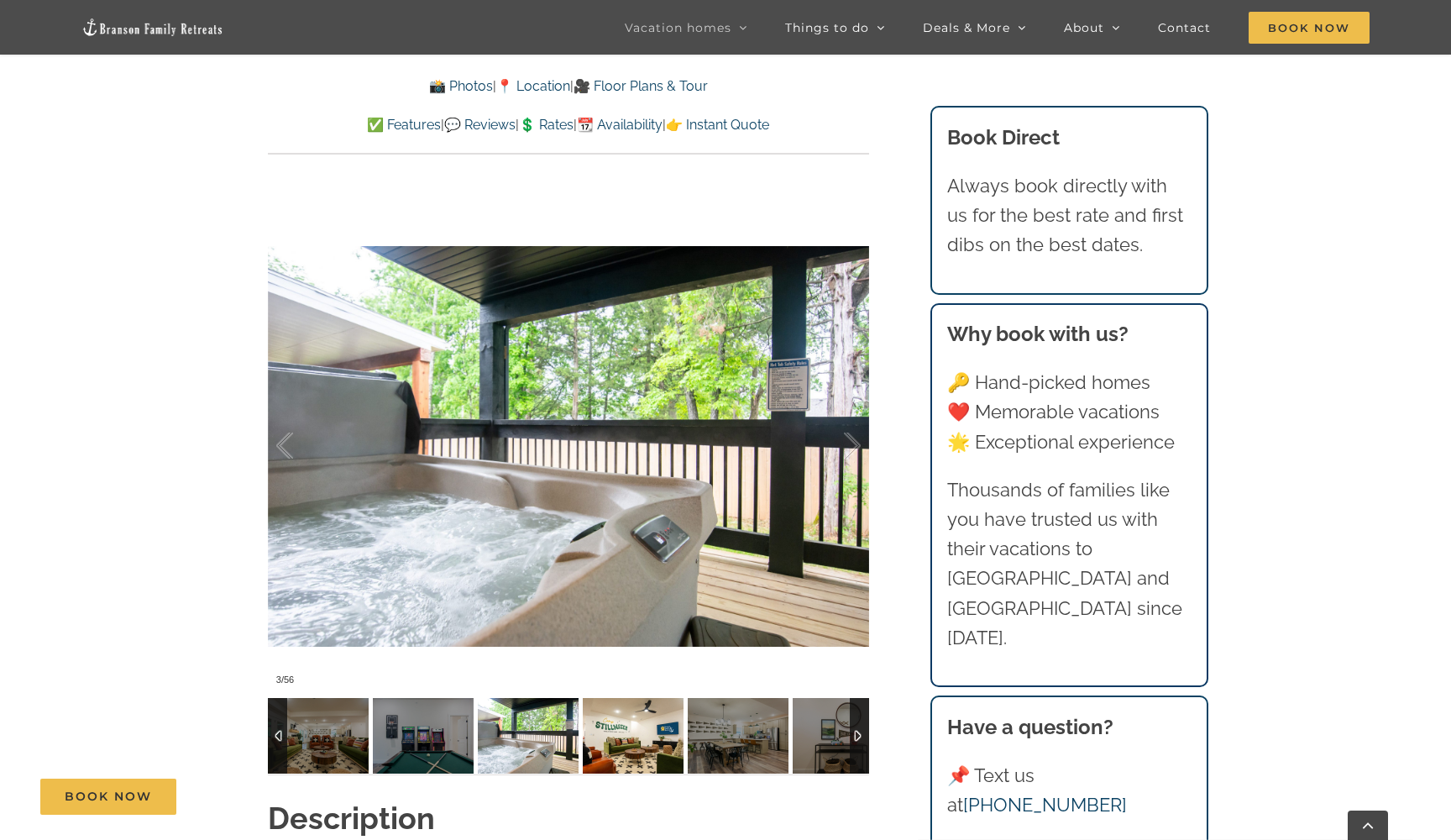
click at [616, 698] on img at bounding box center [633, 736] width 100 height 76
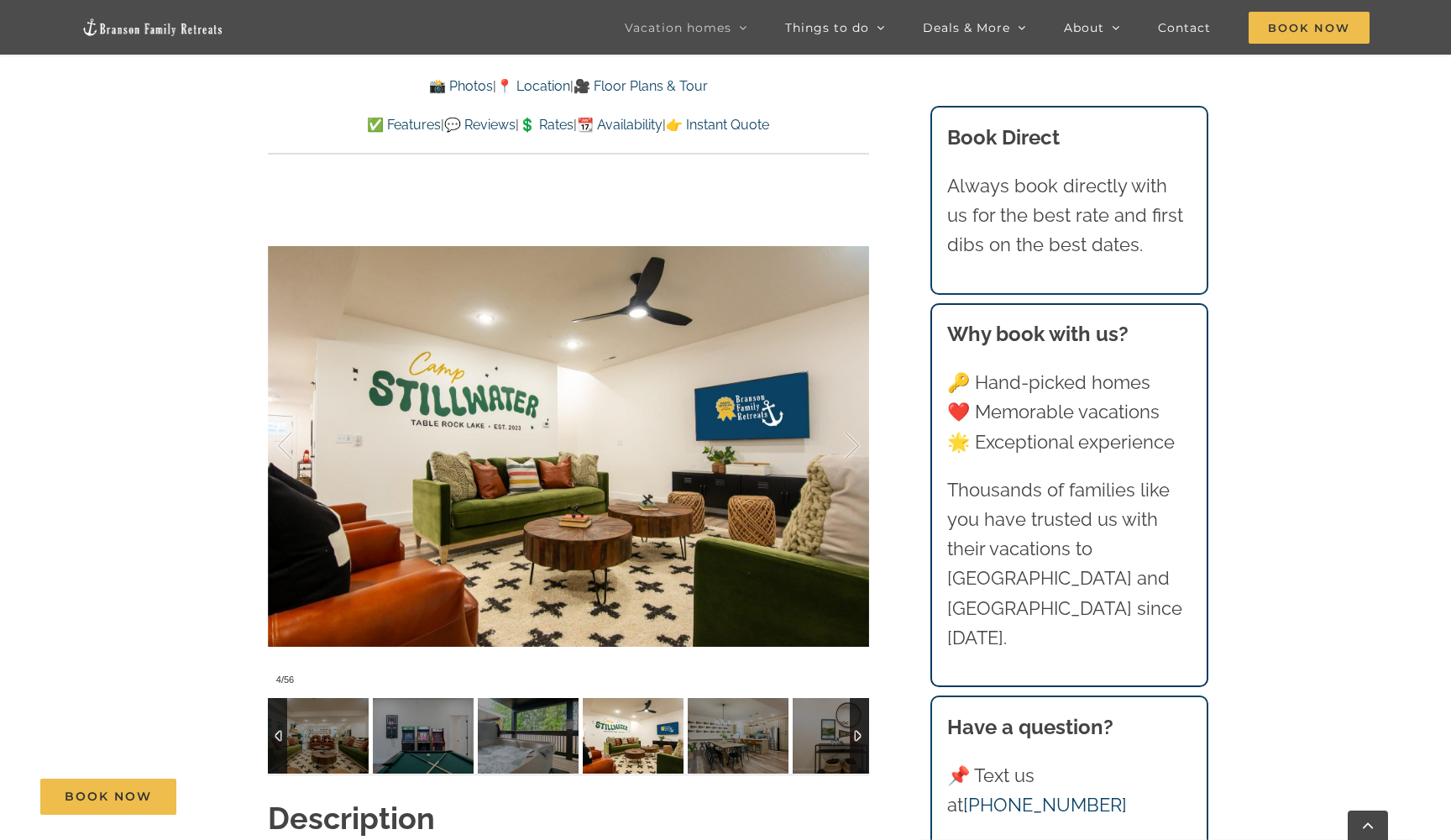
click at [670, 698] on img at bounding box center [633, 736] width 100 height 76
click at [729, 706] on img at bounding box center [738, 736] width 100 height 76
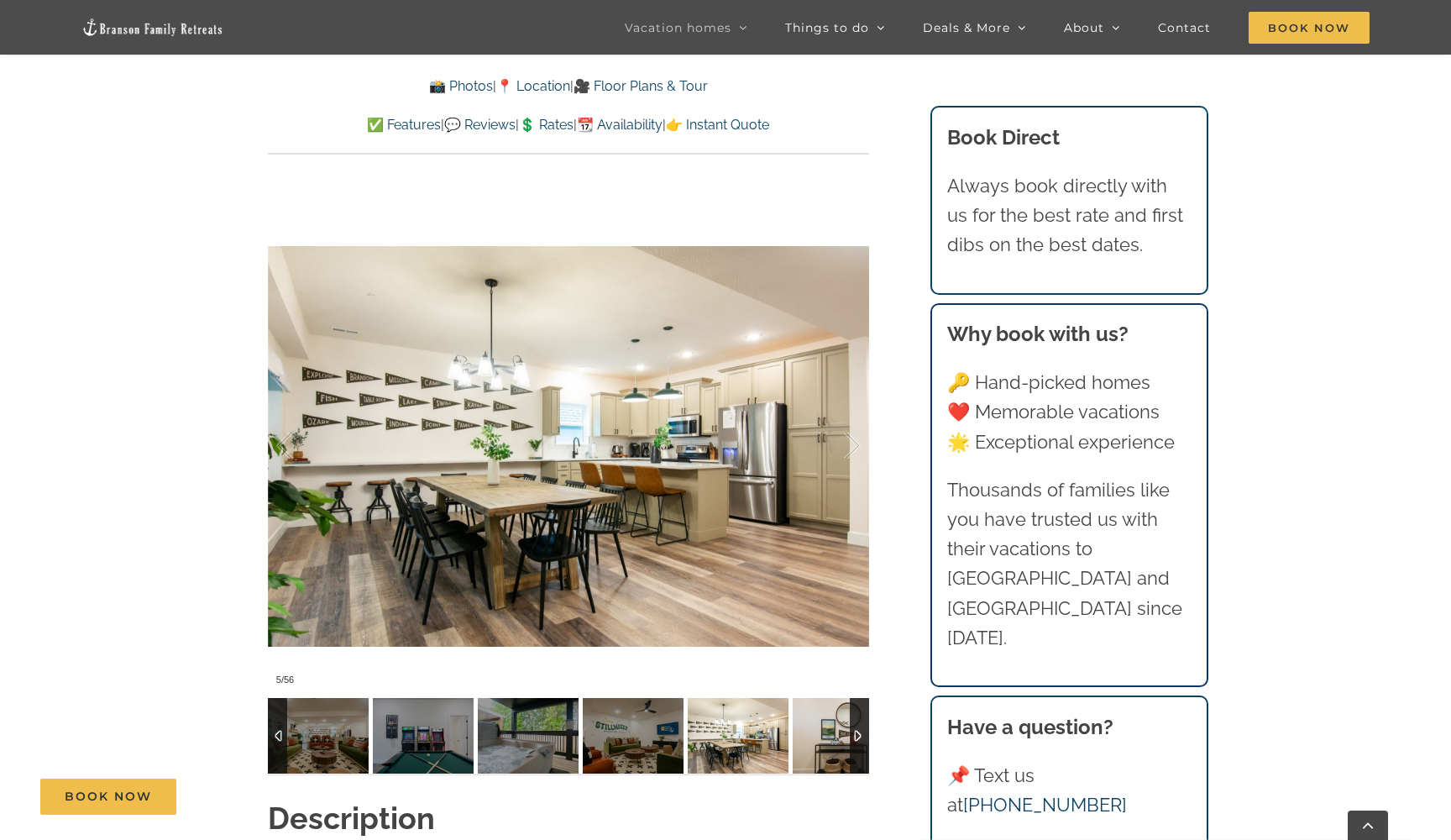
click at [799, 708] on img at bounding box center [843, 736] width 100 height 76
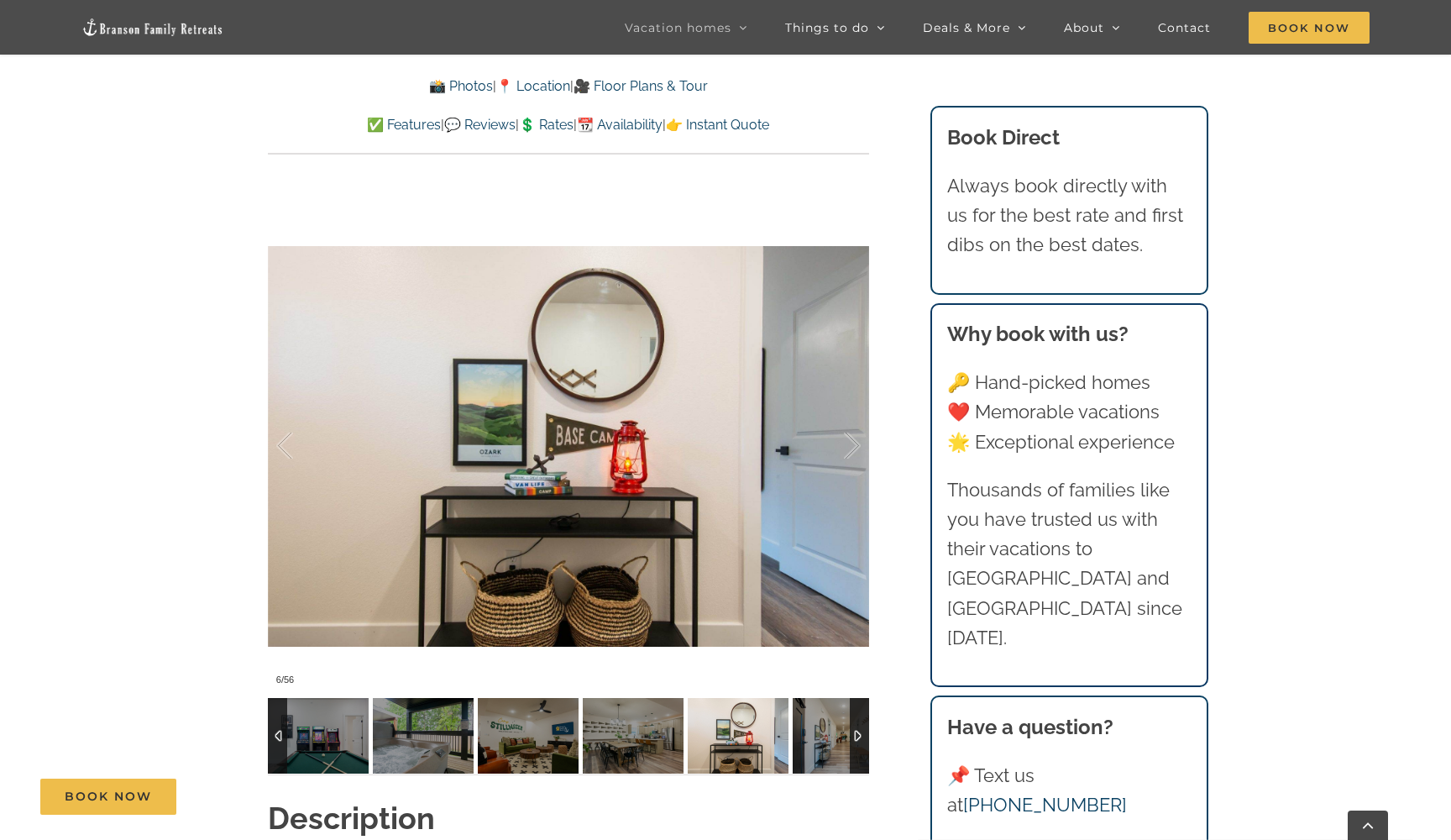
click at [859, 713] on div at bounding box center [860, 736] width 19 height 76
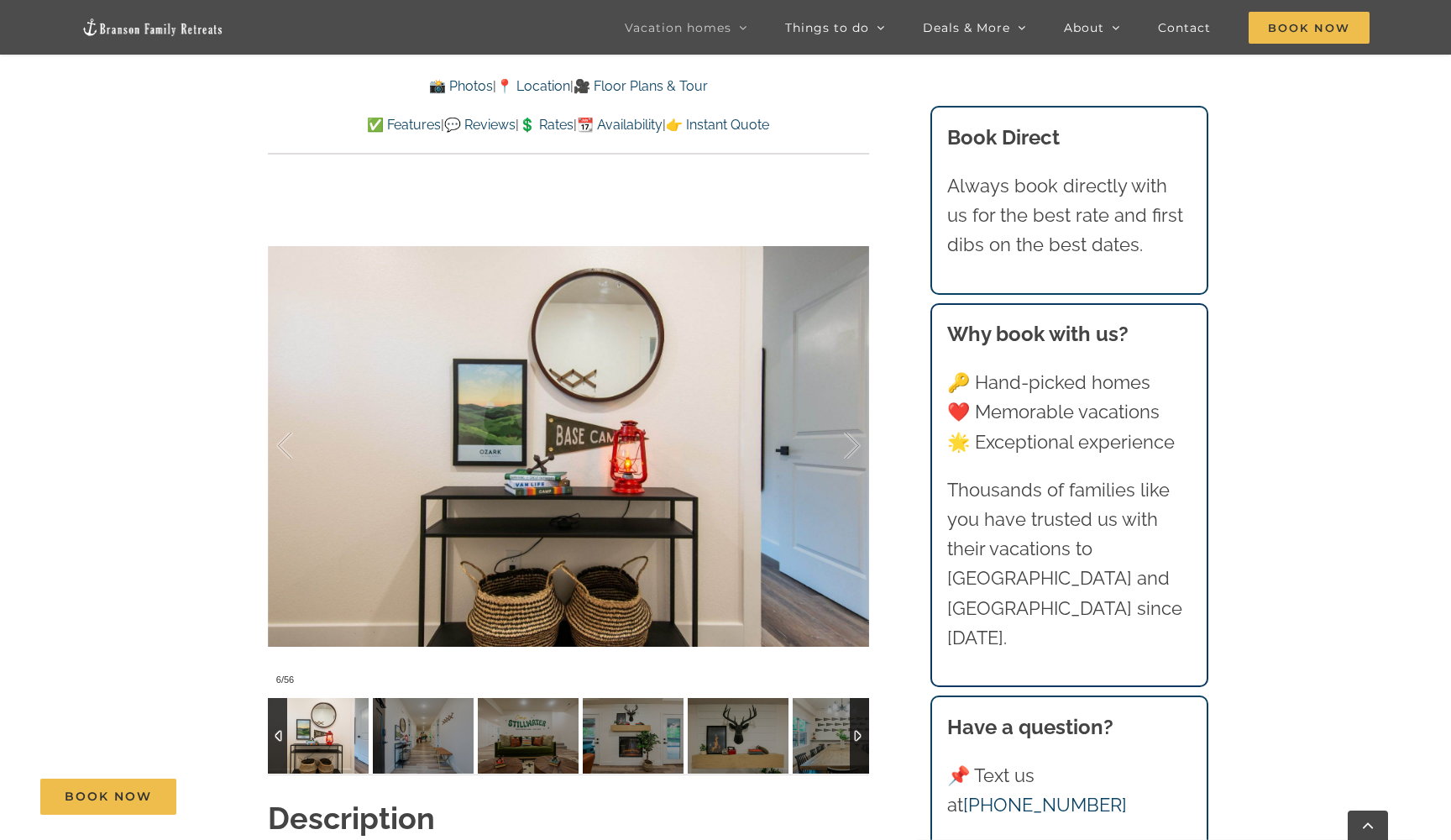
click at [859, 713] on div at bounding box center [860, 736] width 19 height 76
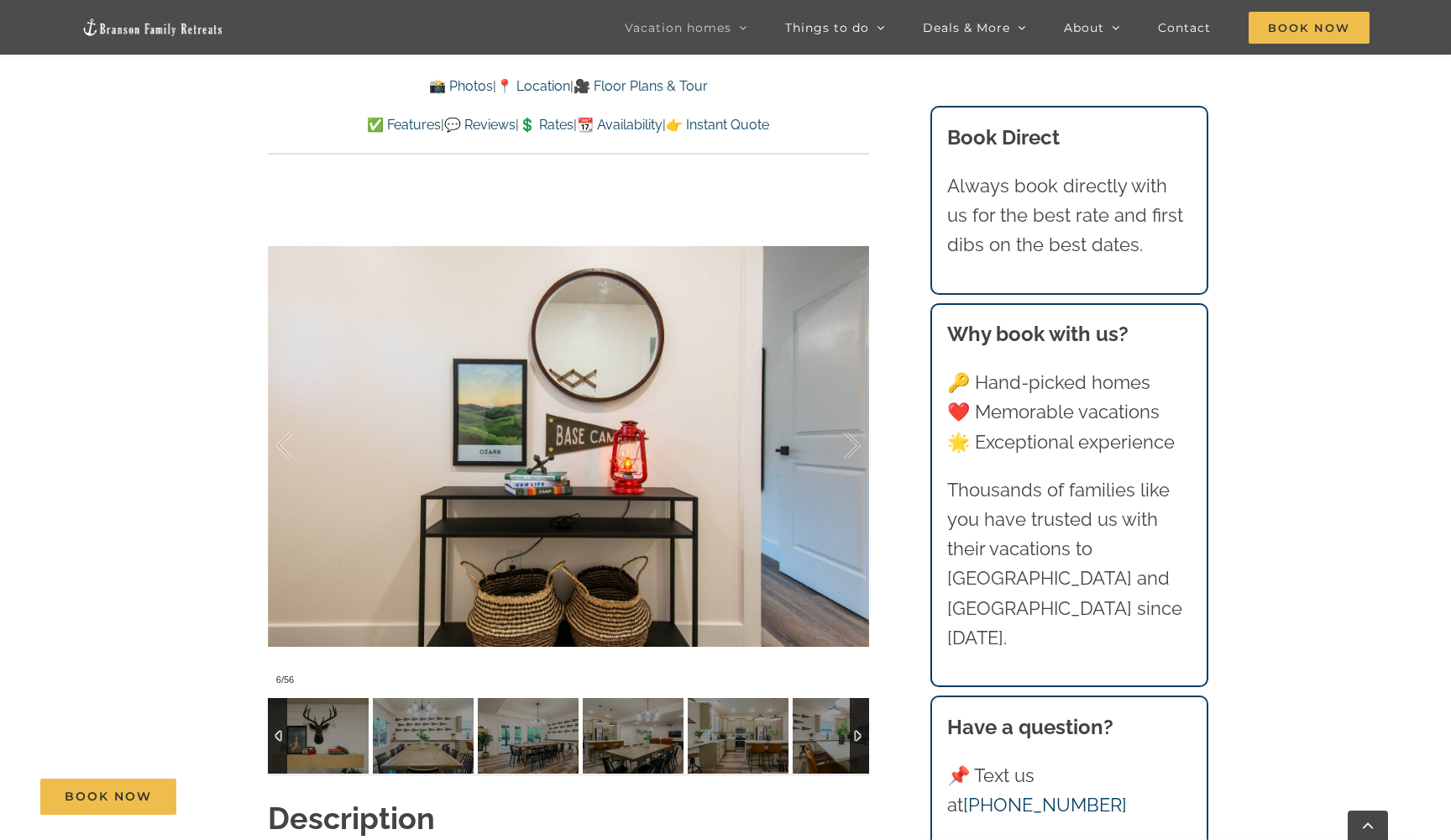
click at [859, 713] on div at bounding box center [860, 736] width 19 height 76
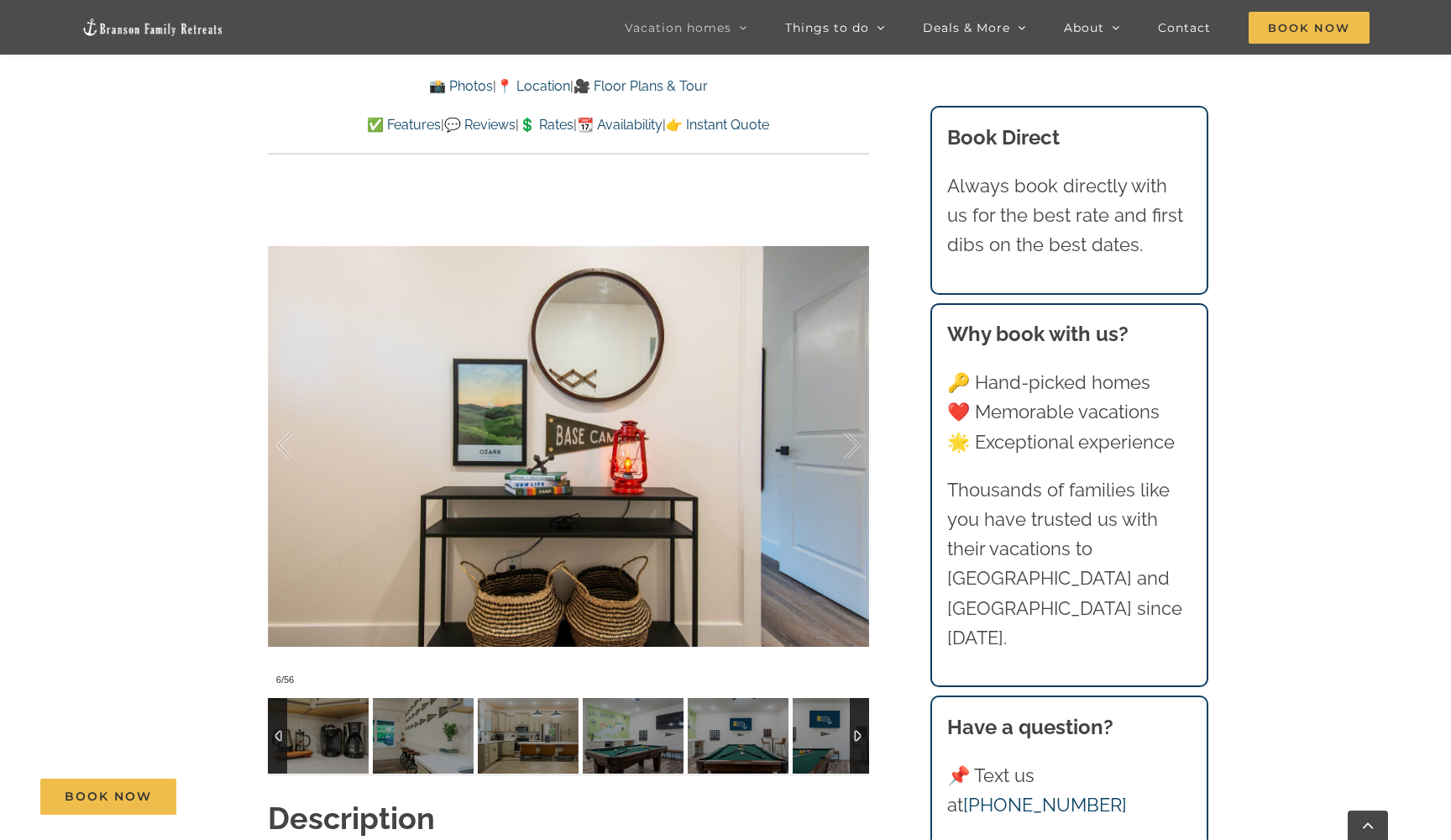
click at [859, 713] on div at bounding box center [860, 736] width 19 height 76
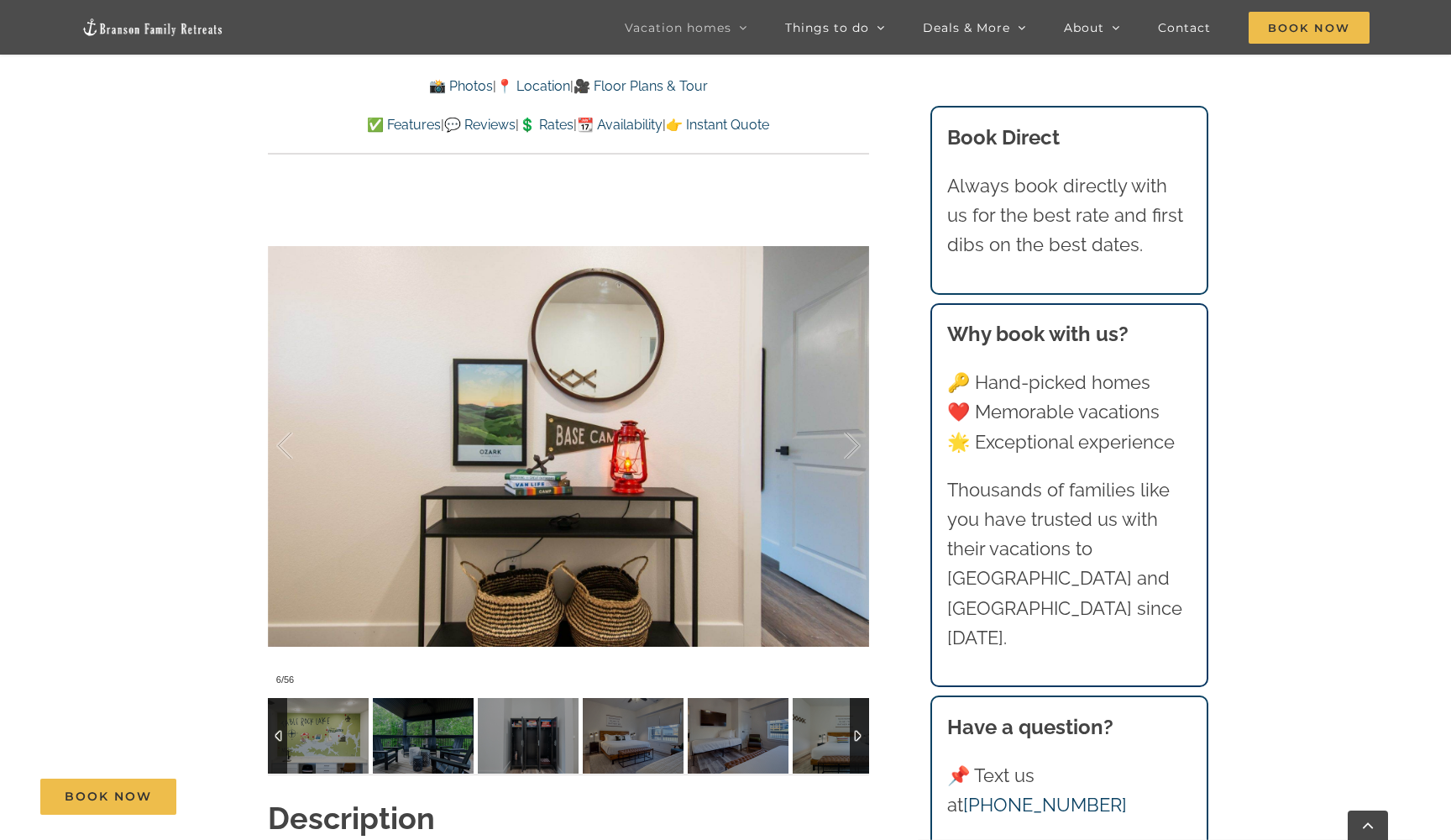
click at [859, 713] on div at bounding box center [860, 736] width 19 height 76
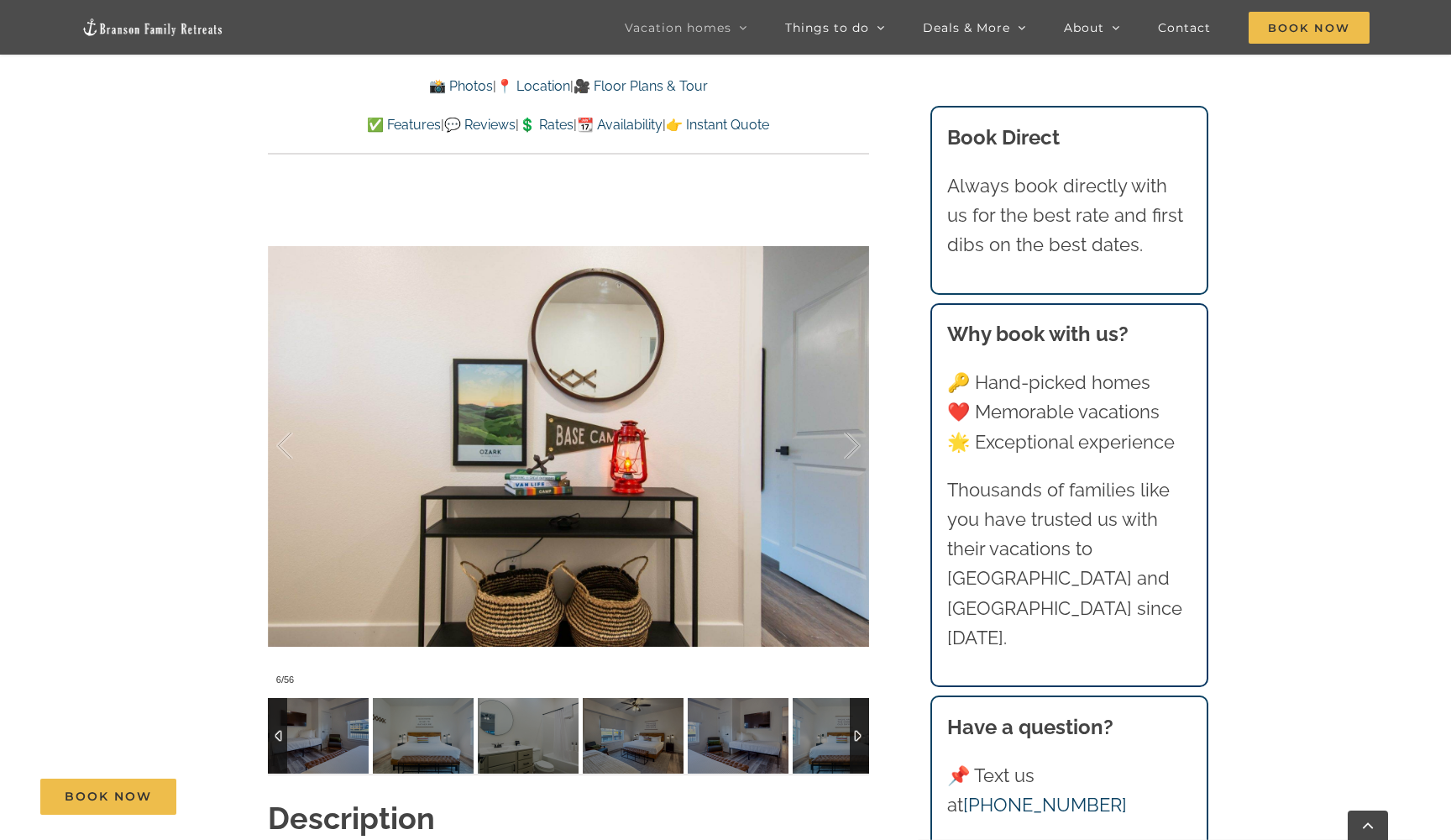
click at [859, 713] on div at bounding box center [860, 736] width 19 height 76
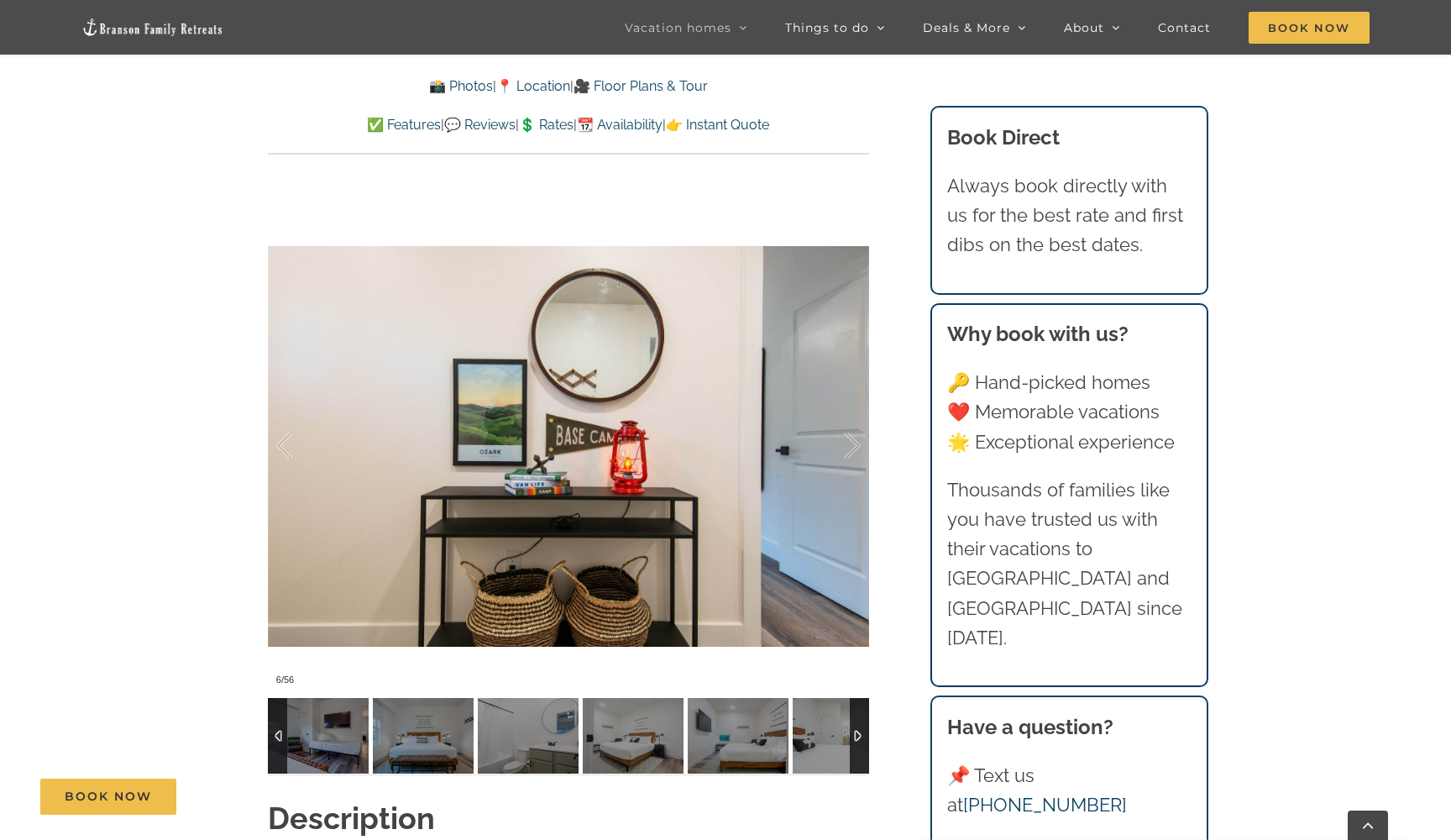
click at [859, 713] on div at bounding box center [860, 736] width 19 height 76
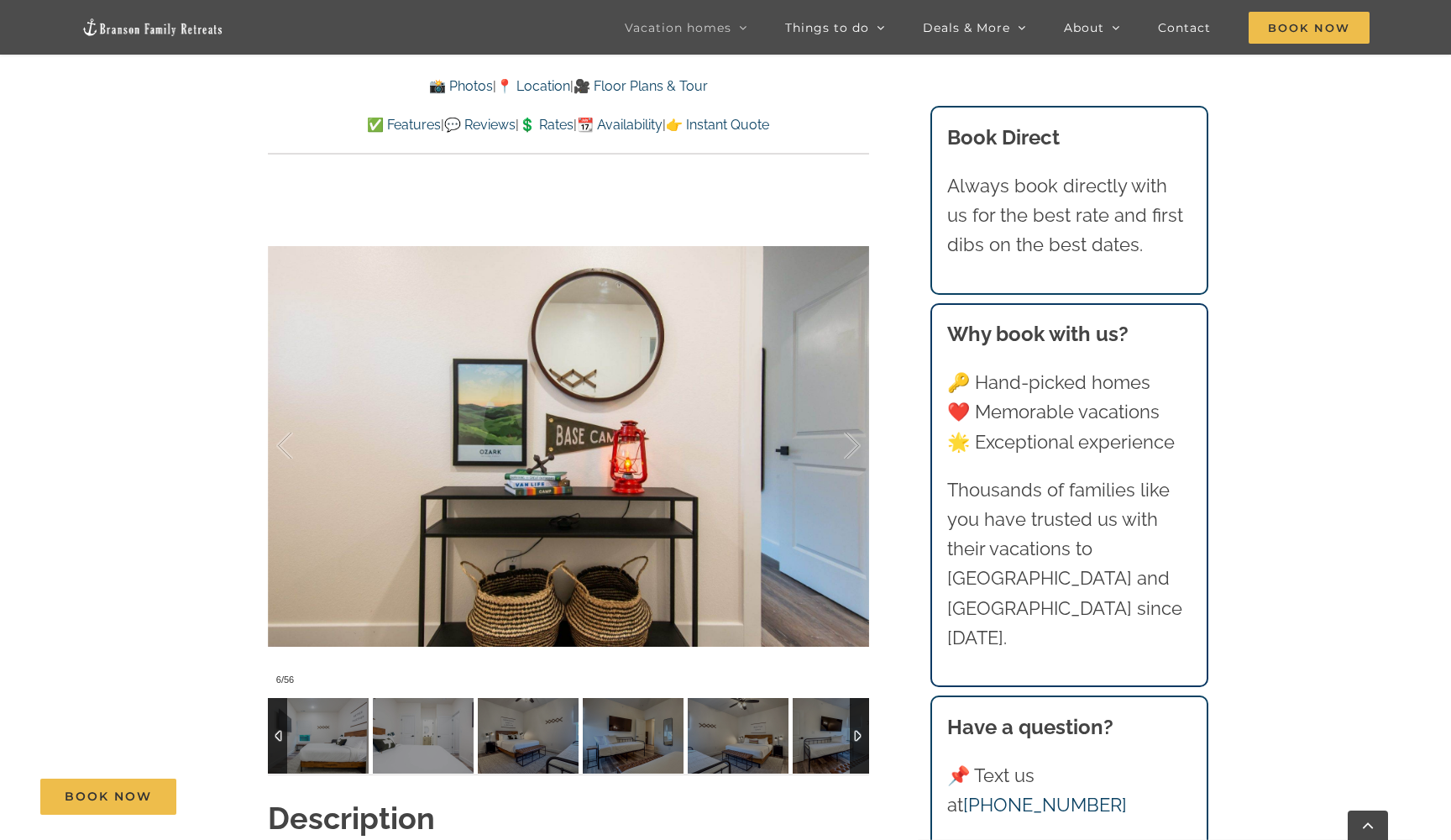
click at [859, 713] on div at bounding box center [860, 736] width 19 height 76
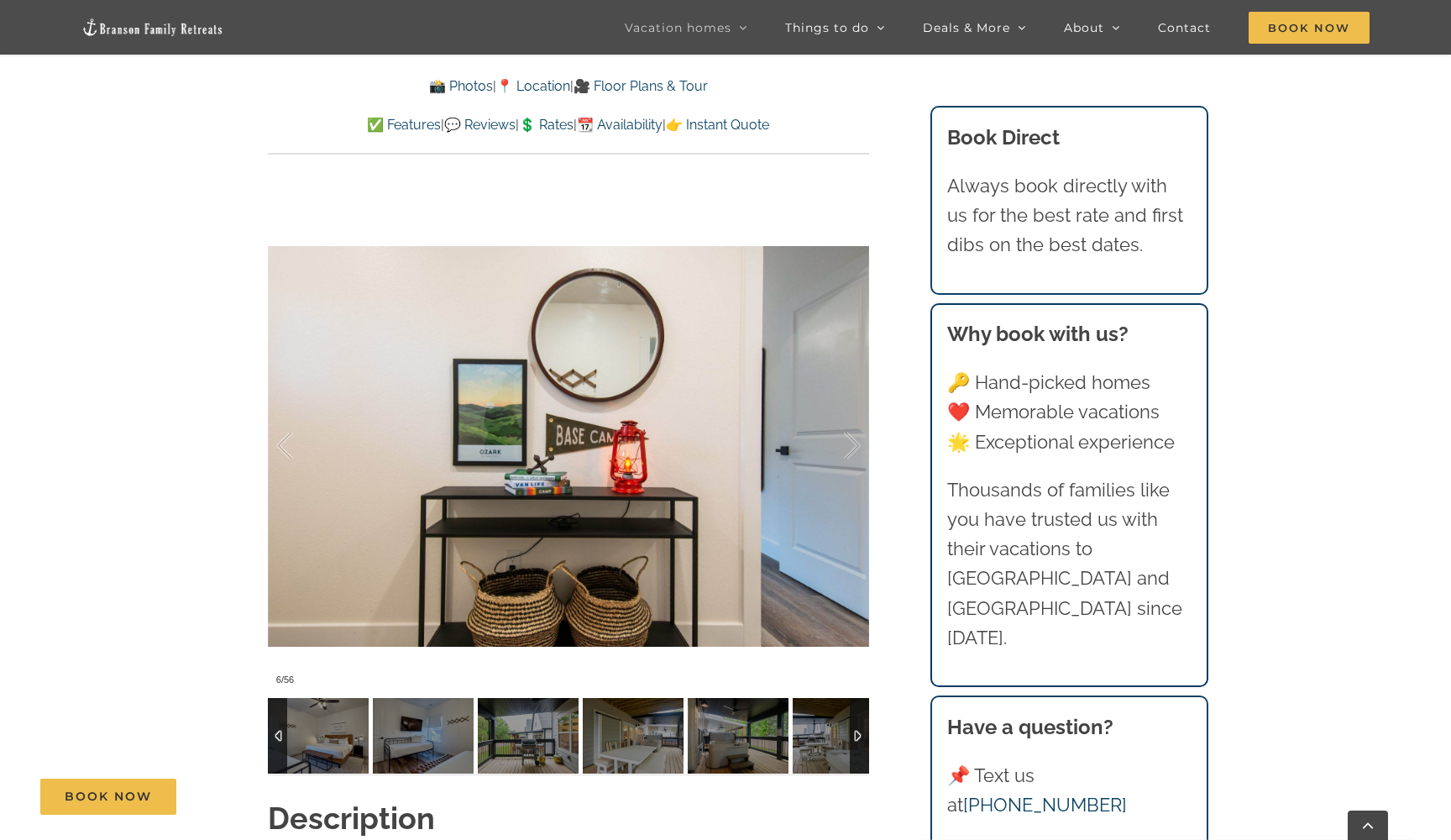
click at [859, 713] on div at bounding box center [860, 736] width 19 height 76
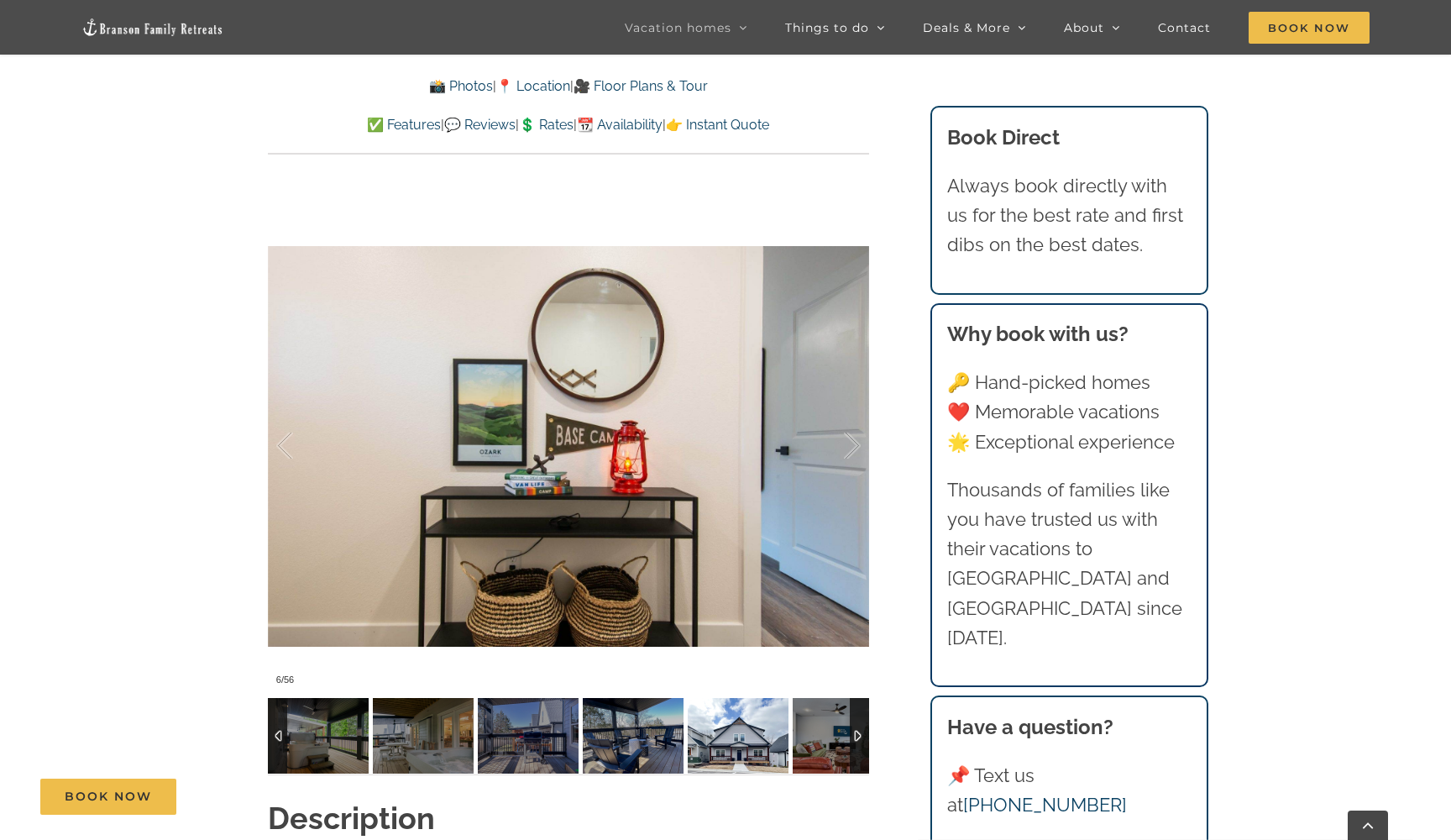
click at [757, 718] on img at bounding box center [738, 736] width 100 height 76
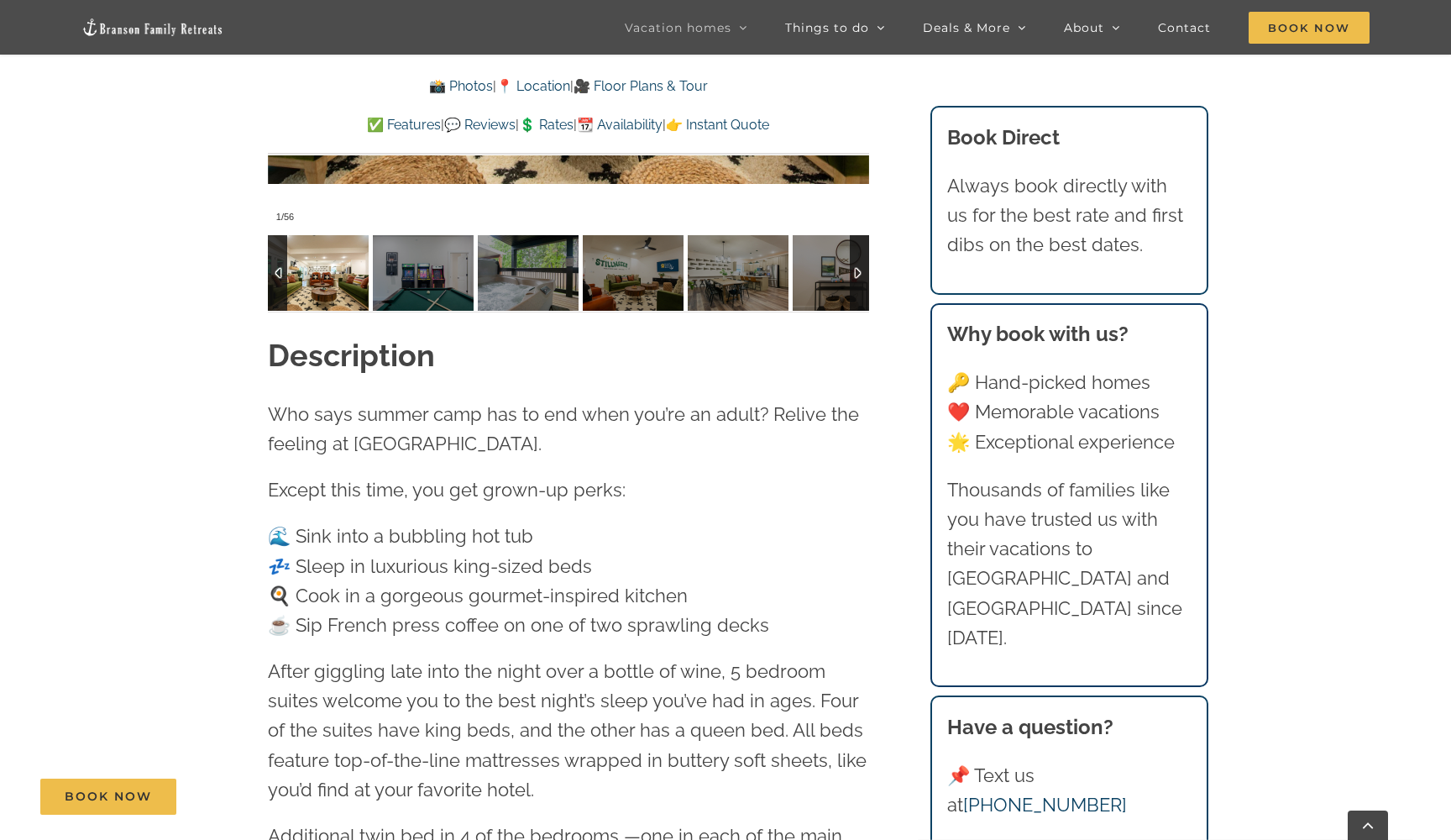
scroll to position [1370, 0]
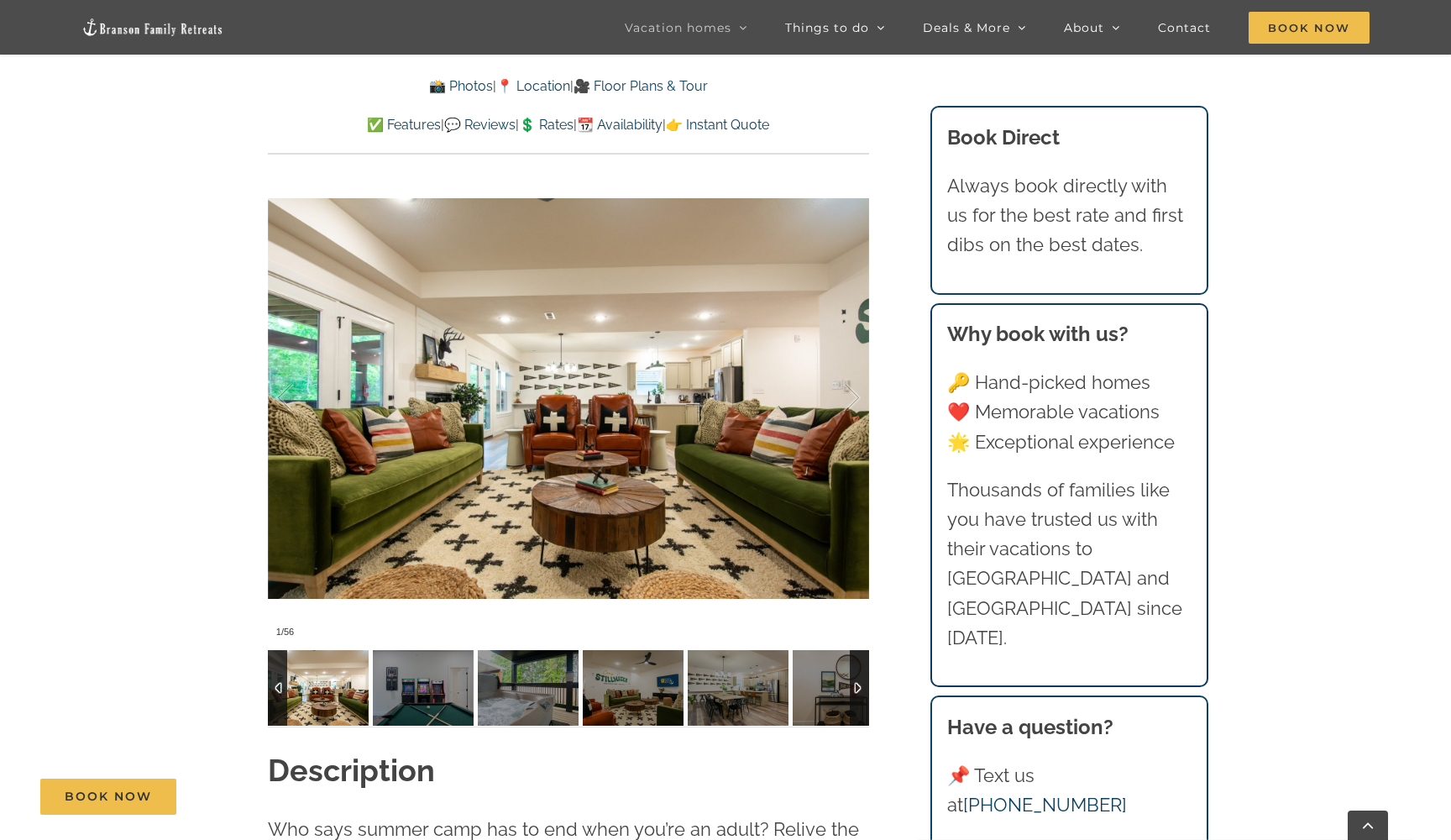
click at [275, 650] on div at bounding box center [277, 688] width 19 height 76
click at [857, 650] on div at bounding box center [860, 688] width 19 height 76
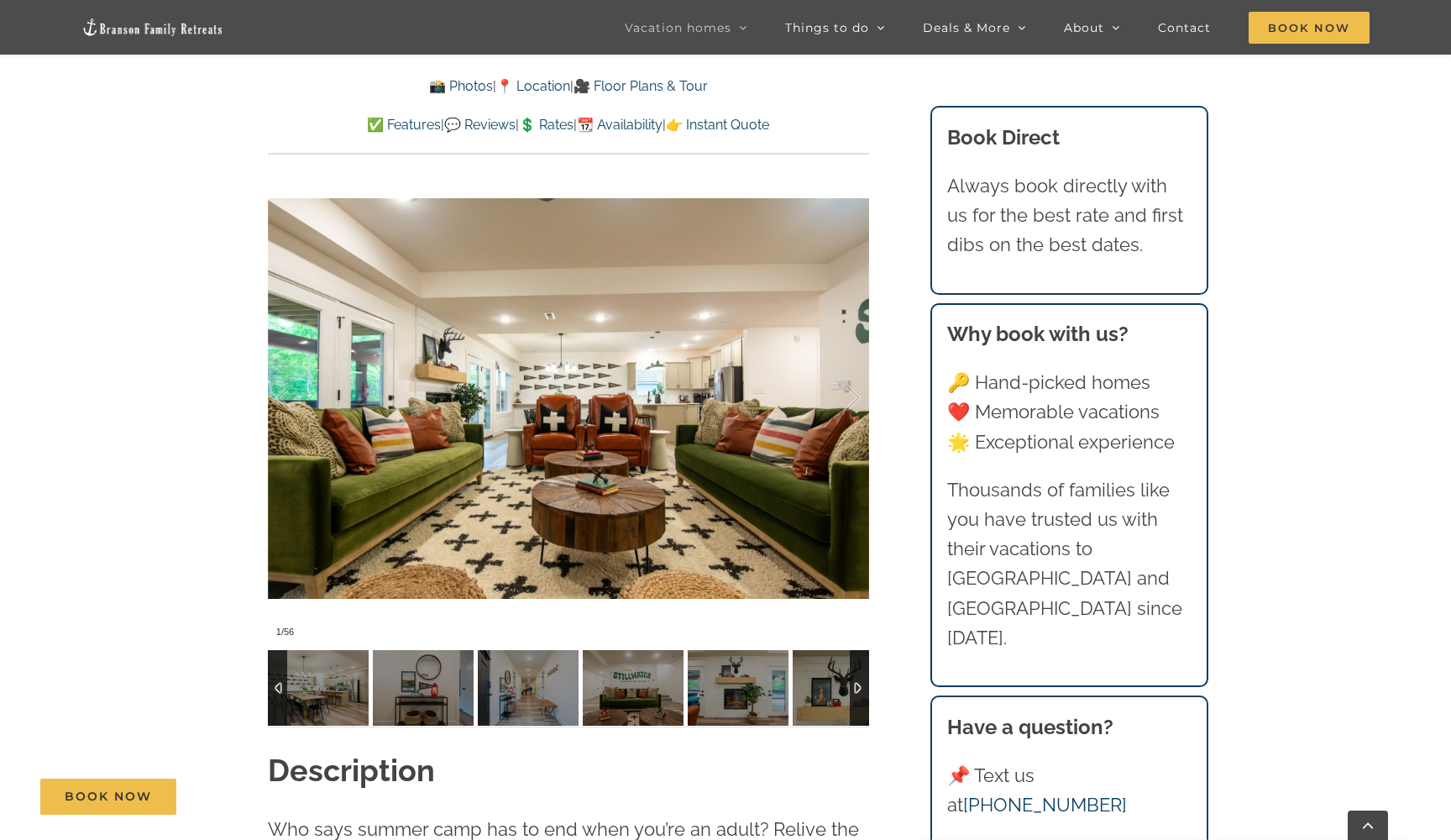
click at [857, 650] on div at bounding box center [860, 688] width 19 height 76
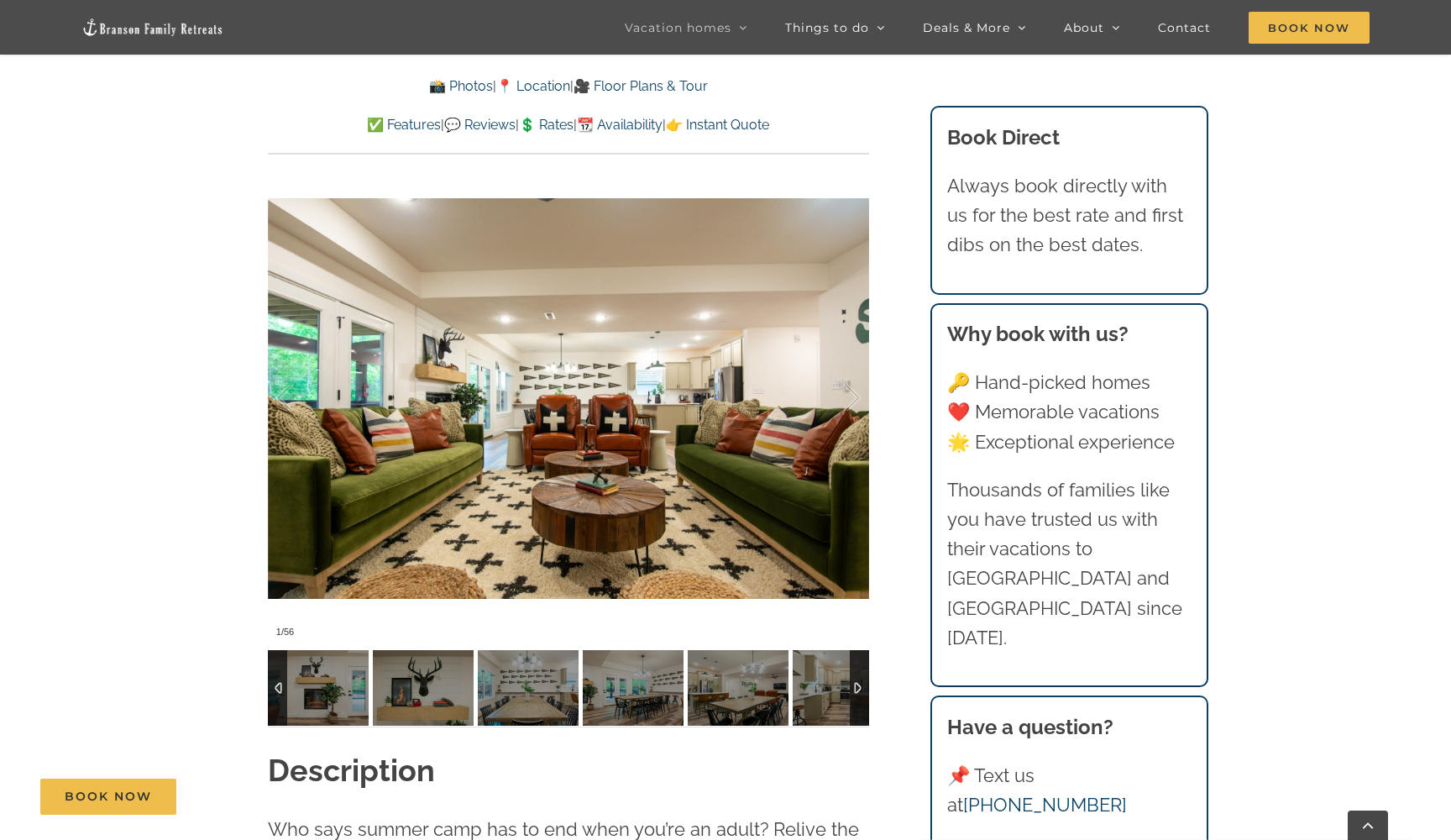
click at [857, 650] on div at bounding box center [860, 688] width 19 height 76
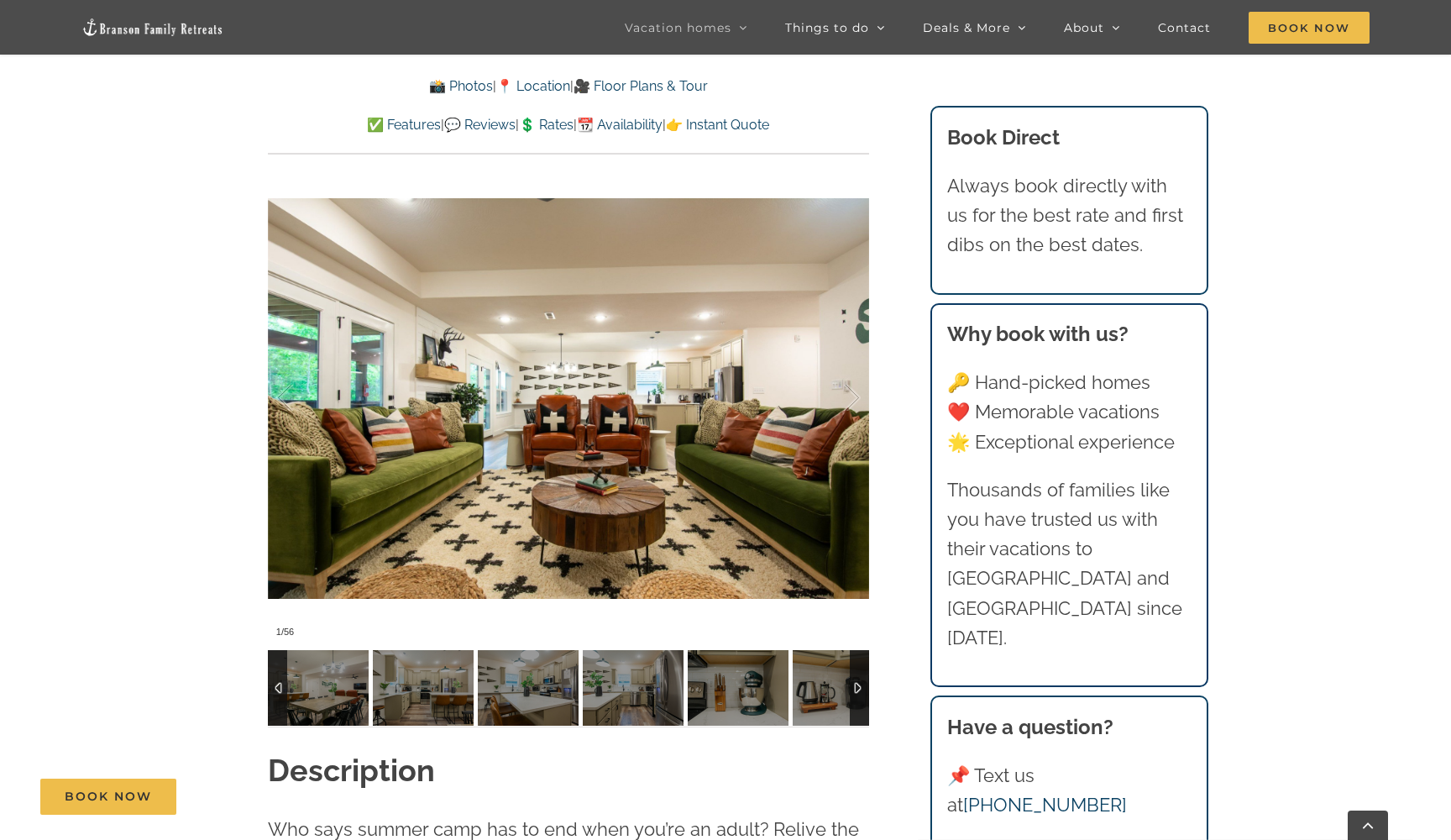
click at [857, 650] on div at bounding box center [860, 688] width 19 height 76
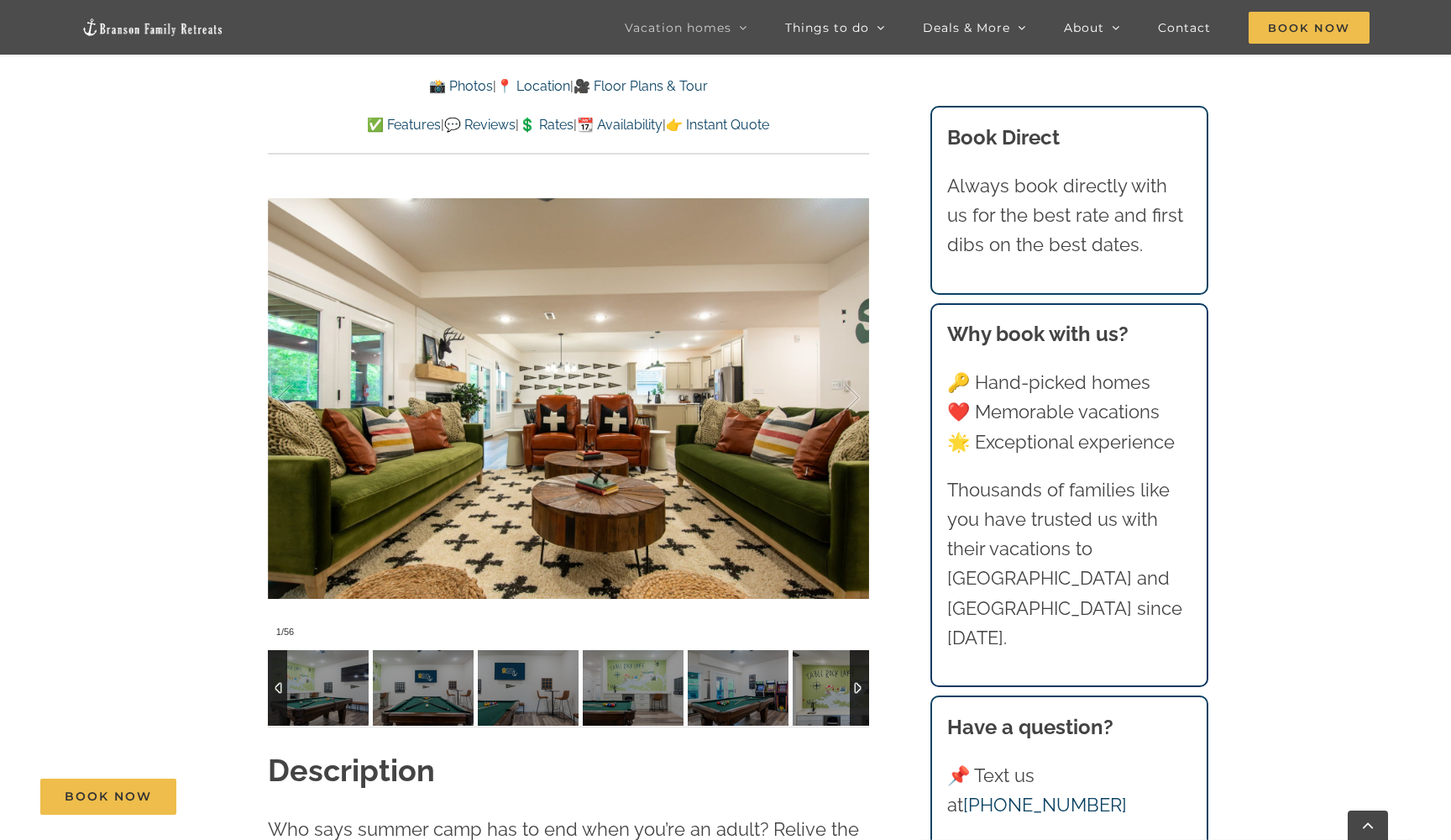
click at [857, 650] on div at bounding box center [860, 688] width 19 height 76
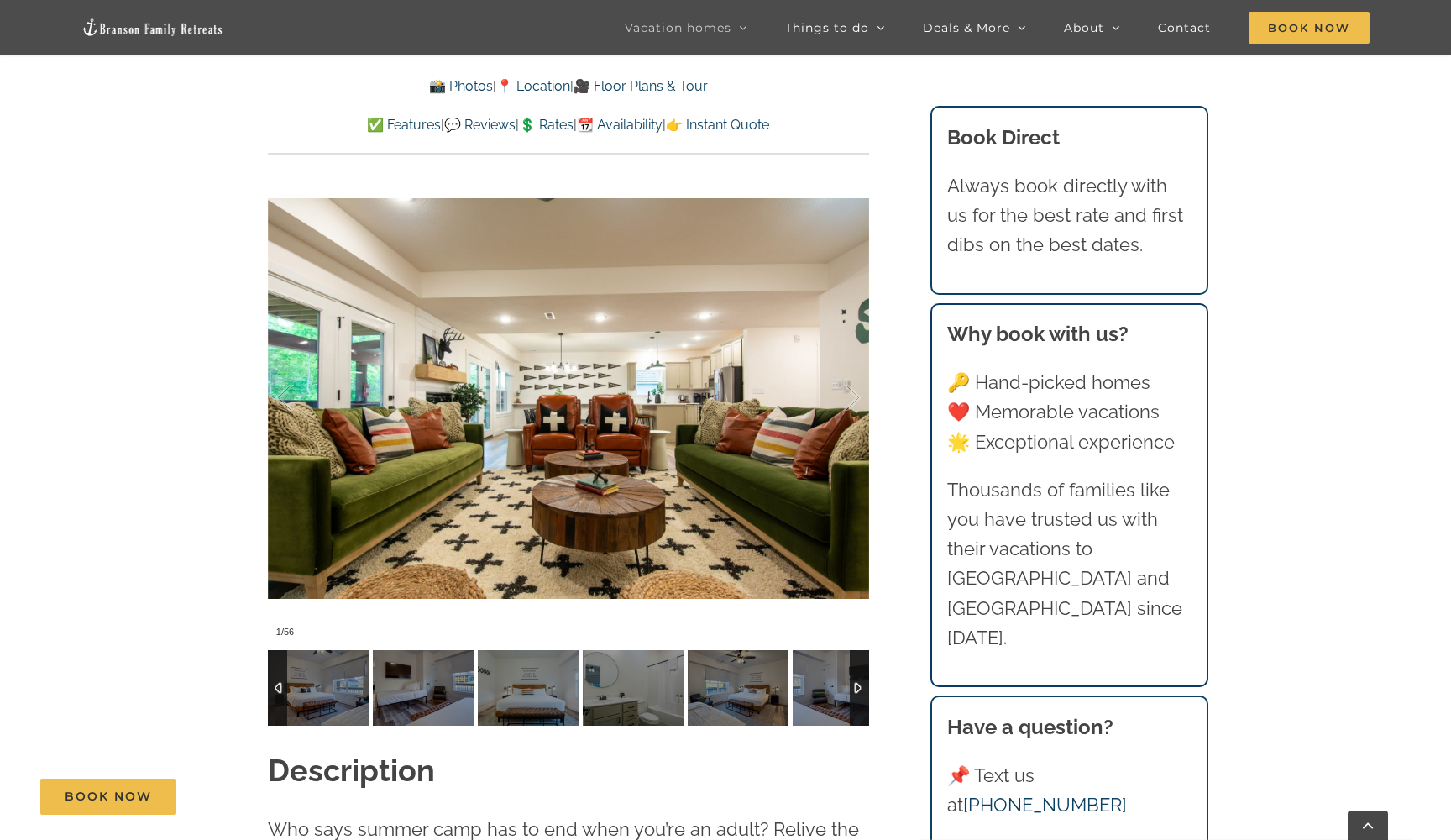
click at [857, 650] on div at bounding box center [860, 688] width 19 height 76
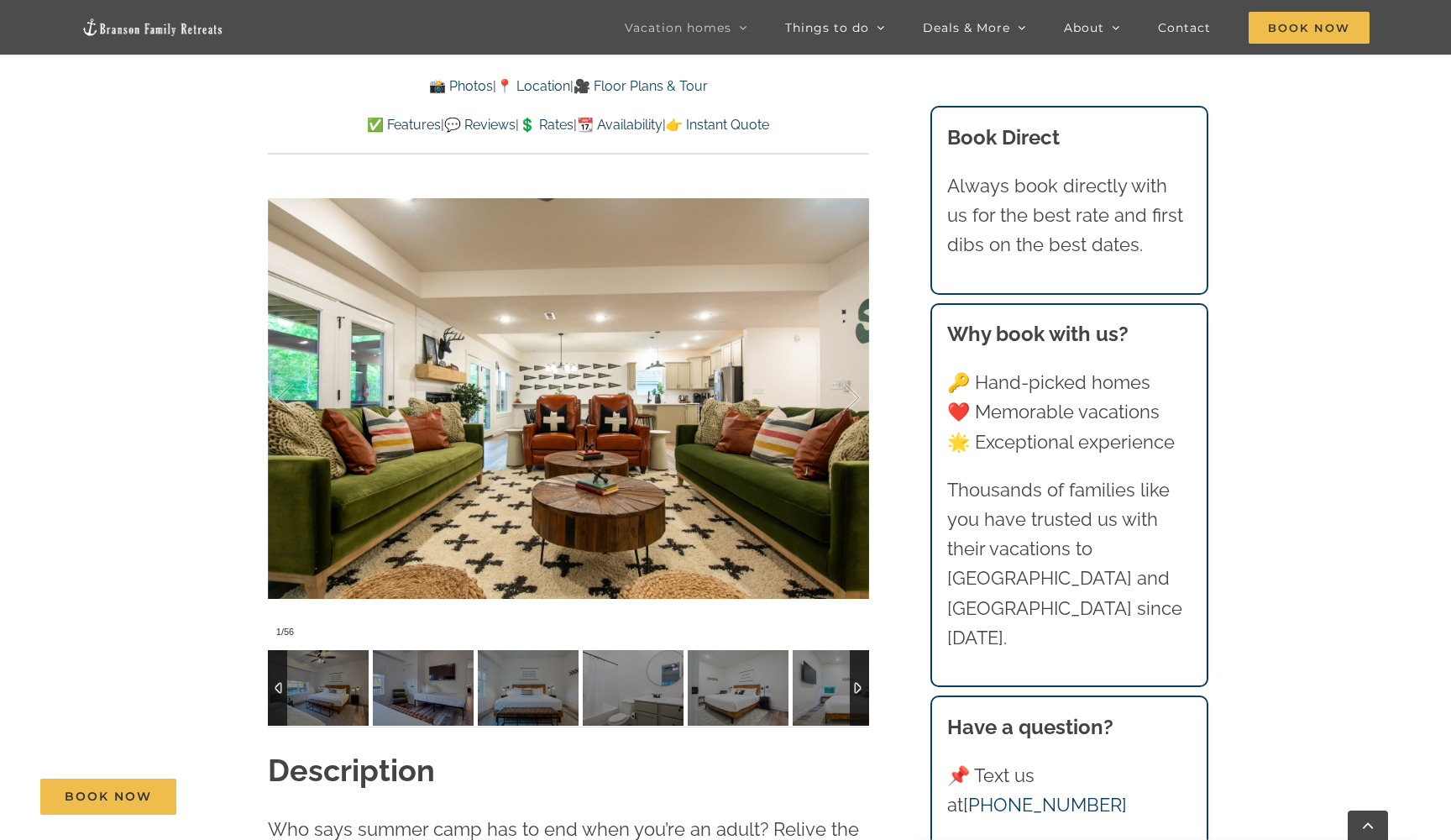
click at [857, 650] on div at bounding box center [860, 688] width 19 height 76
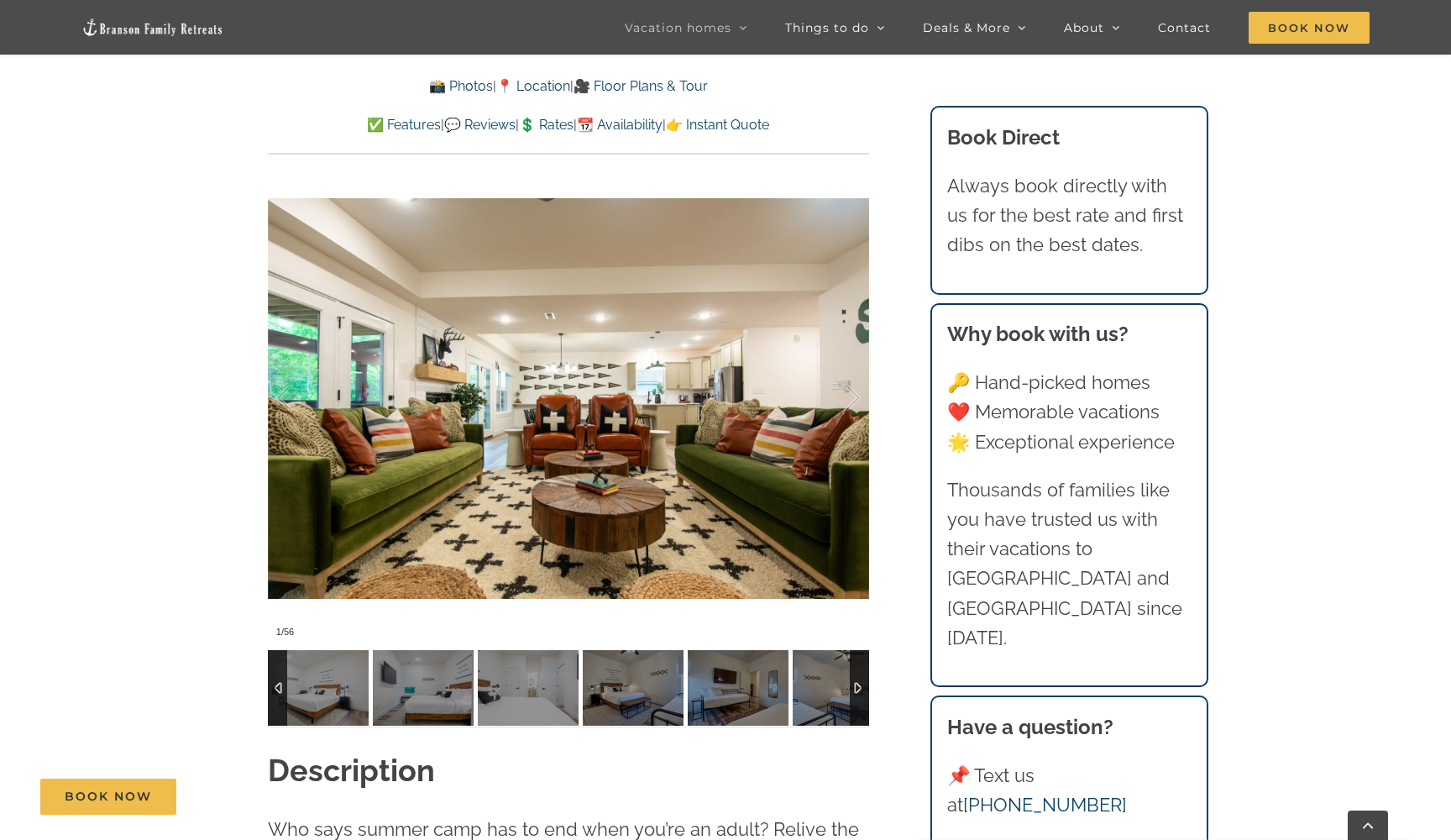
click at [857, 650] on div at bounding box center [860, 688] width 19 height 76
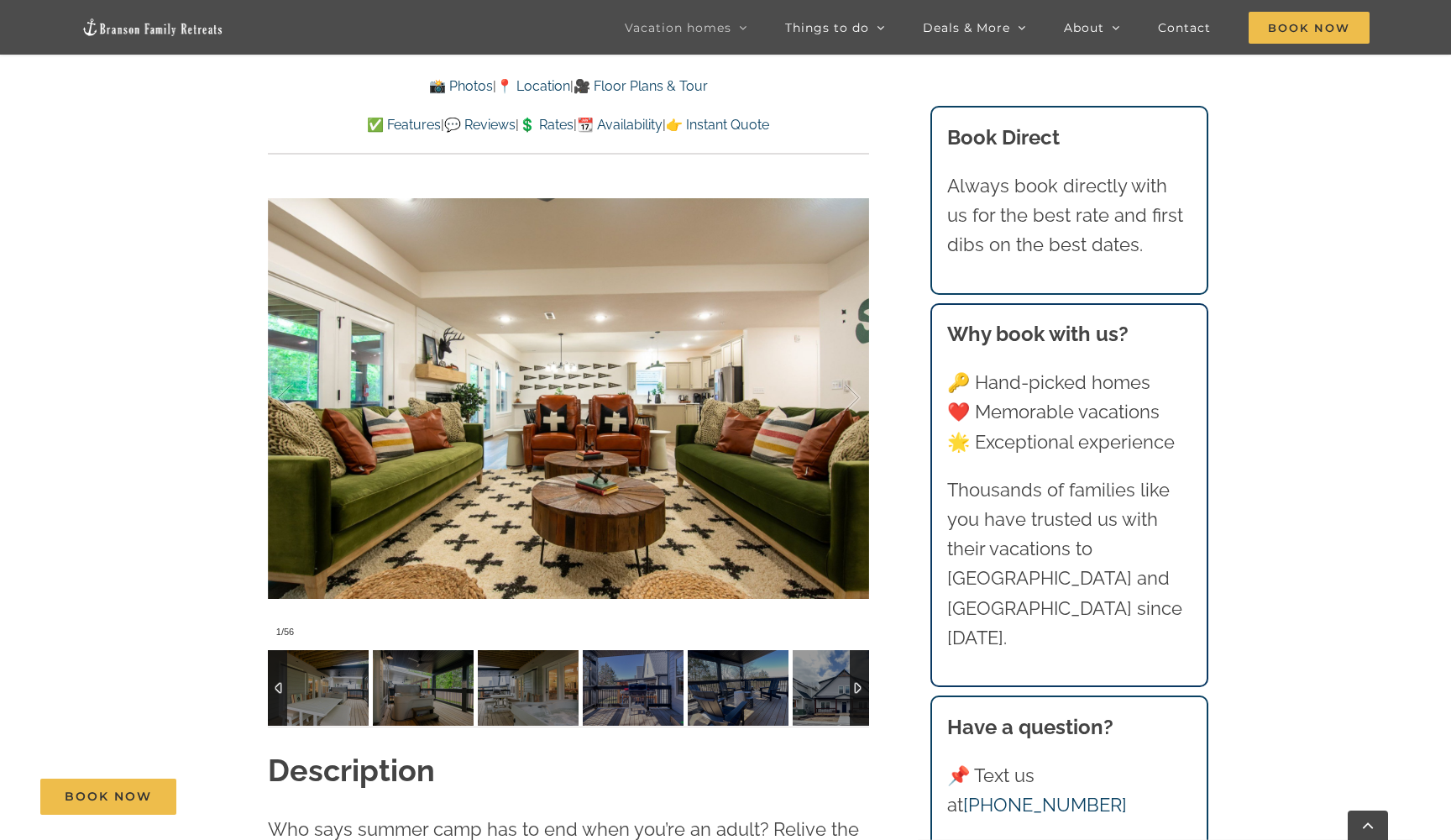
click at [857, 650] on div at bounding box center [860, 688] width 19 height 76
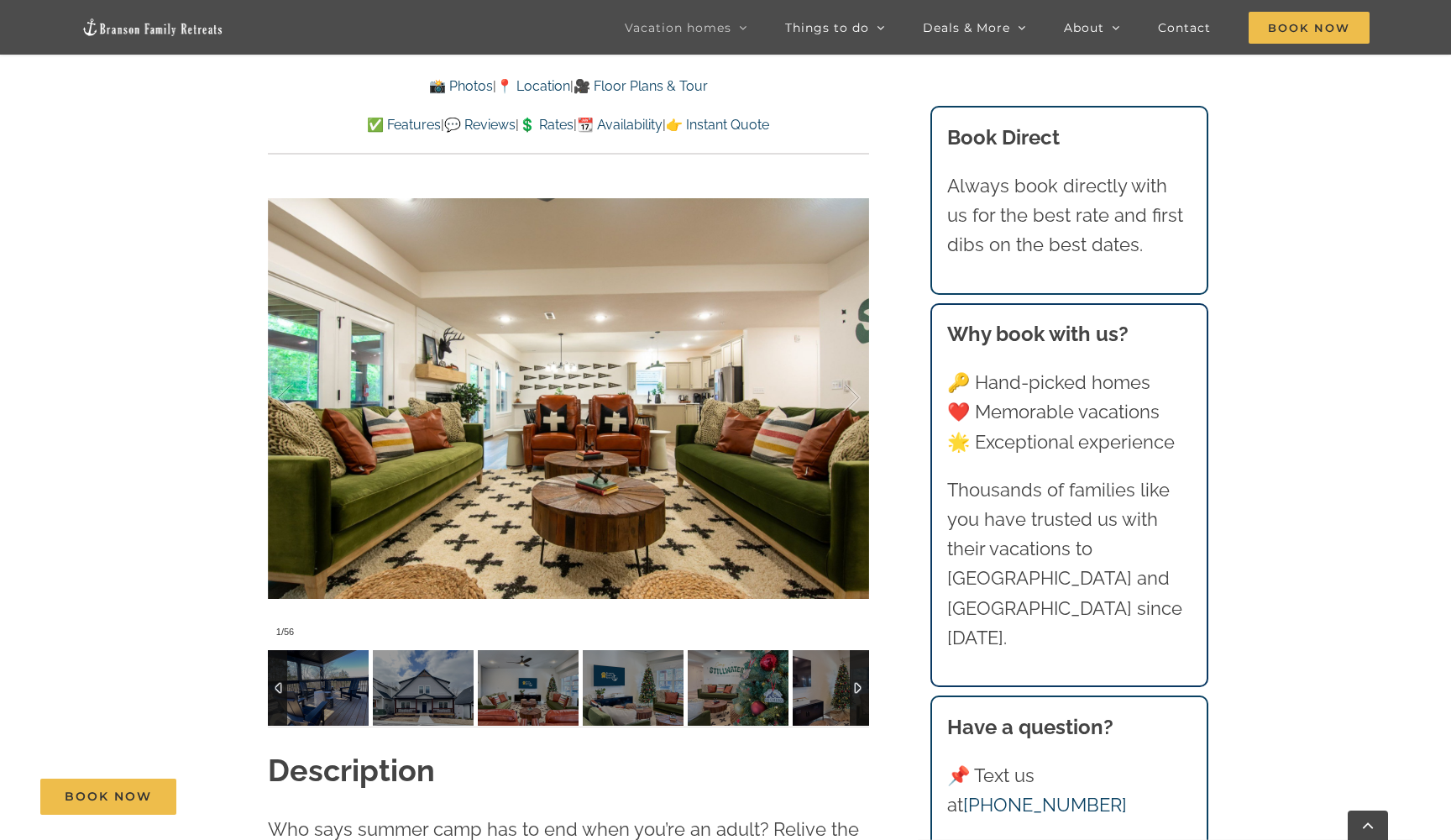
click at [857, 650] on div at bounding box center [860, 688] width 19 height 76
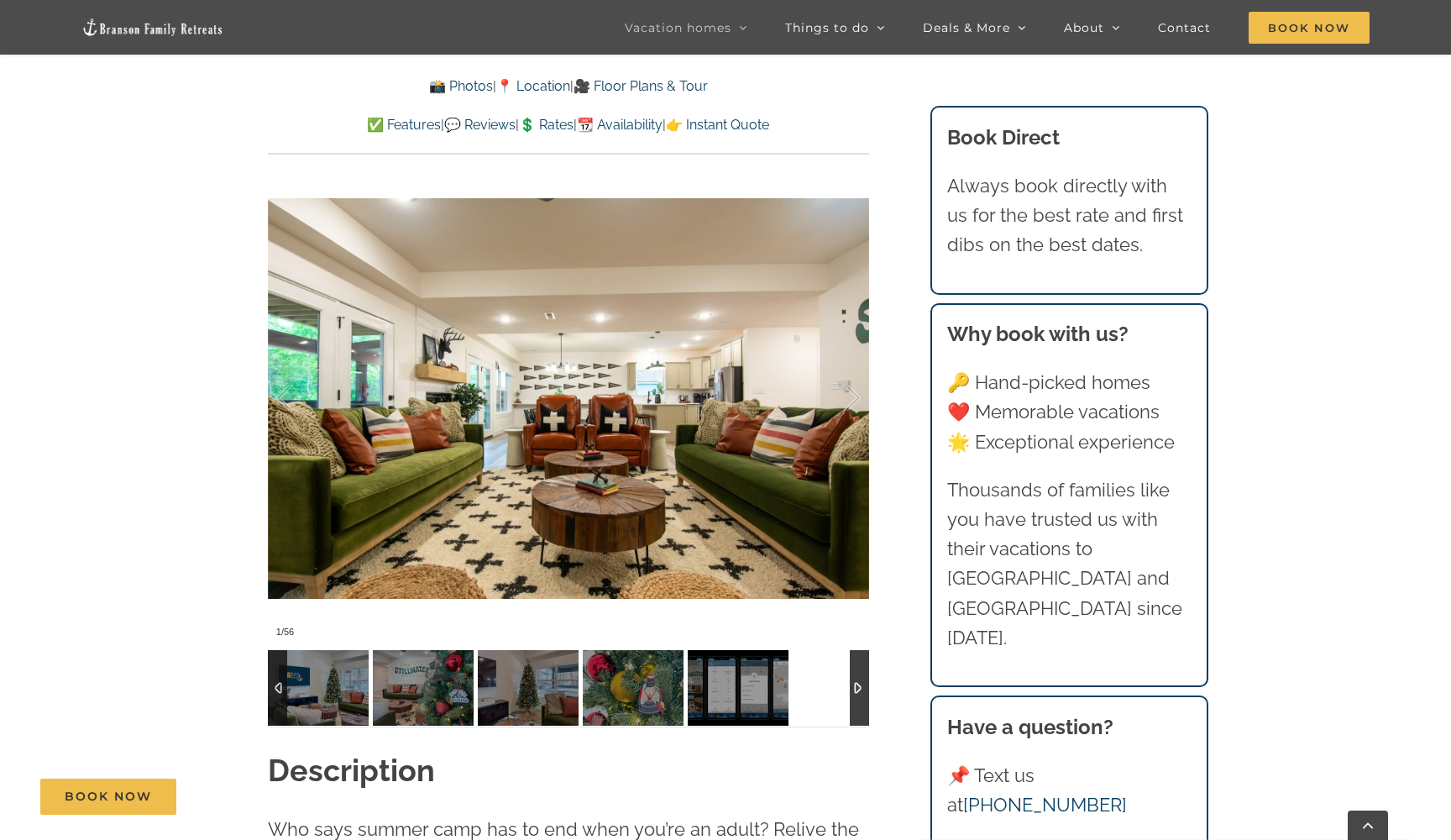
click at [857, 650] on div at bounding box center [860, 688] width 19 height 76
click at [271, 659] on div at bounding box center [277, 688] width 19 height 76
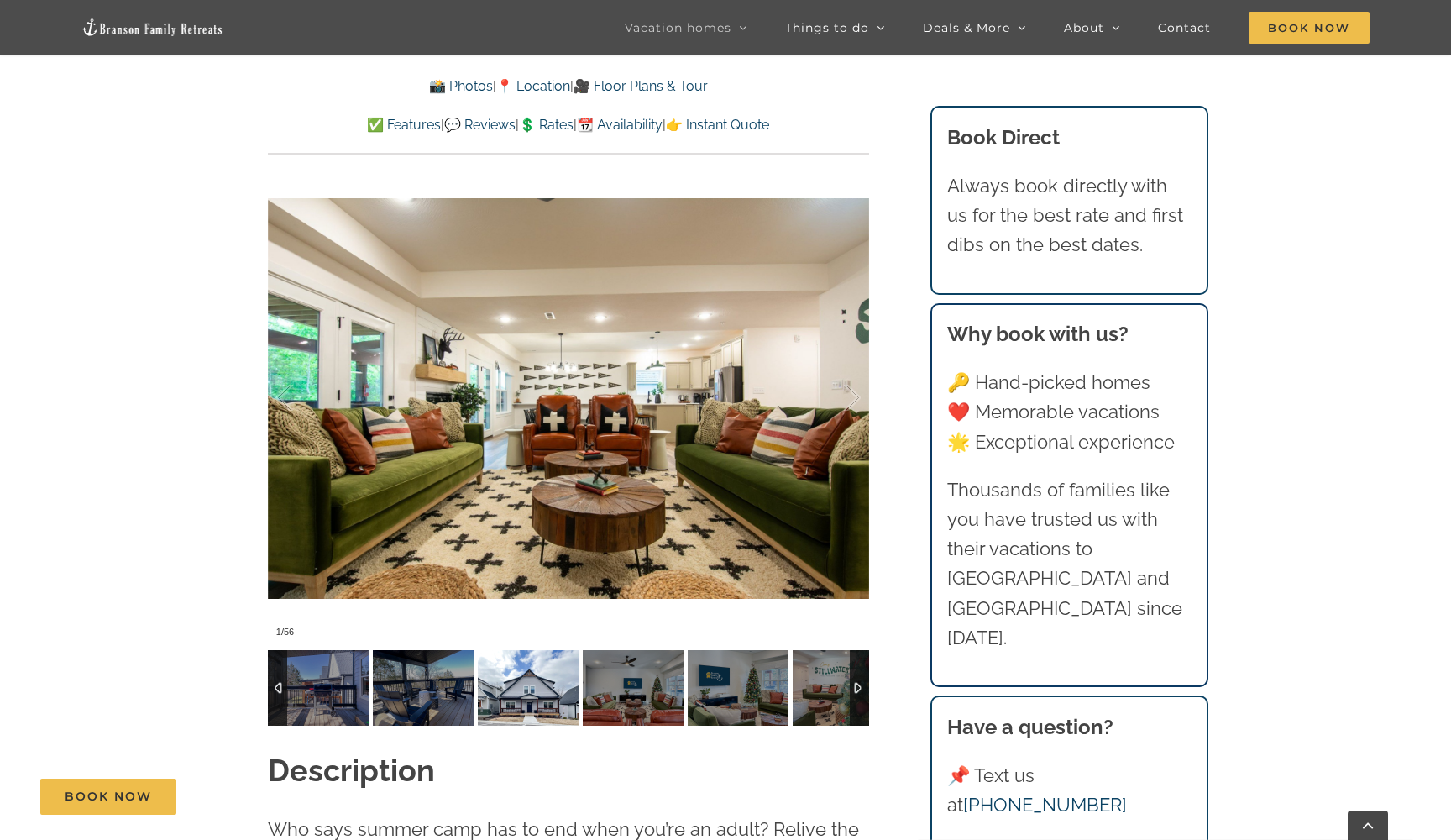
click at [518, 657] on img at bounding box center [528, 688] width 100 height 76
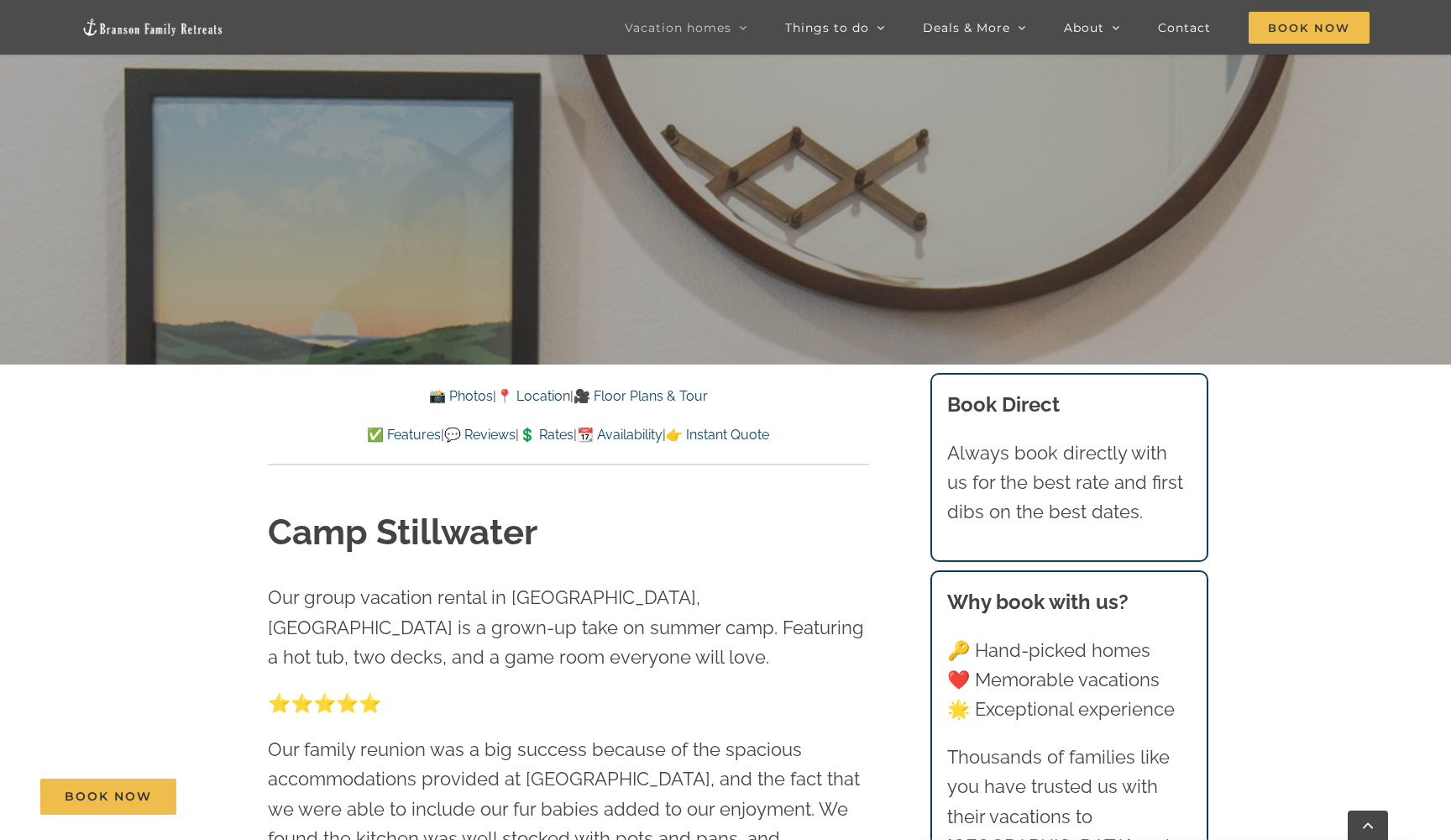
scroll to position [125, 0]
